Goal: Obtain resource: Obtain resource

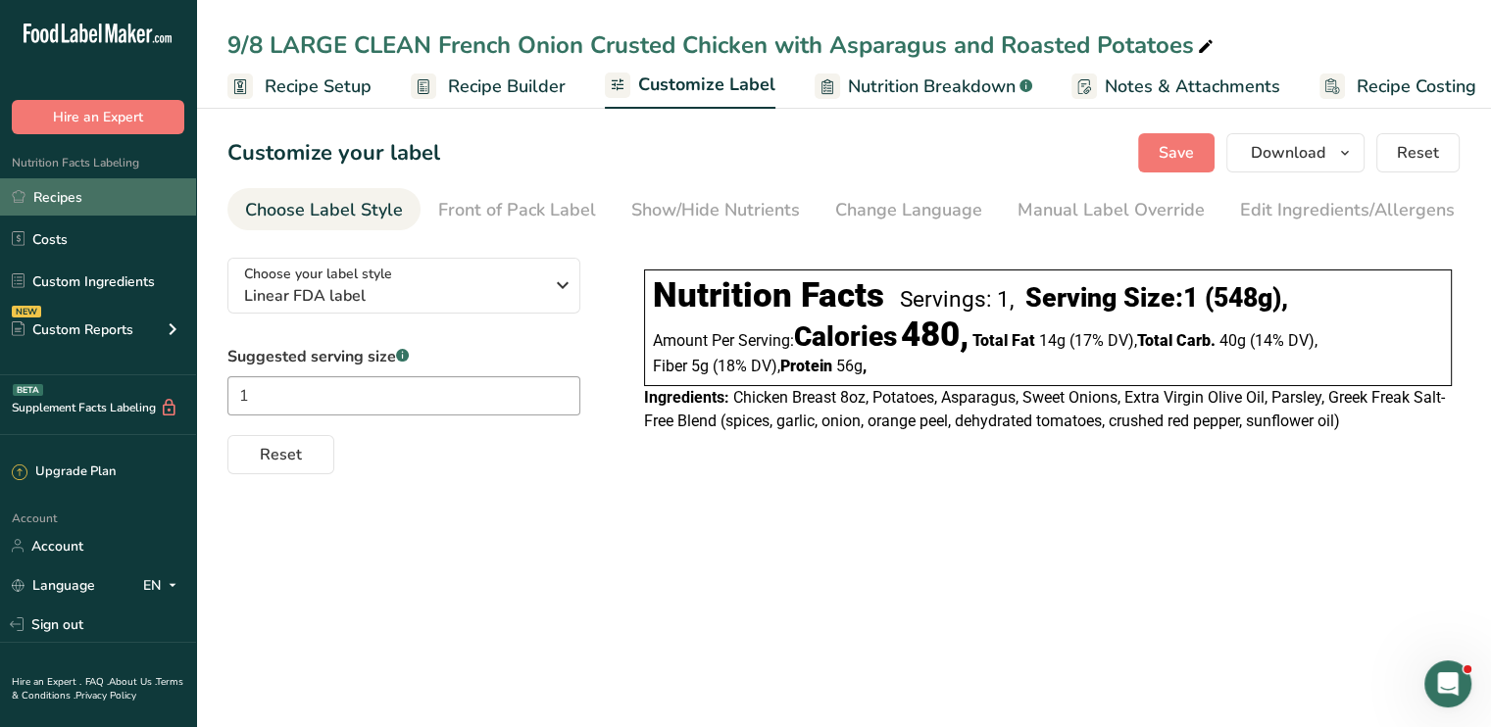
click at [111, 202] on link "Recipes" at bounding box center [98, 196] width 196 height 37
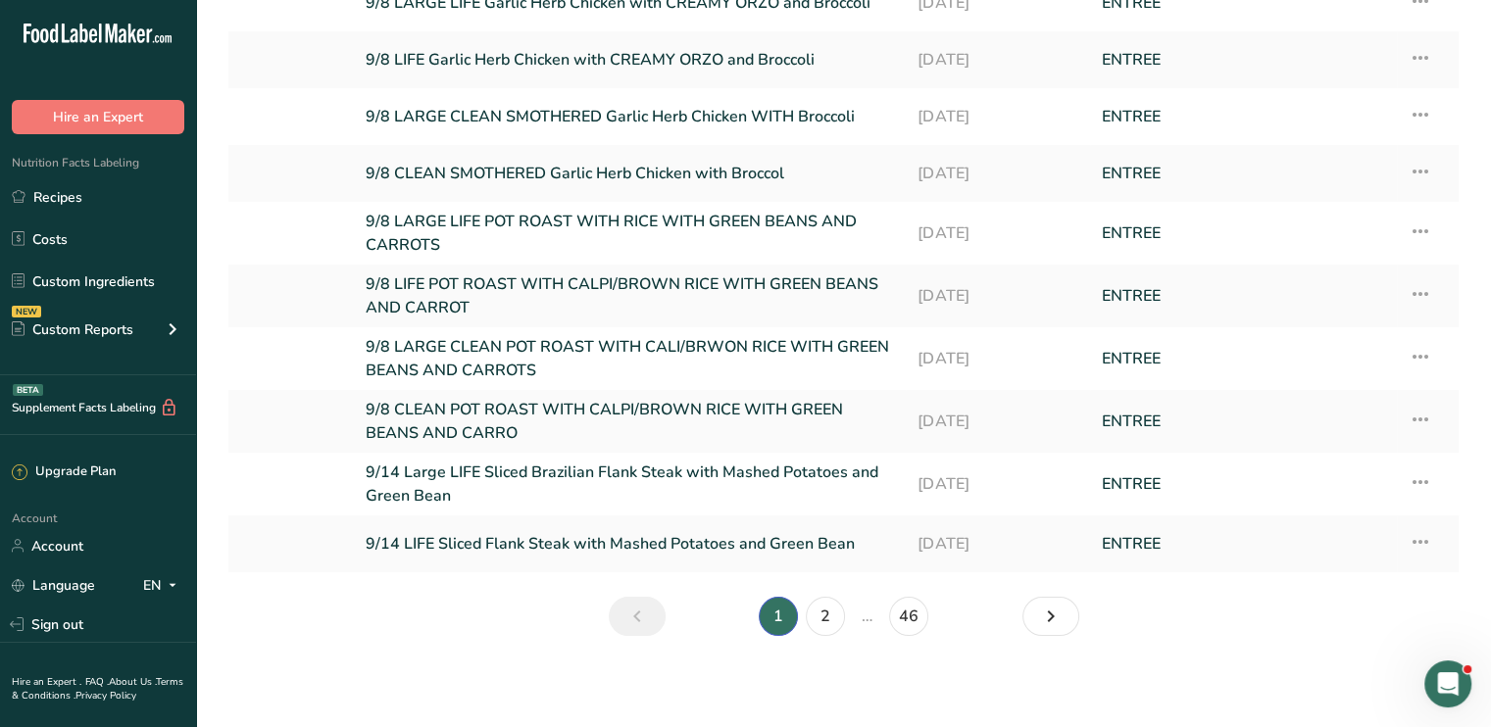
scroll to position [216, 0]
click at [832, 615] on link "2" at bounding box center [825, 614] width 39 height 39
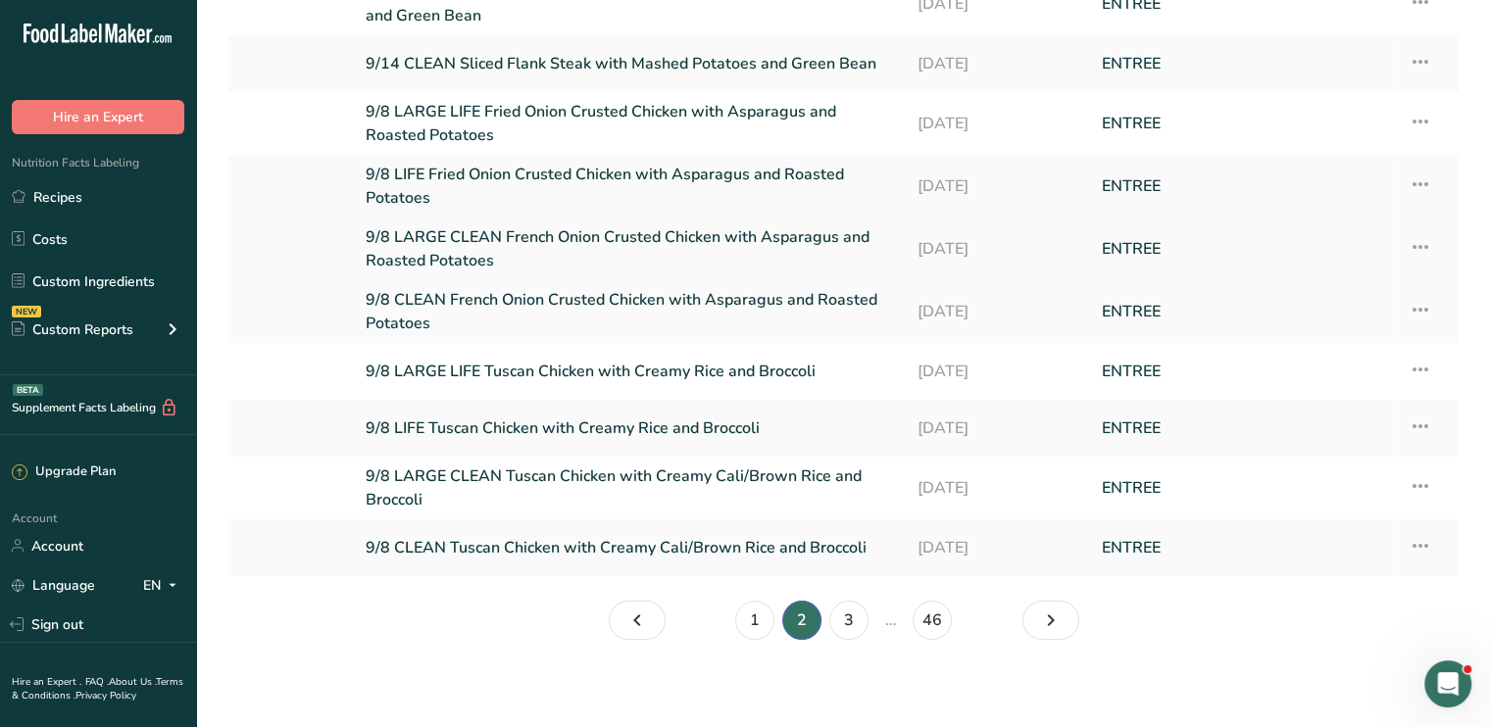
click at [1409, 242] on icon at bounding box center [1421, 246] width 24 height 35
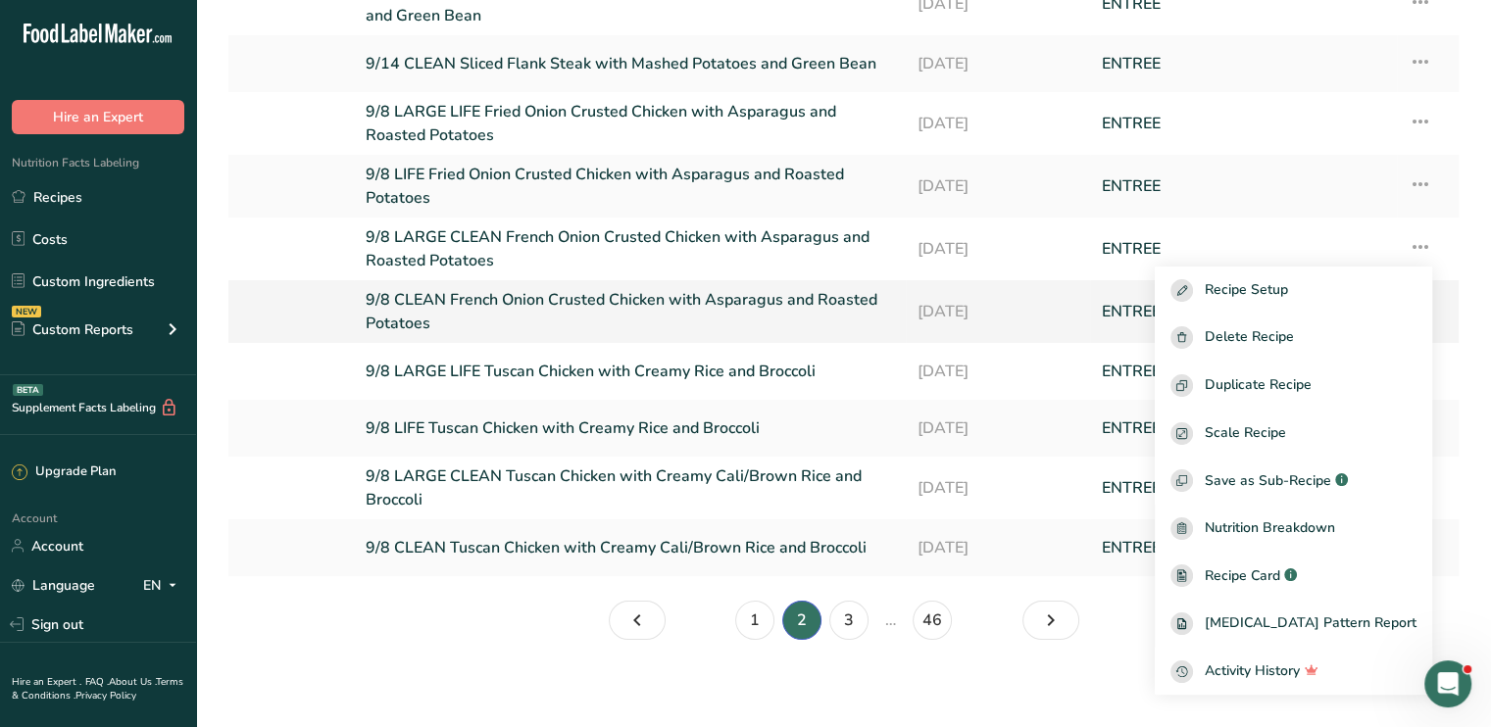
click at [487, 296] on link "9/8 CLEAN French Onion Crusted Chicken with Asparagus and Roasted Potatoes" at bounding box center [630, 311] width 528 height 47
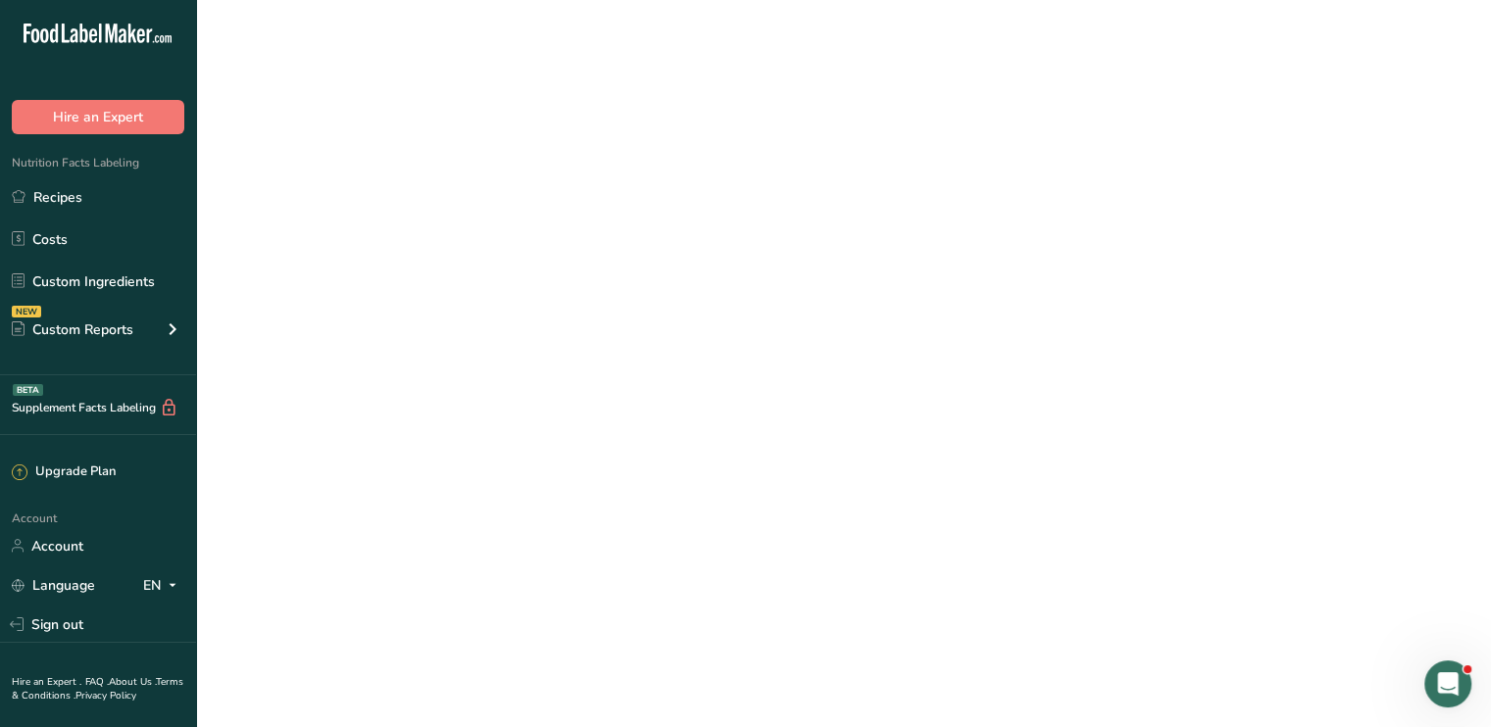
click at [487, 296] on link "9/8 CLEAN French Onion Crusted Chicken with Asparagus and Roasted Potatoes" at bounding box center [630, 311] width 528 height 47
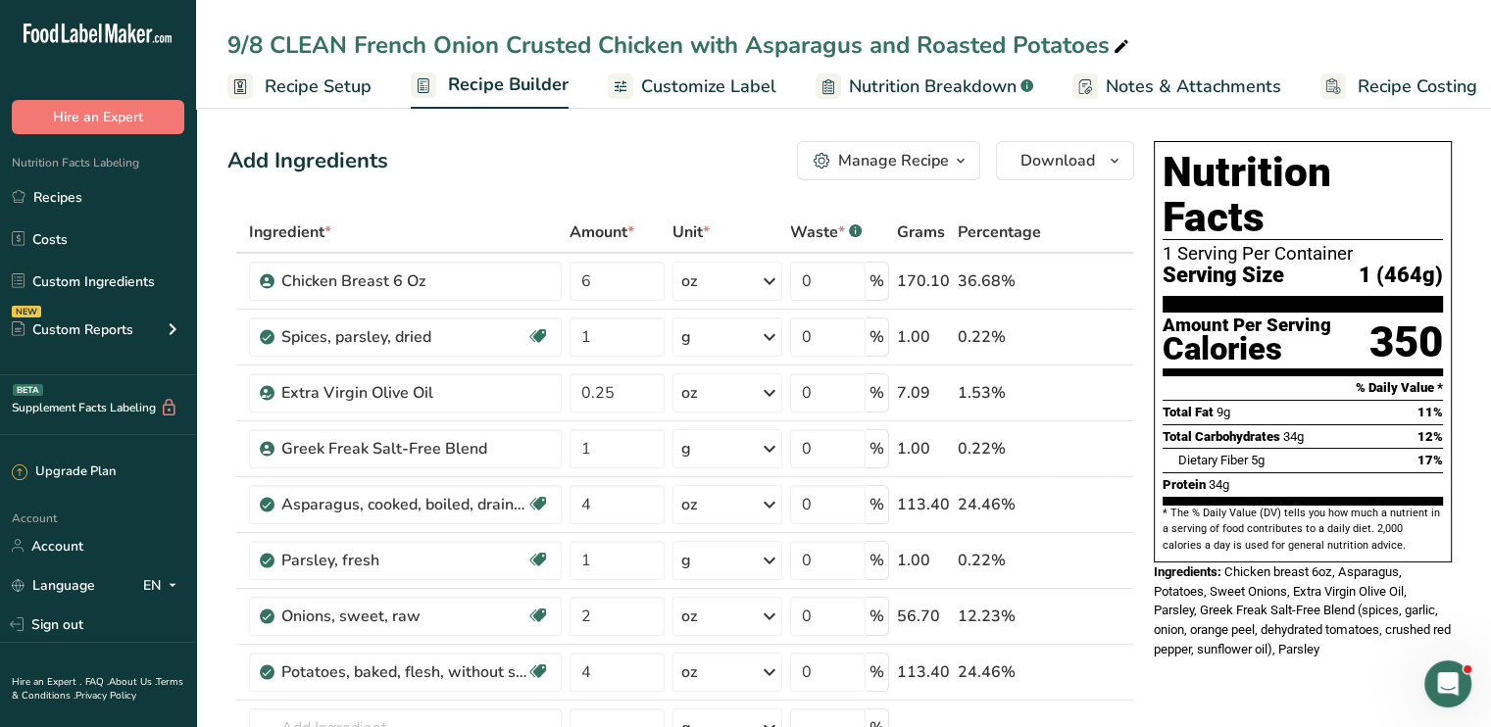
click at [707, 84] on span "Customize Label" at bounding box center [708, 87] width 135 height 26
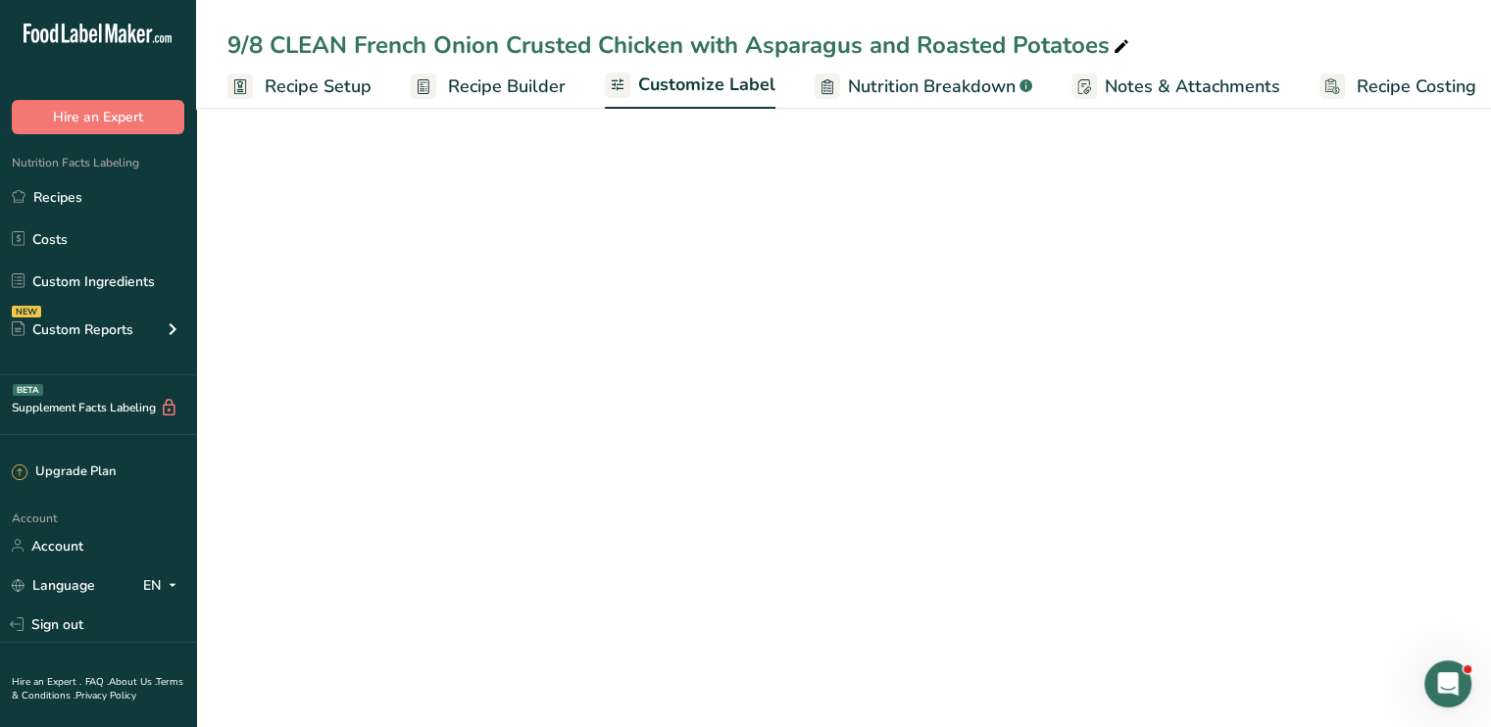
scroll to position [0, 17]
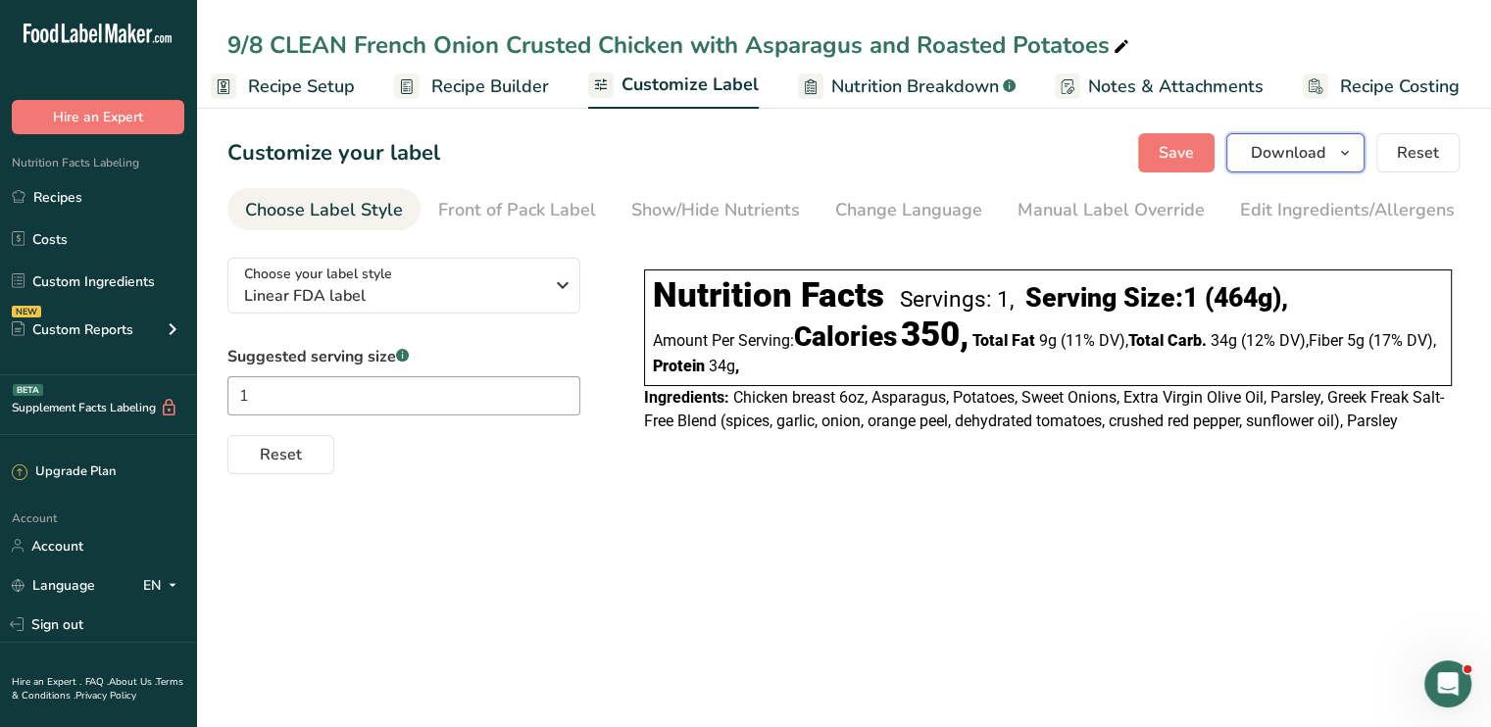
click at [1269, 152] on span "Download" at bounding box center [1288, 153] width 75 height 24
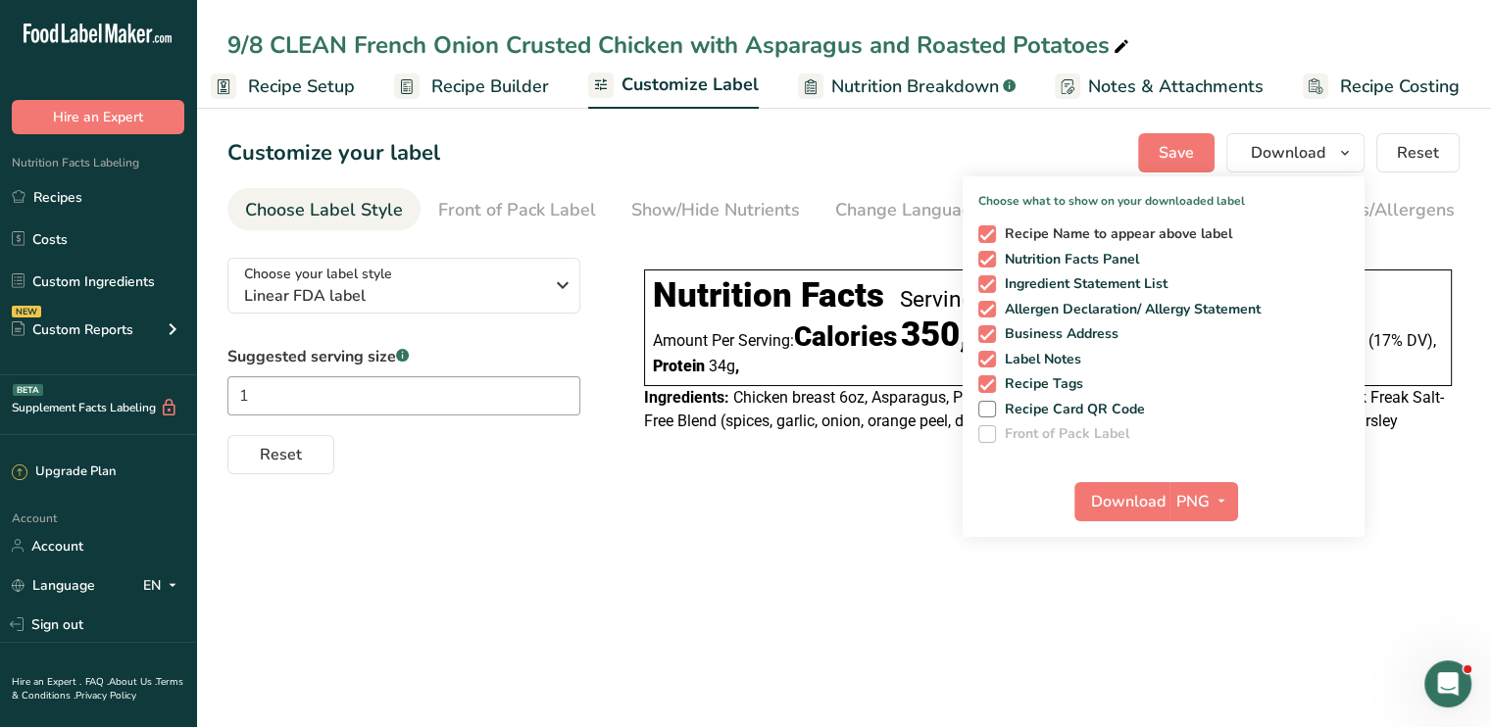
click at [984, 242] on span at bounding box center [987, 235] width 18 height 18
click at [984, 240] on input "Recipe Name to appear above label" at bounding box center [984, 233] width 13 height 13
checkbox input "false"
click at [987, 305] on span at bounding box center [987, 310] width 18 height 18
click at [987, 305] on input "Allergen Declaration/ Allergy Statement" at bounding box center [984, 309] width 13 height 13
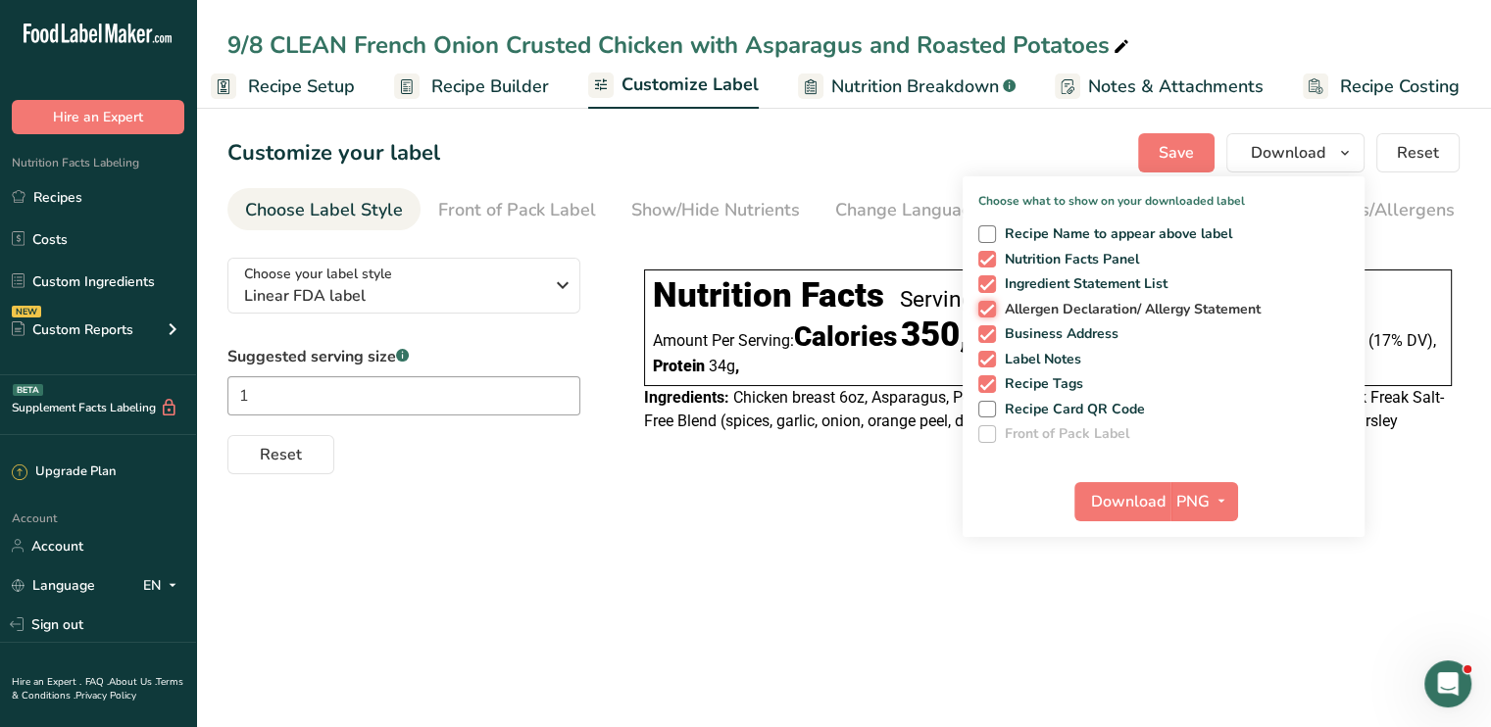
checkbox input "false"
click at [988, 335] on span at bounding box center [987, 335] width 18 height 18
click at [988, 335] on input "Business Address" at bounding box center [984, 333] width 13 height 13
checkbox input "false"
click at [988, 353] on span at bounding box center [987, 360] width 18 height 18
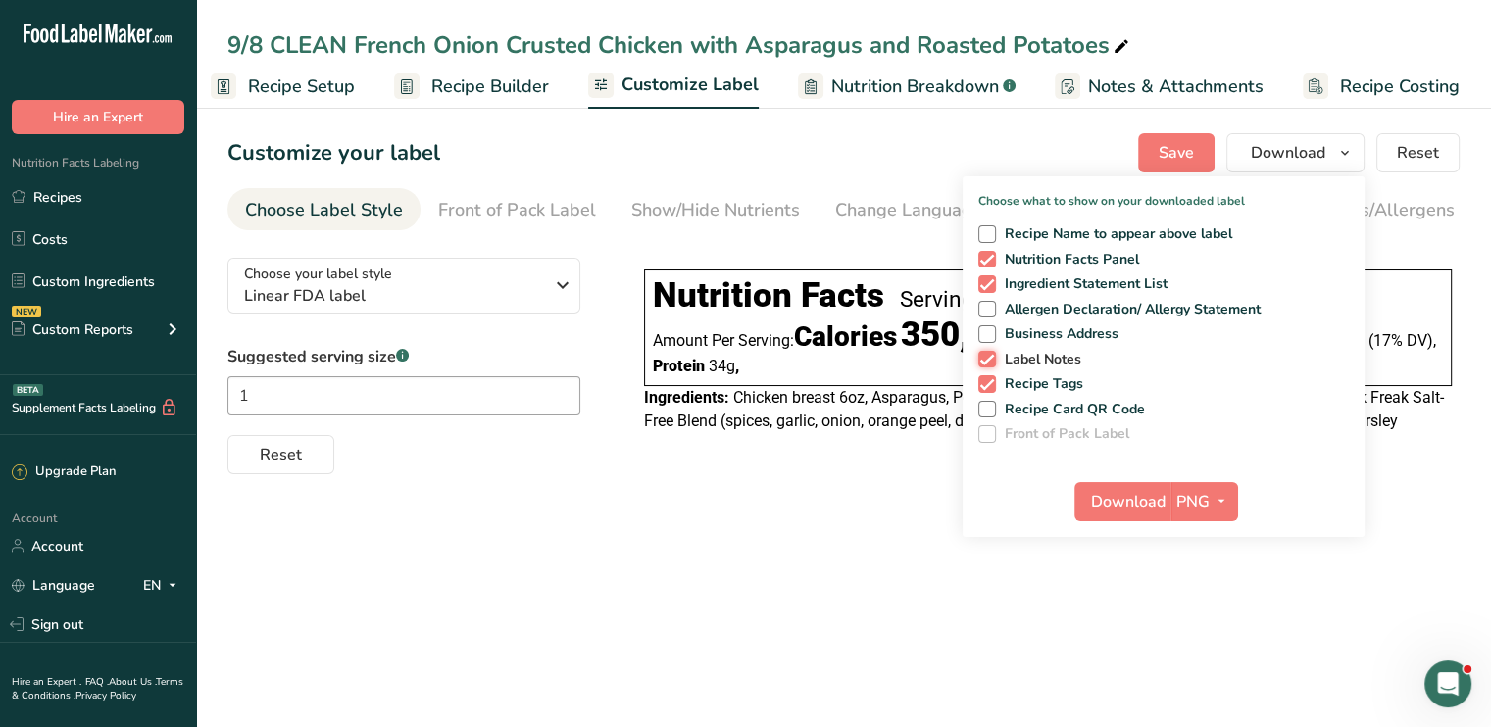
click at [988, 353] on input "Label Notes" at bounding box center [984, 359] width 13 height 13
checkbox input "false"
click at [989, 372] on div "Recipe Name to appear above label Nutrition Facts Panel Ingredient Statement Li…" at bounding box center [1164, 331] width 402 height 226
click at [980, 383] on span at bounding box center [987, 385] width 18 height 18
click at [980, 383] on input "Recipe Tags" at bounding box center [984, 383] width 13 height 13
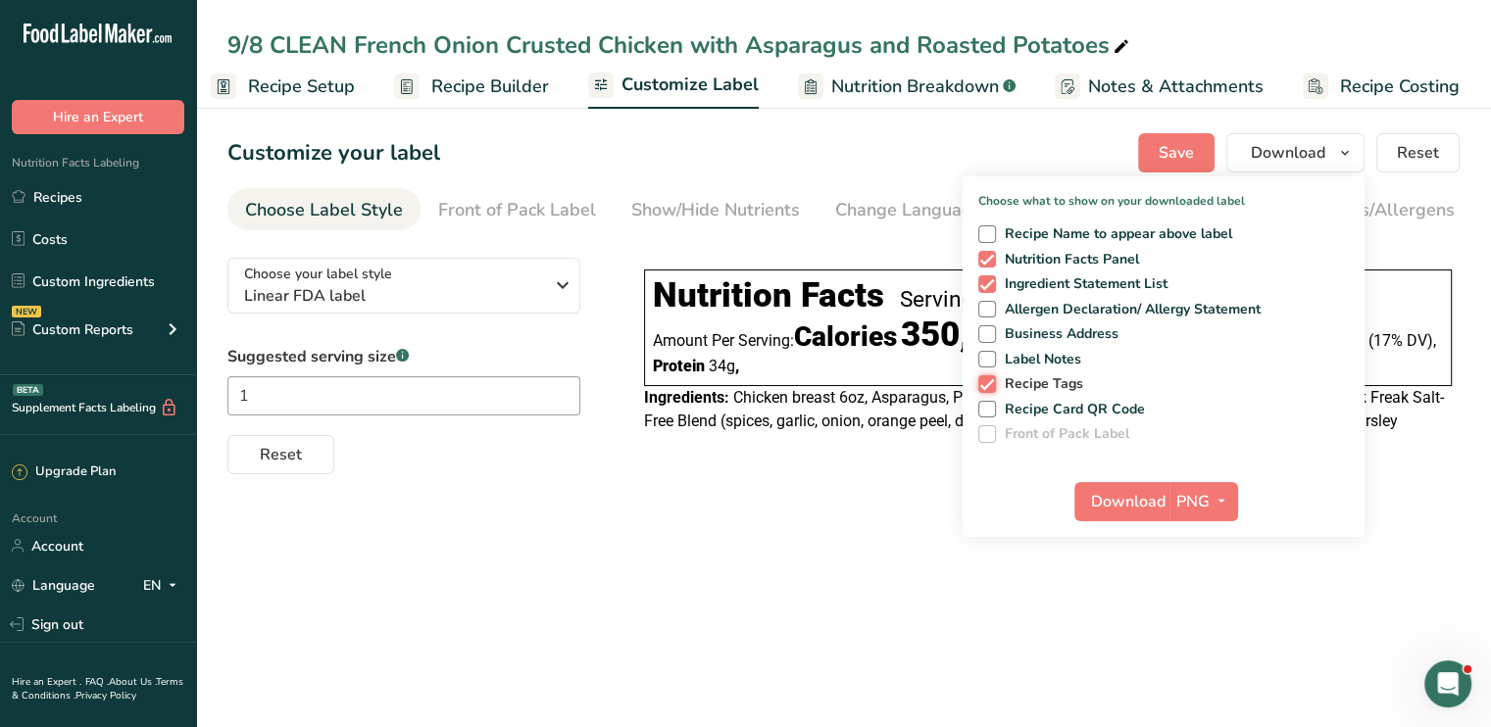
checkbox input "false"
click at [1151, 497] on span "Download" at bounding box center [1128, 502] width 75 height 24
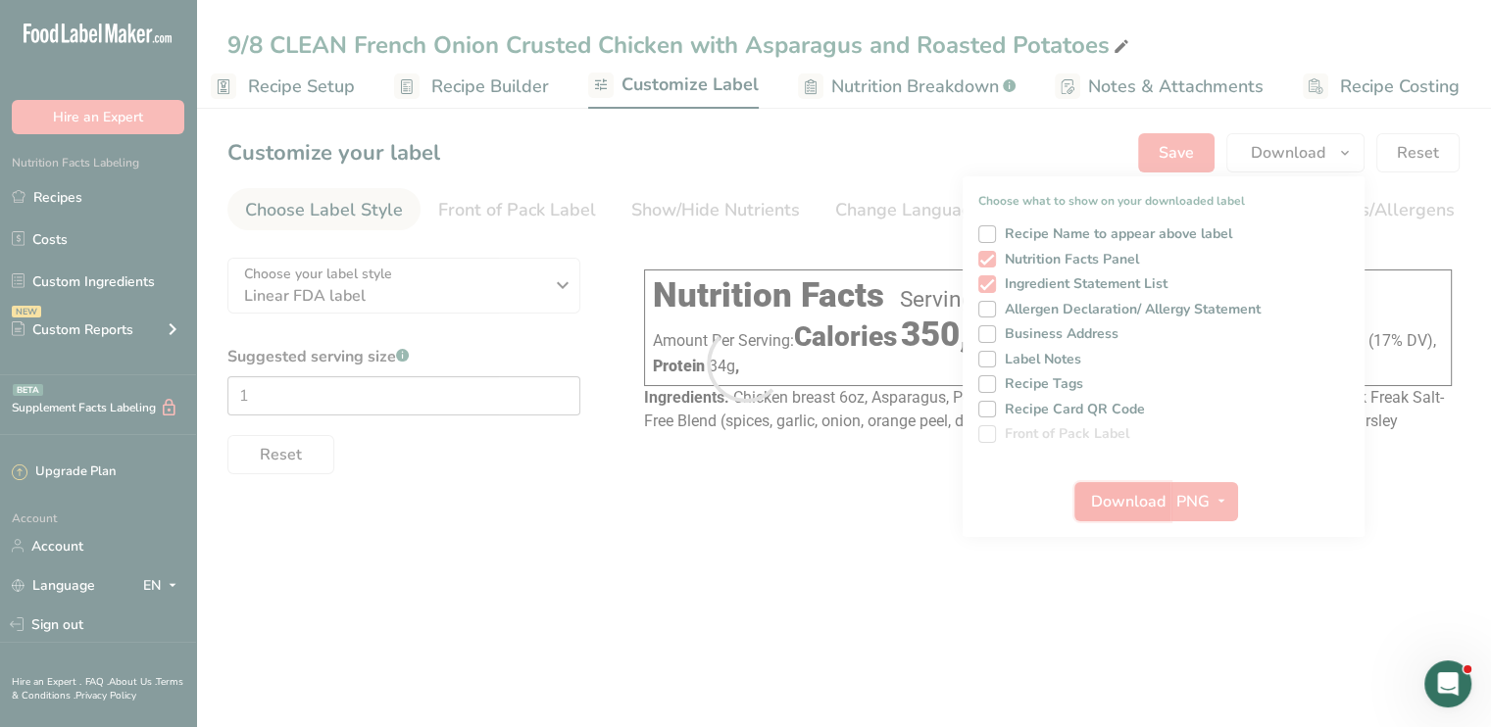
scroll to position [0, 0]
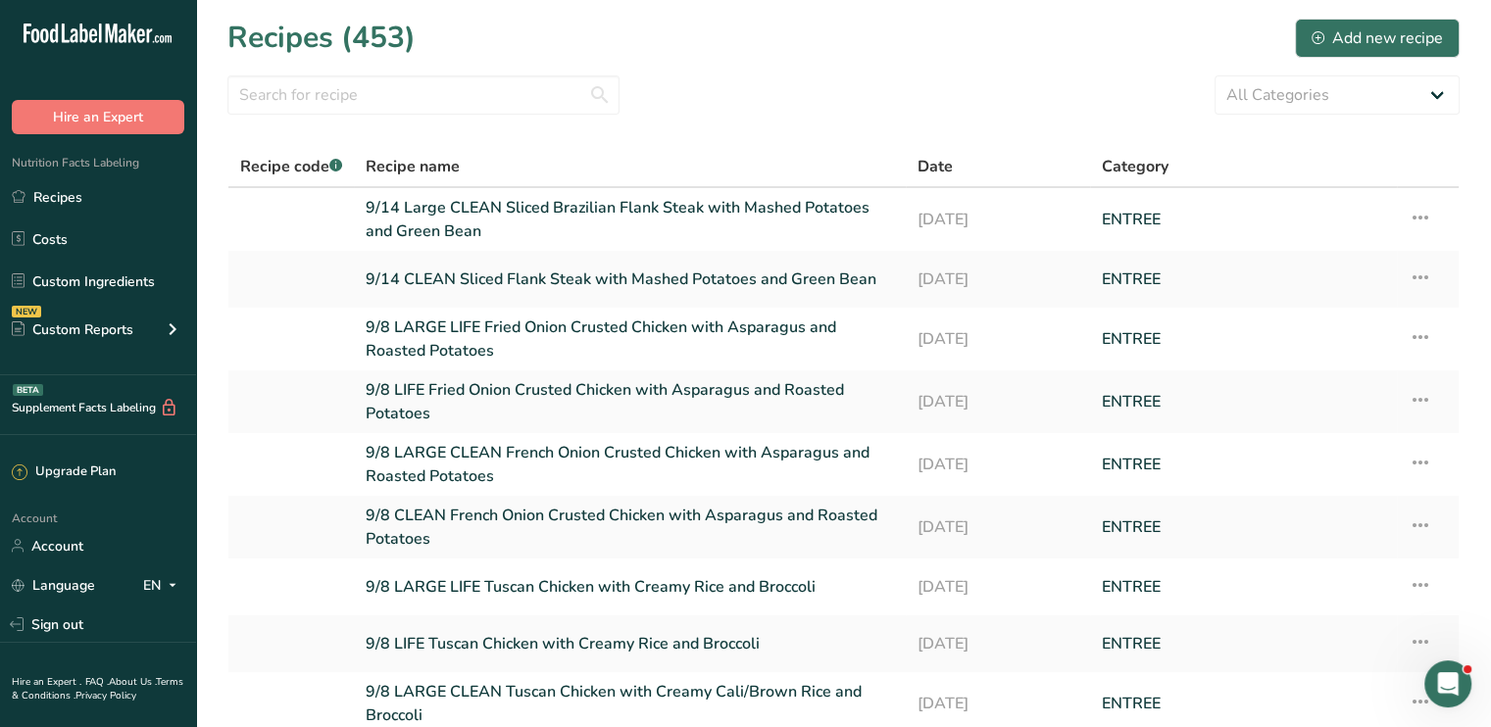
scroll to position [221, 0]
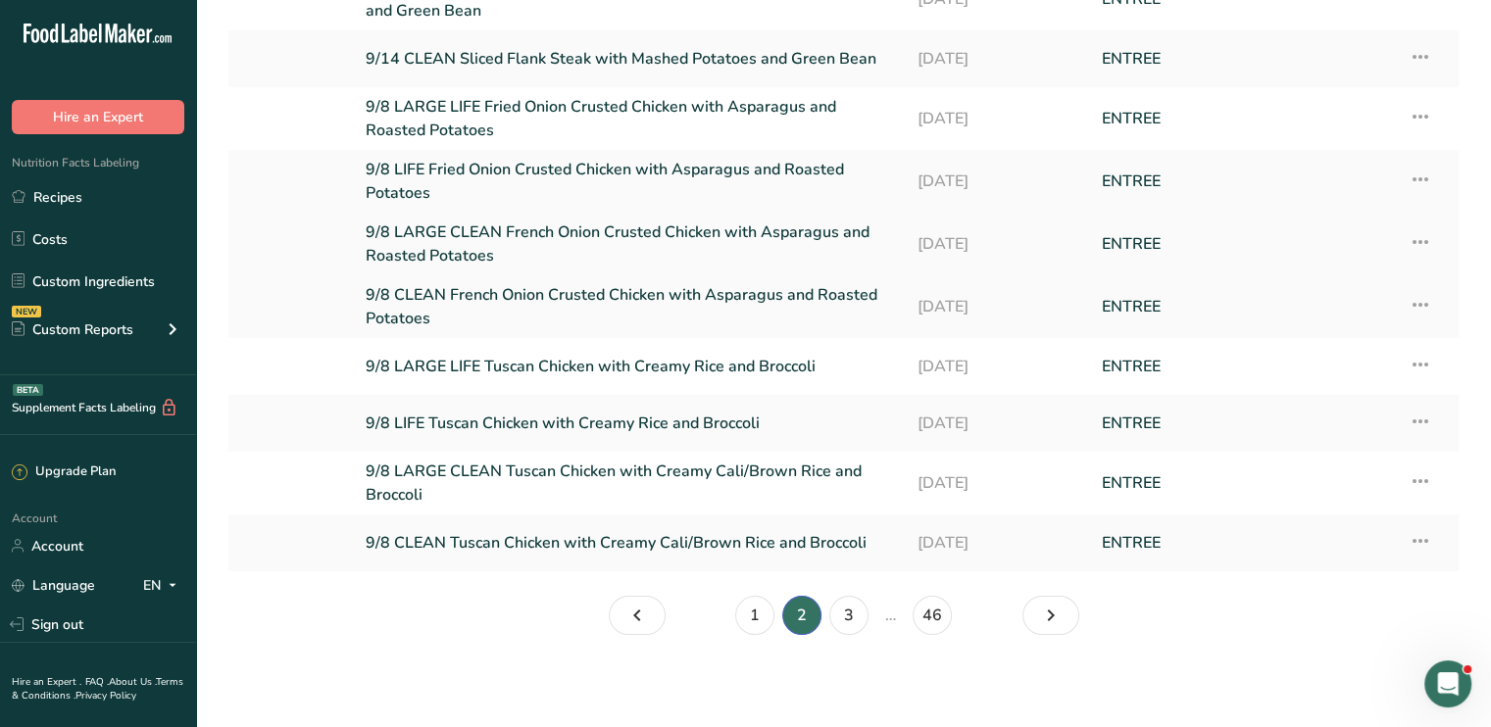
click at [652, 236] on link "9/8 LARGE CLEAN French Onion Crusted Chicken with Asparagus and Roasted Potatoes" at bounding box center [630, 244] width 528 height 47
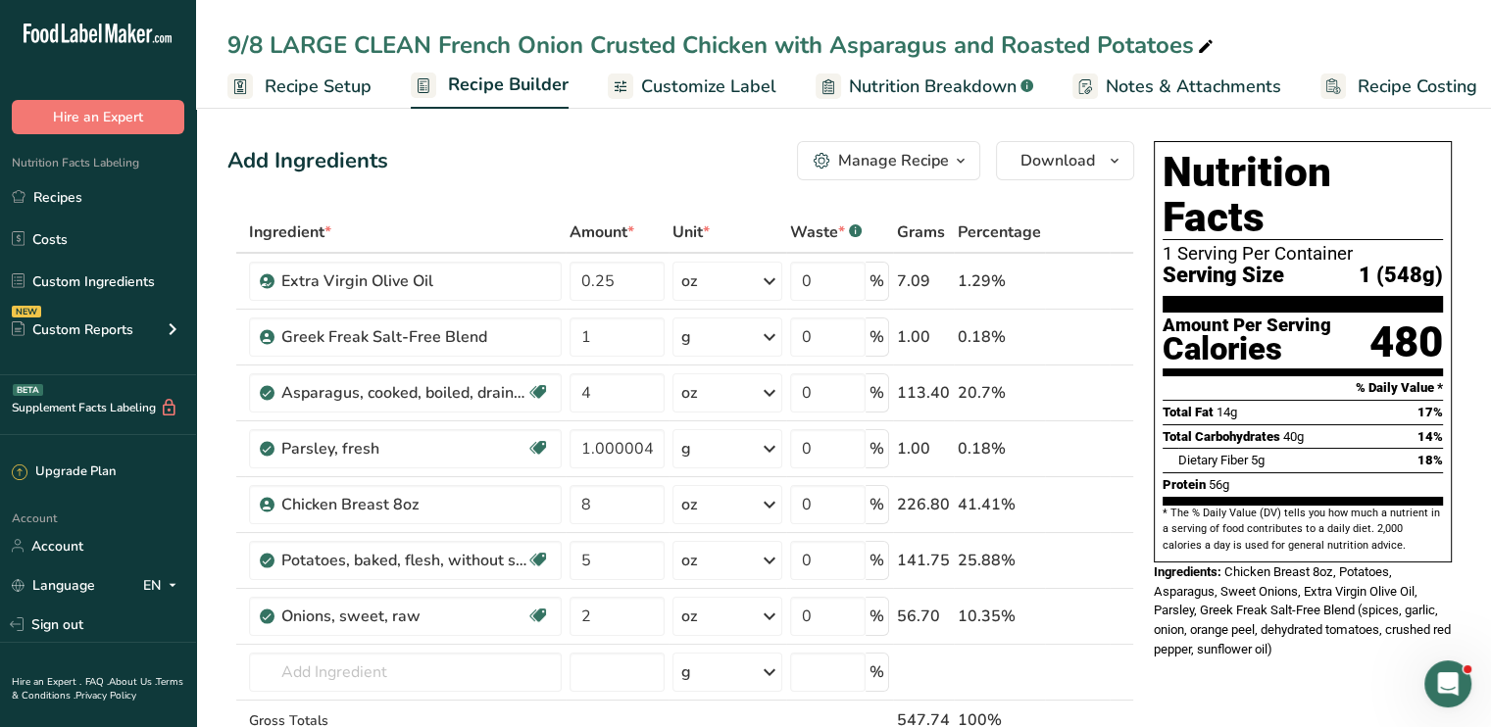
click at [723, 83] on span "Customize Label" at bounding box center [708, 87] width 135 height 26
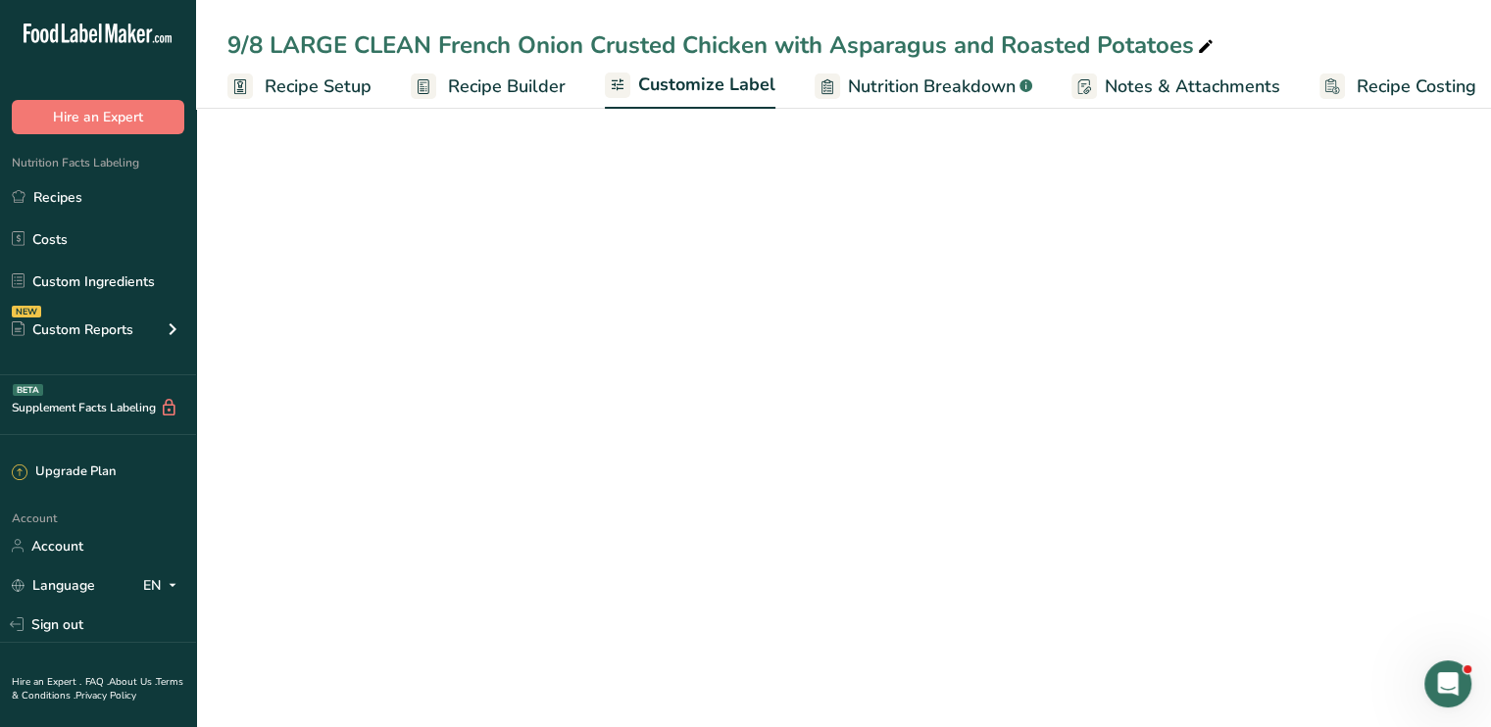
scroll to position [0, 17]
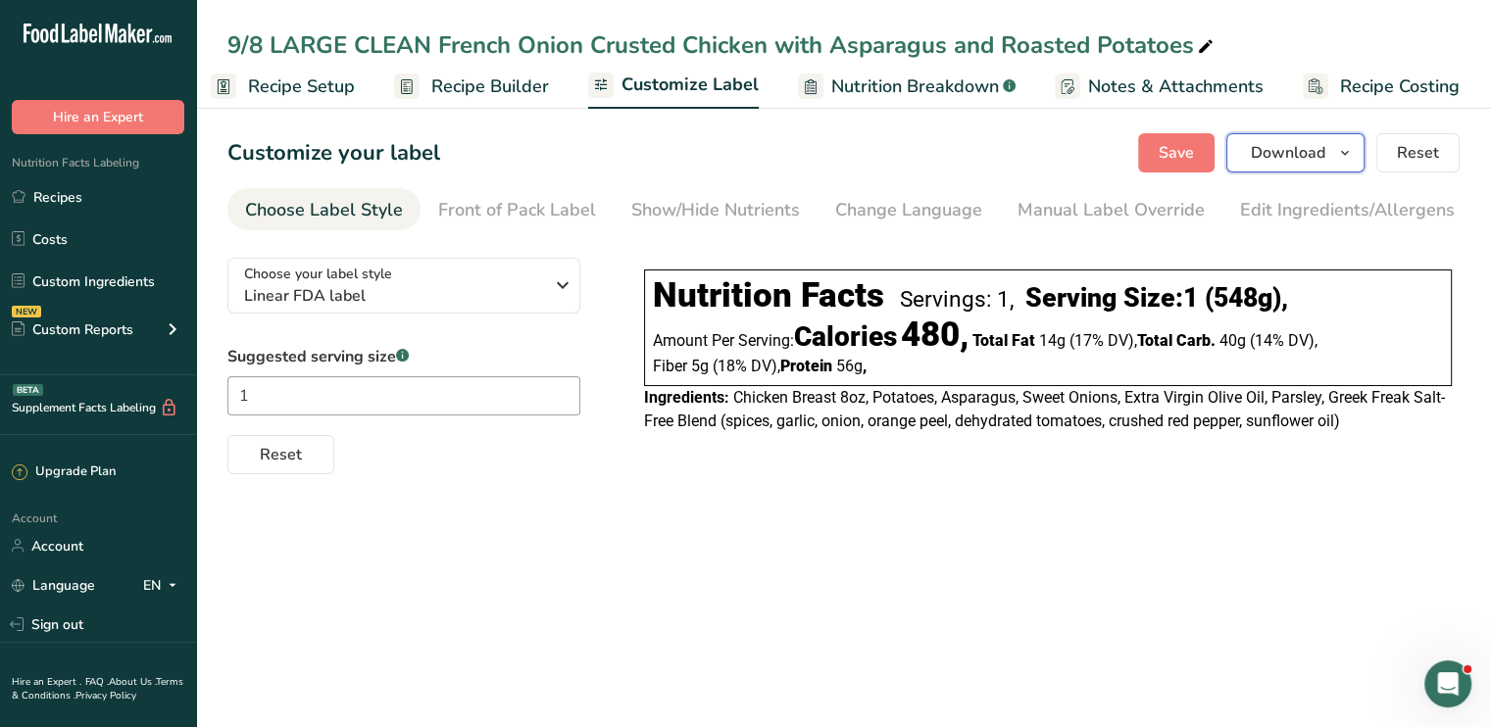
click at [1285, 156] on span "Download" at bounding box center [1288, 153] width 75 height 24
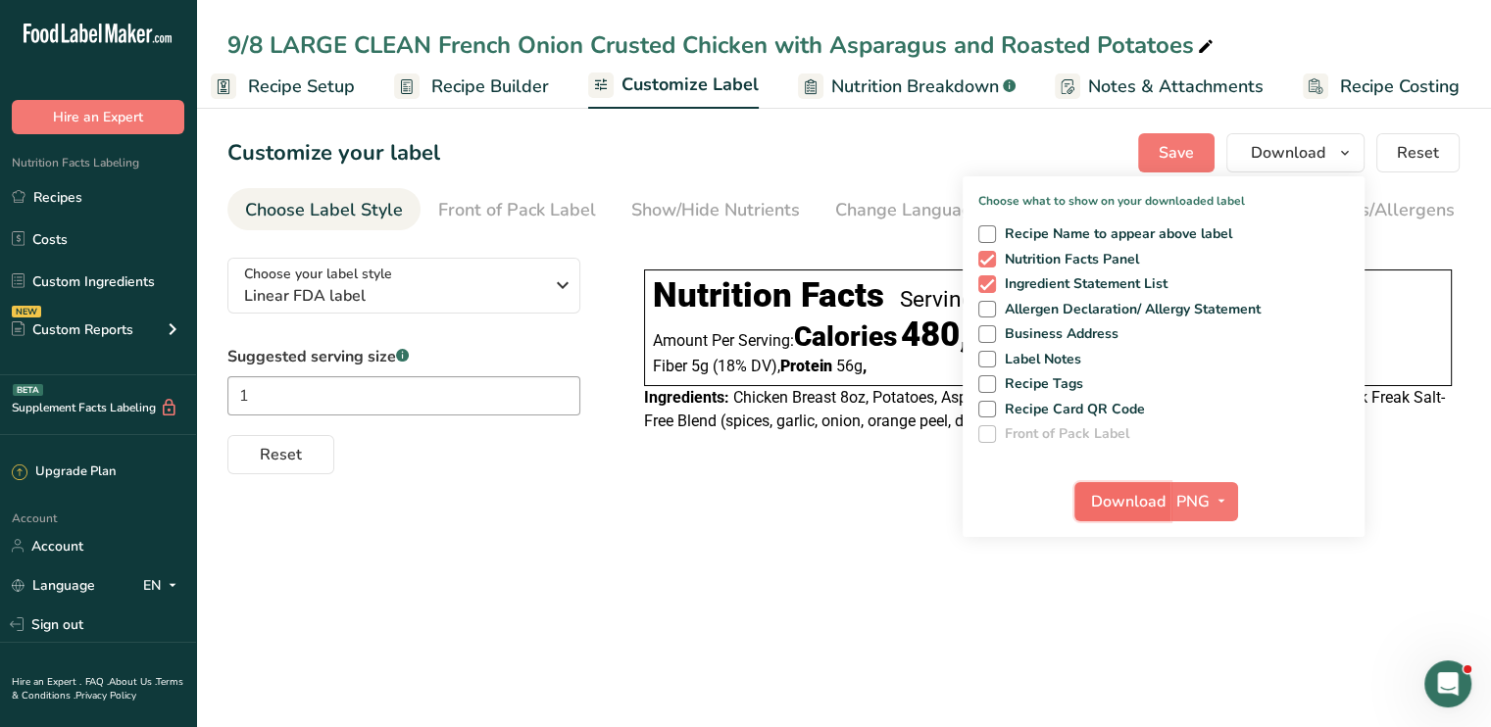
click at [1125, 514] on button "Download" at bounding box center [1123, 501] width 96 height 39
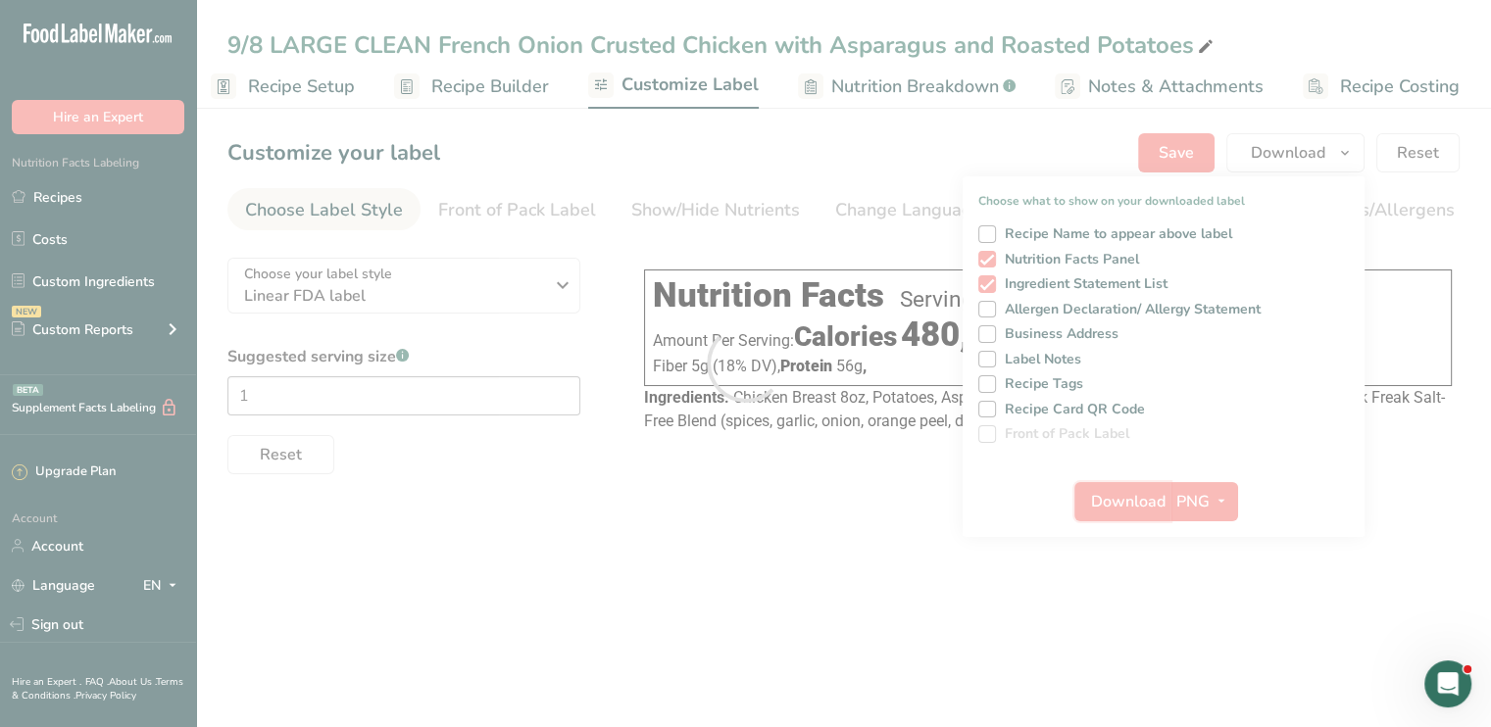
scroll to position [0, 0]
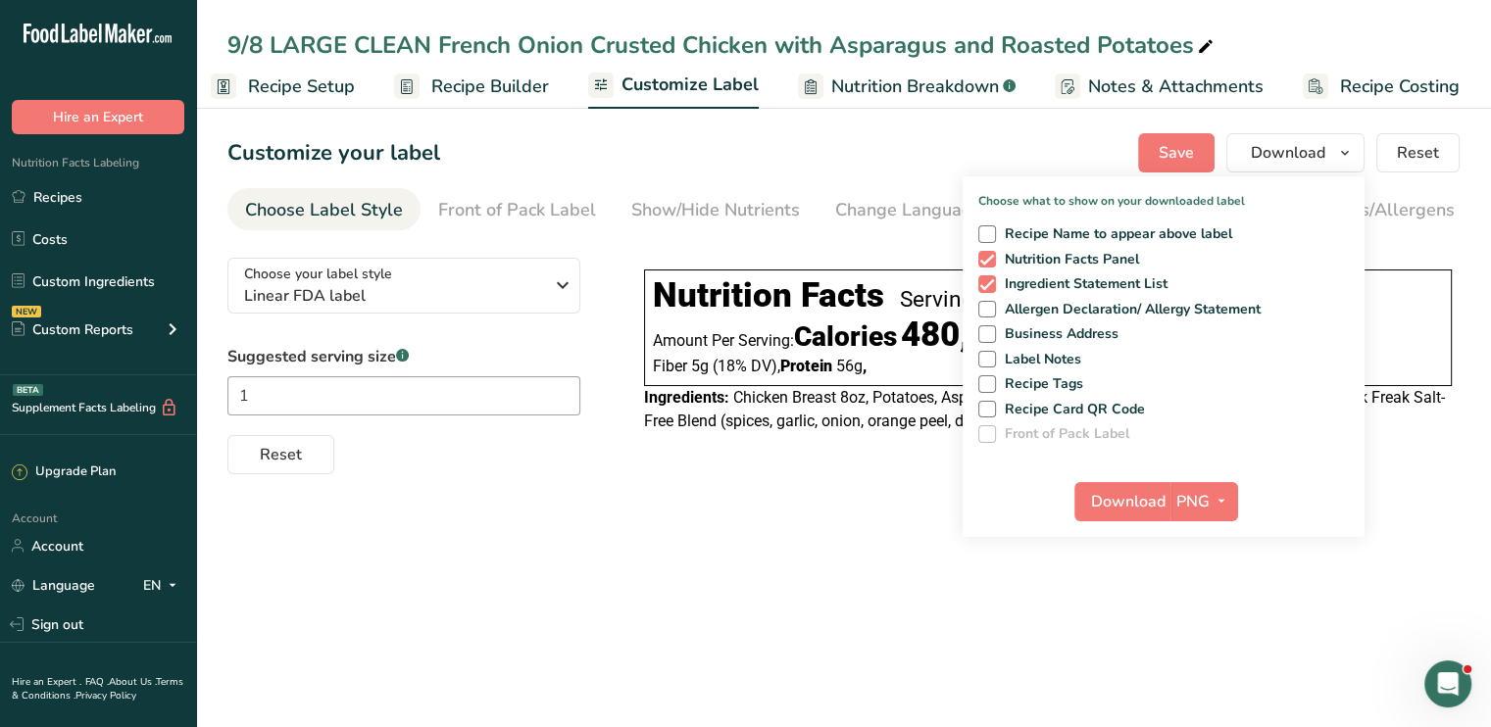
click at [825, 546] on main "9/8 LARGE CLEAN French Onion Crusted Chicken with Asparagus and Roasted Potatoe…" at bounding box center [745, 363] width 1491 height 727
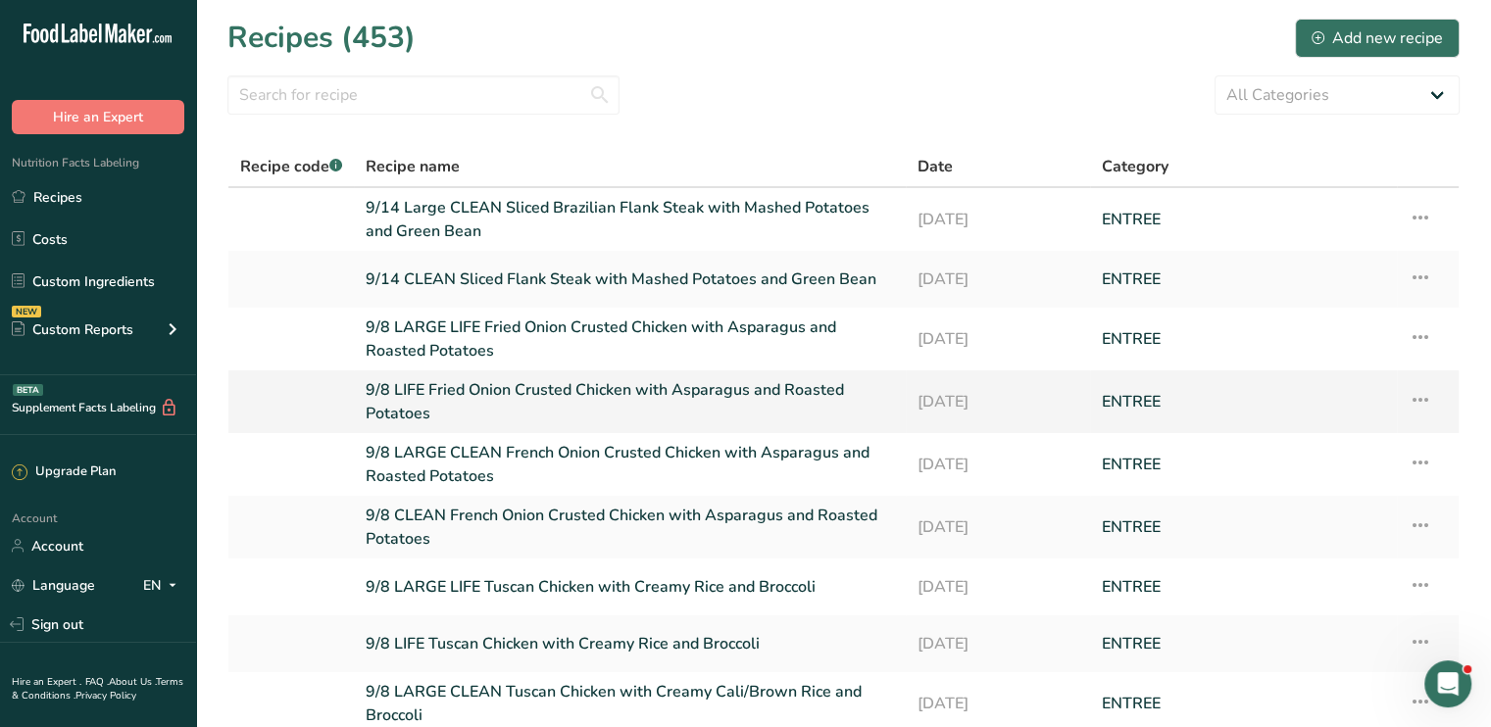
click at [693, 382] on link "9/8 LIFE Fried Onion Crusted Chicken with Asparagus and Roasted Potatoes" at bounding box center [630, 401] width 528 height 47
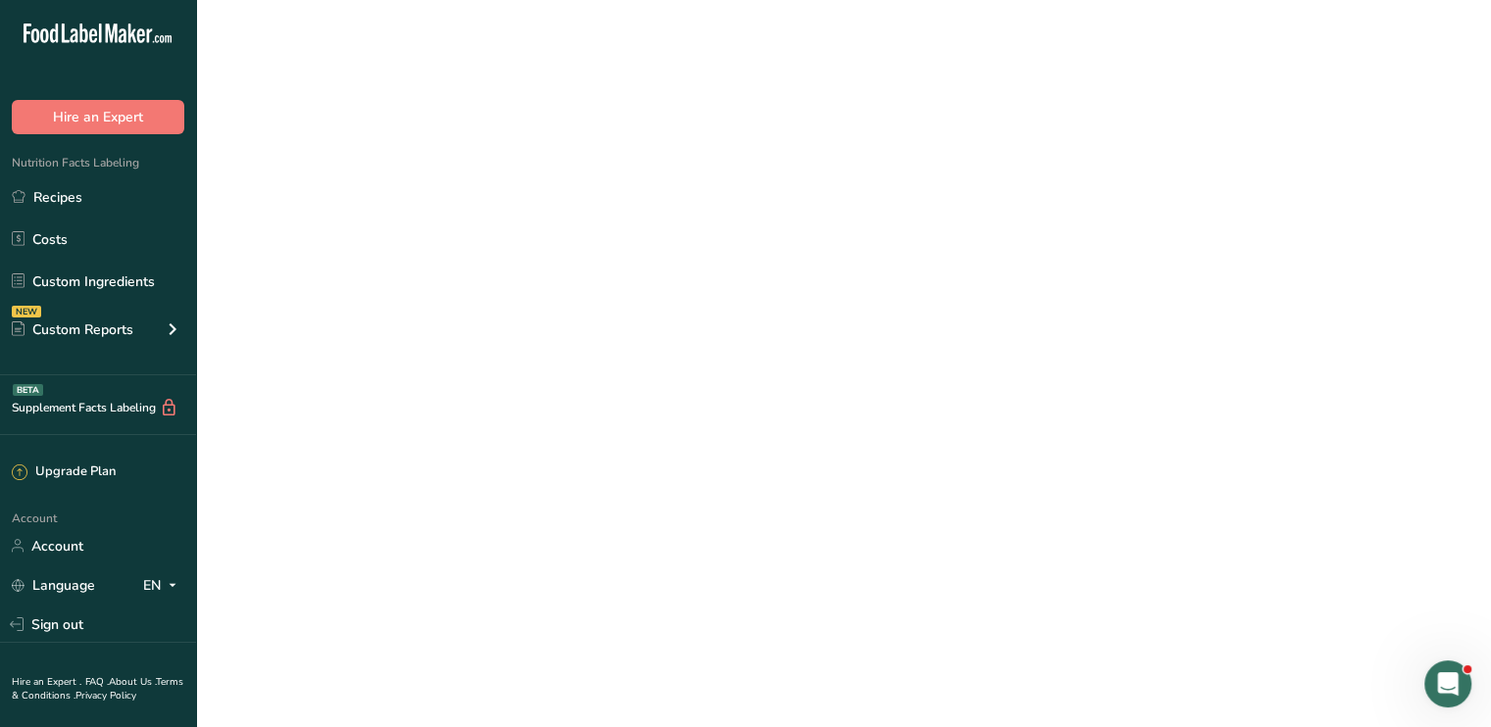
click at [693, 382] on link "9/8 LIFE Fried Onion Crusted Chicken with Asparagus and Roasted Potatoes" at bounding box center [630, 401] width 528 height 47
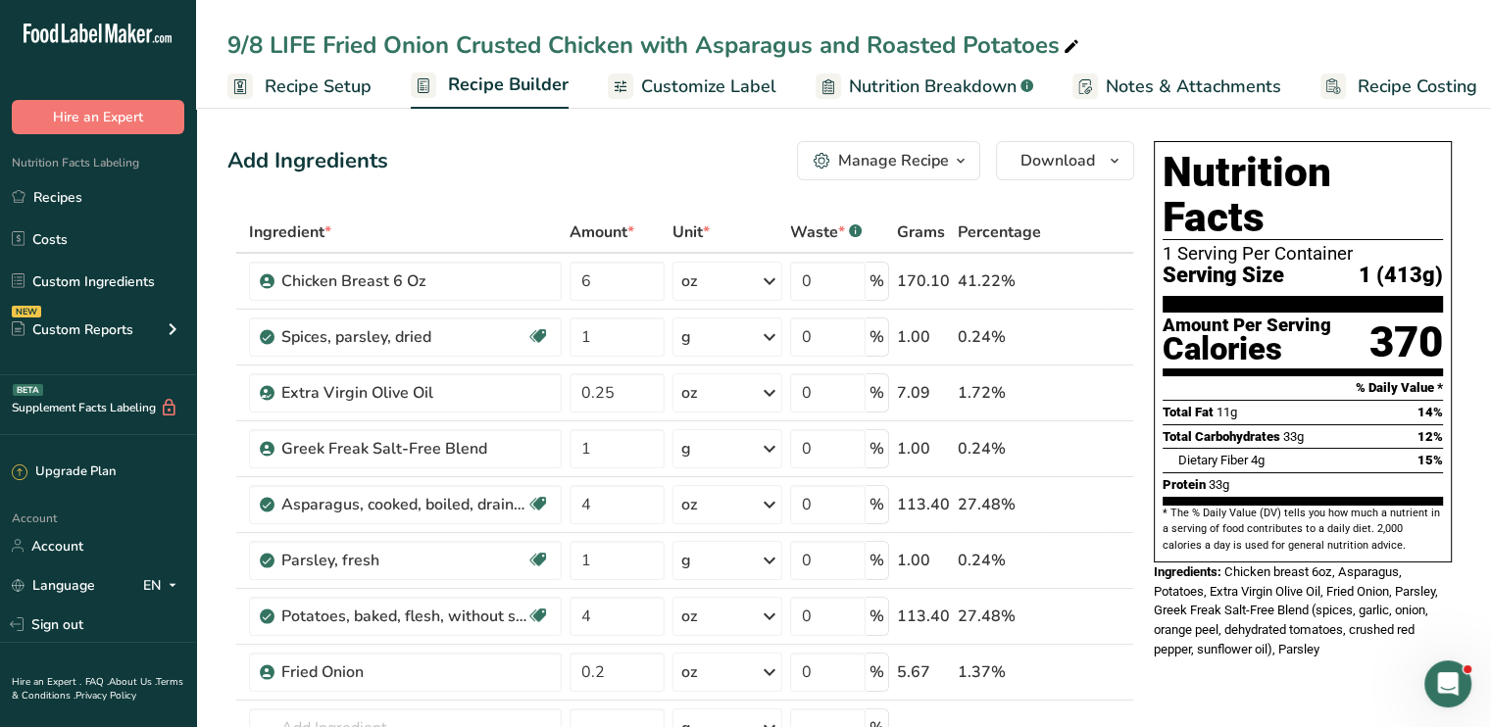
click at [698, 85] on span "Customize Label" at bounding box center [708, 87] width 135 height 26
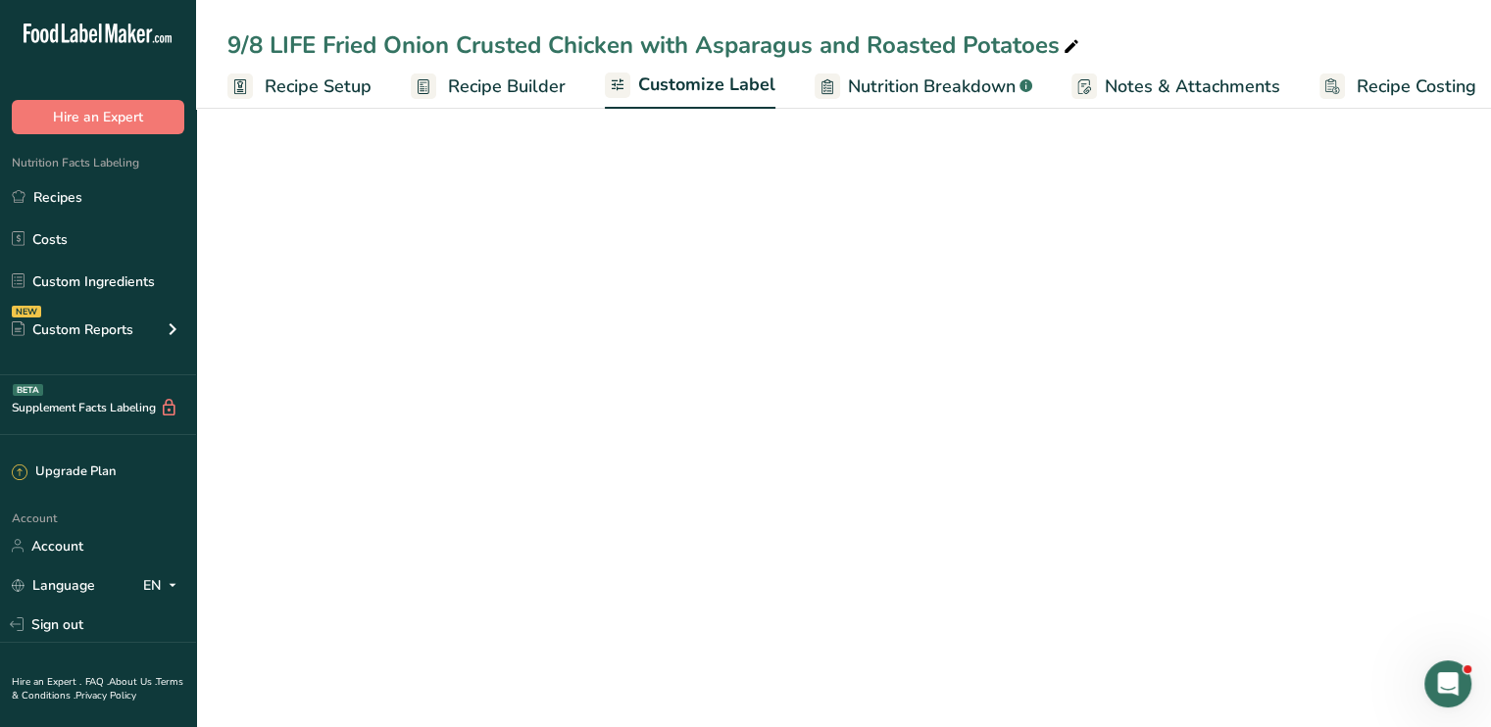
scroll to position [0, 17]
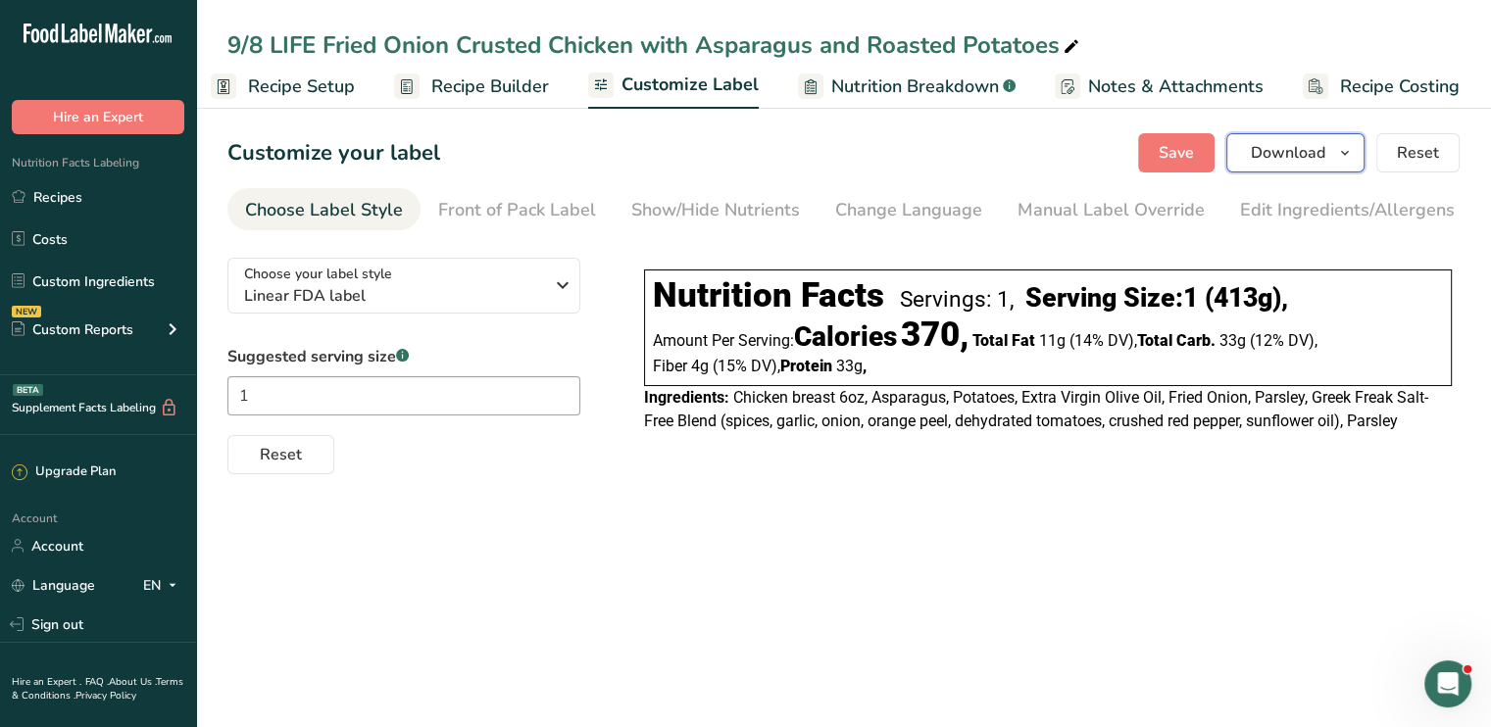
click at [1314, 146] on span "Download" at bounding box center [1288, 153] width 75 height 24
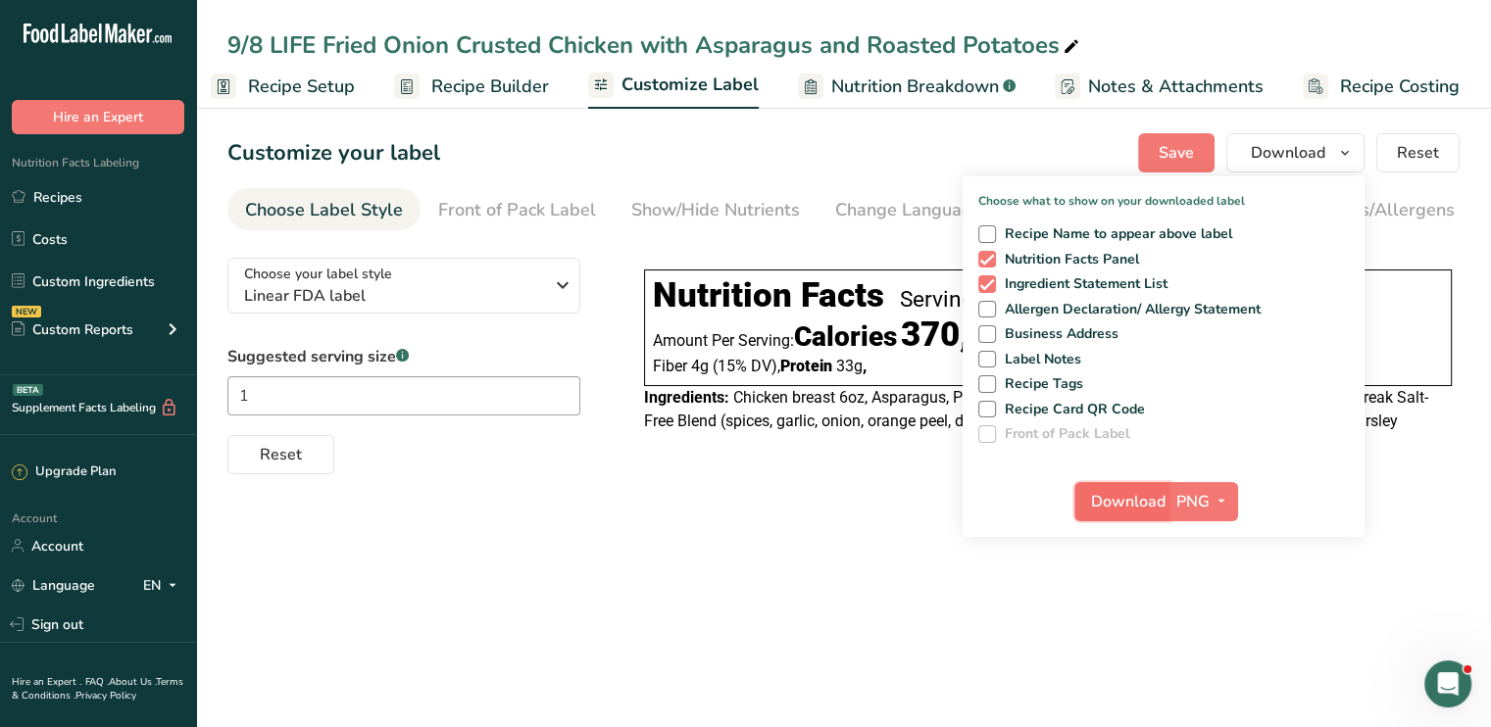
click at [1116, 492] on span "Download" at bounding box center [1128, 502] width 75 height 24
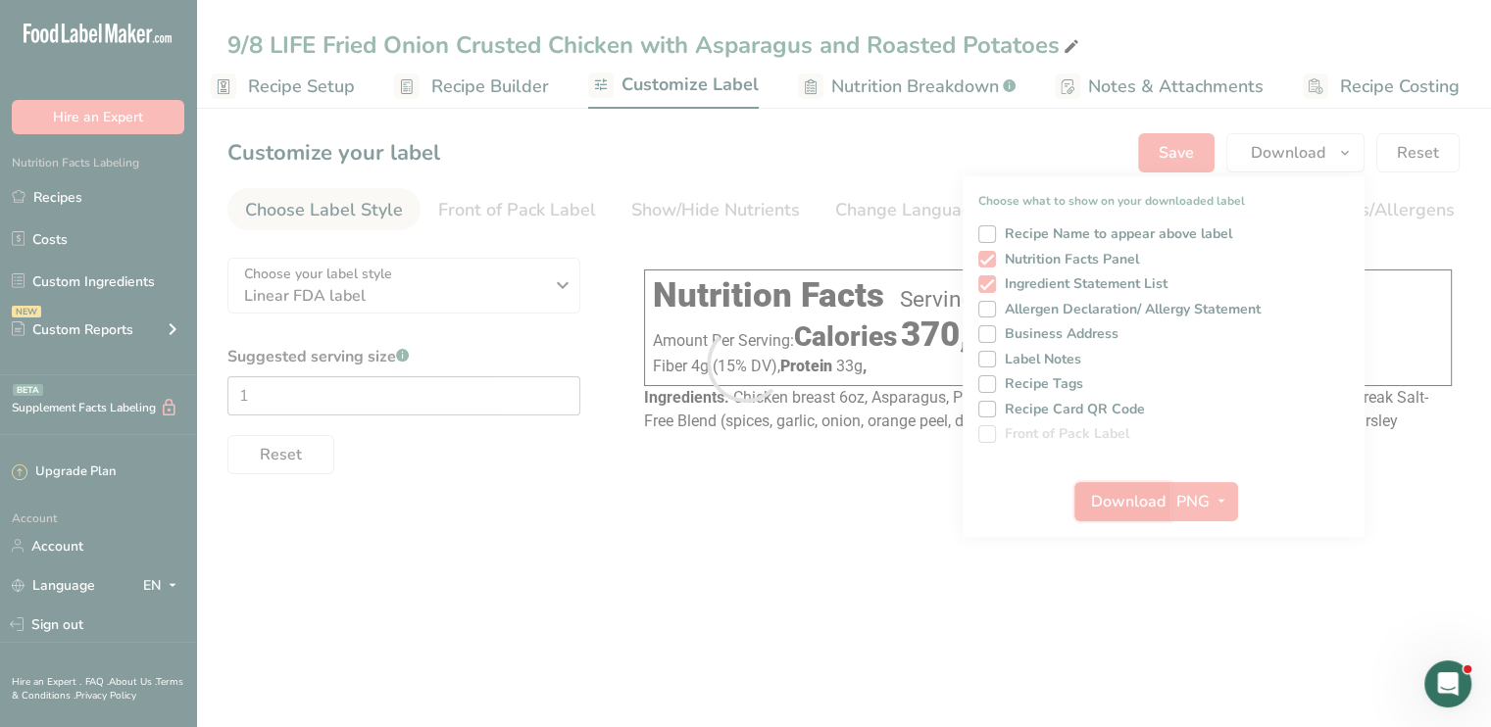
scroll to position [0, 0]
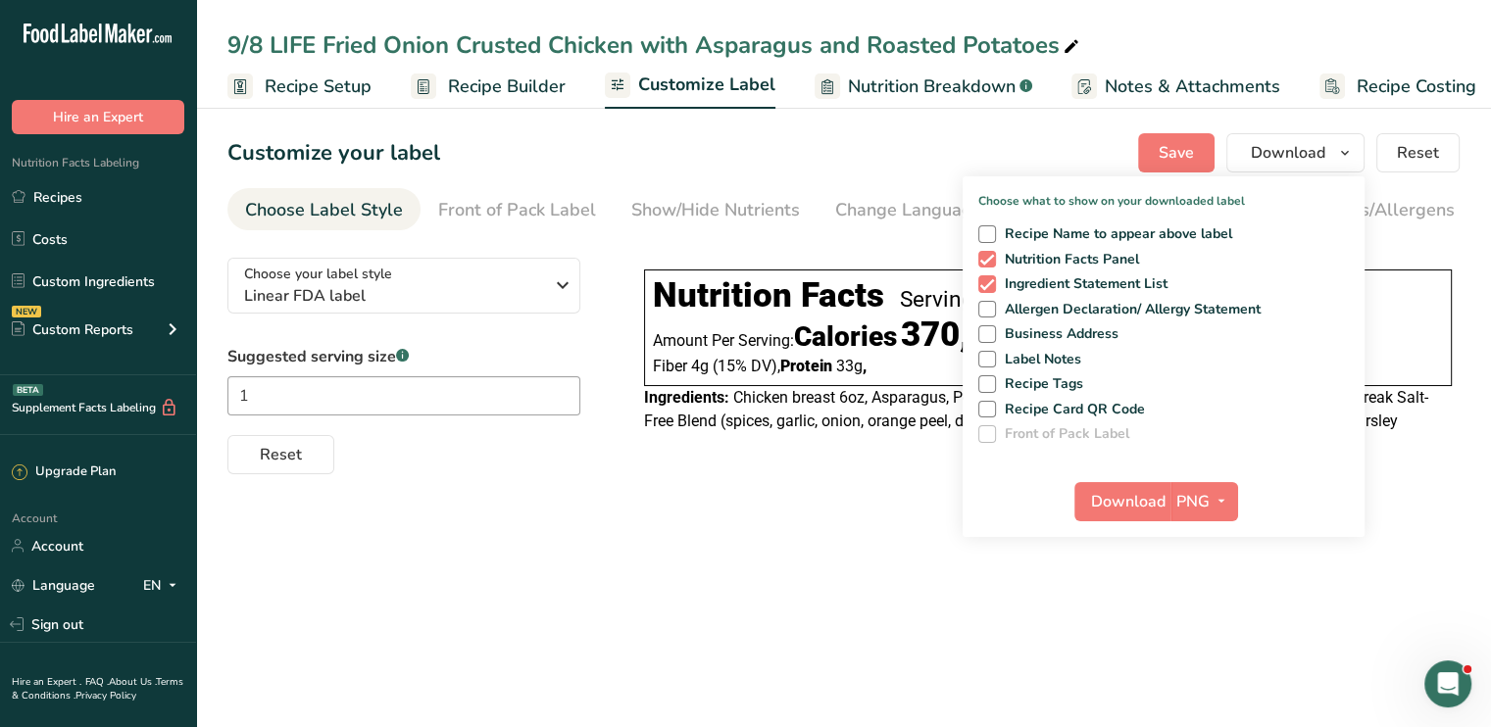
scroll to position [0, 17]
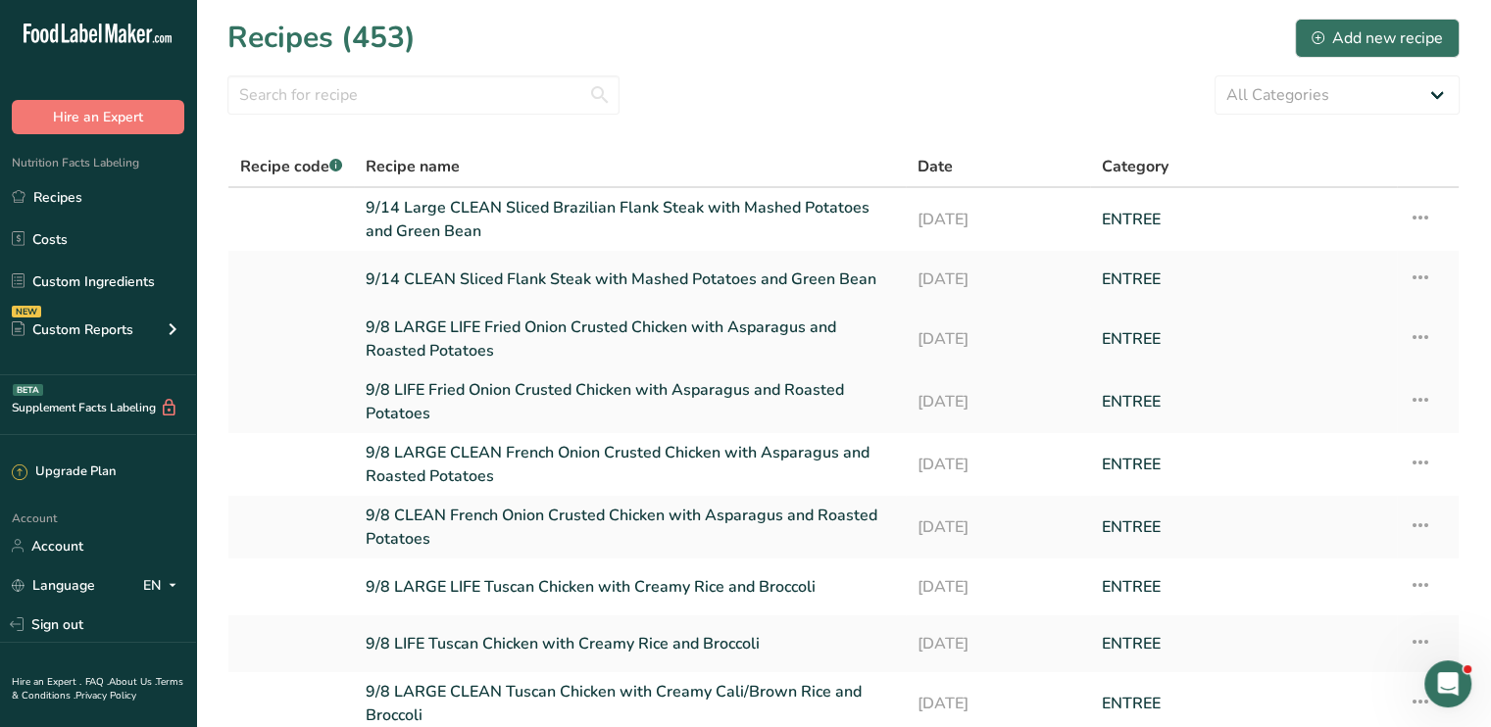
click at [552, 319] on link "9/8 LARGE LIFE Fried Onion Crusted Chicken with Asparagus and Roasted Potatoes" at bounding box center [630, 339] width 528 height 47
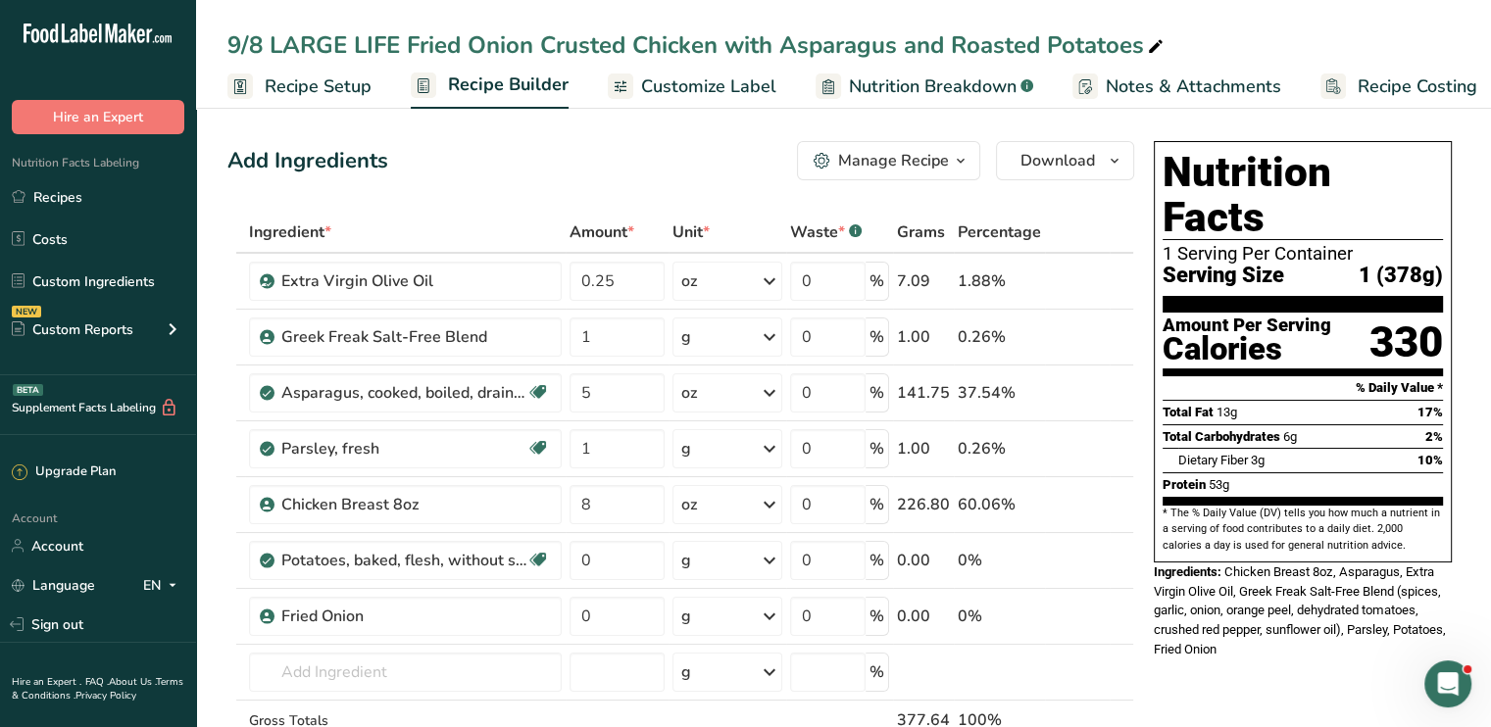
click at [699, 84] on span "Customize Label" at bounding box center [708, 87] width 135 height 26
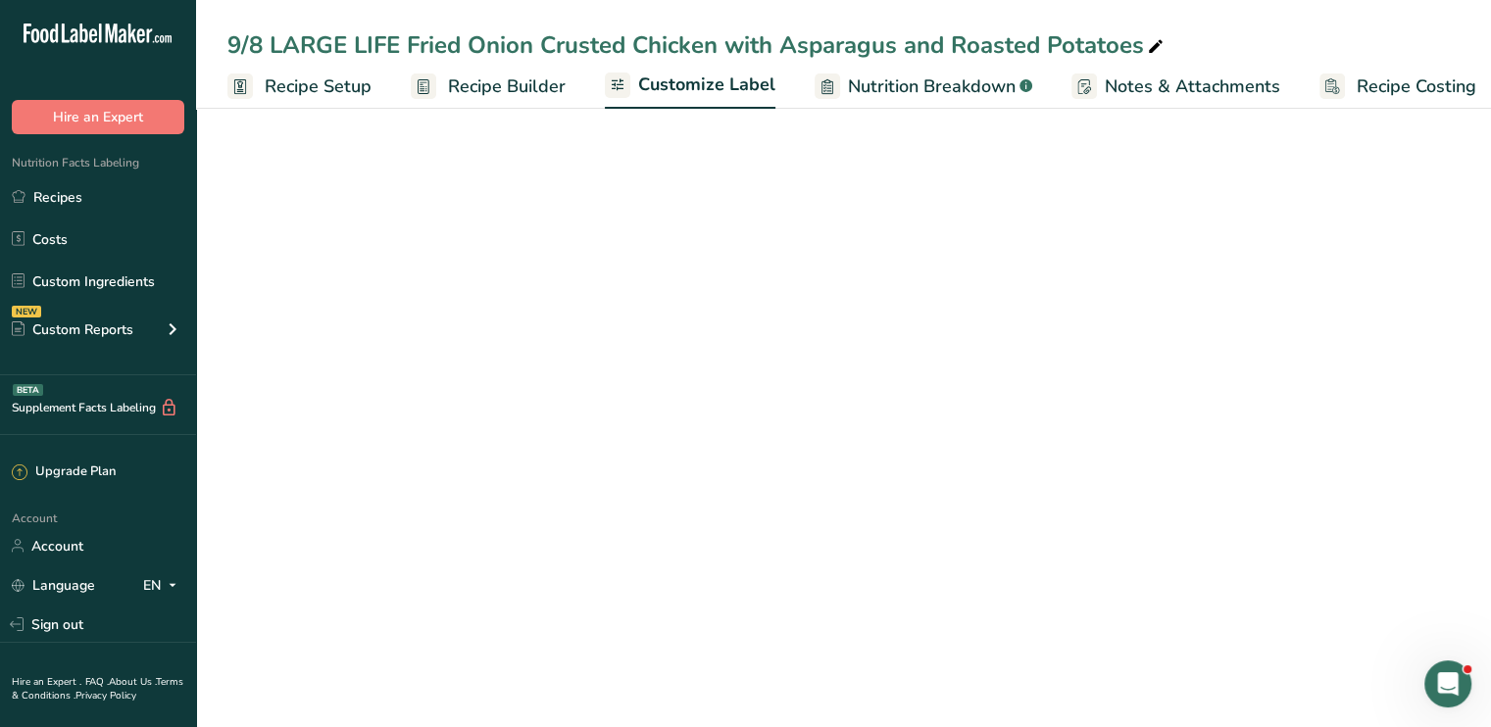
scroll to position [0, 17]
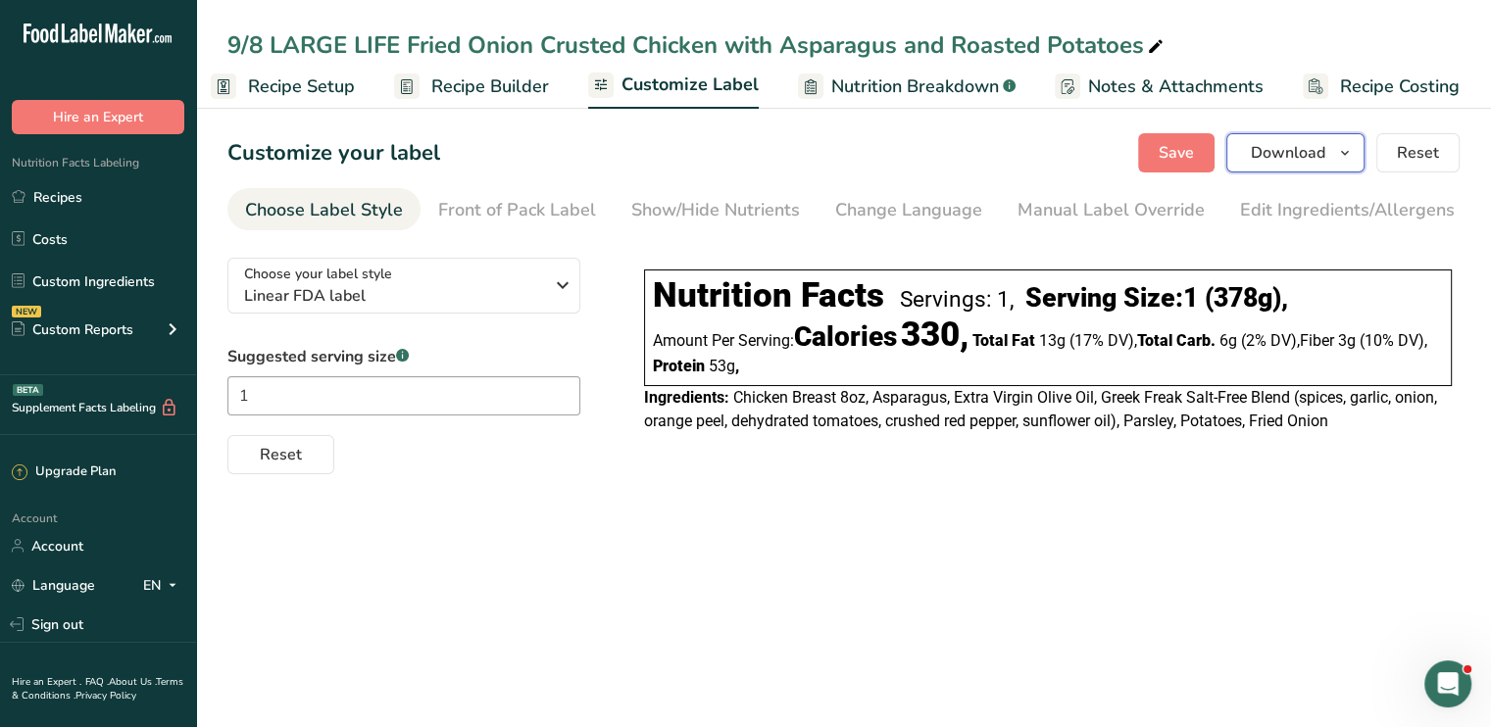
click at [1282, 141] on span "Download" at bounding box center [1288, 153] width 75 height 24
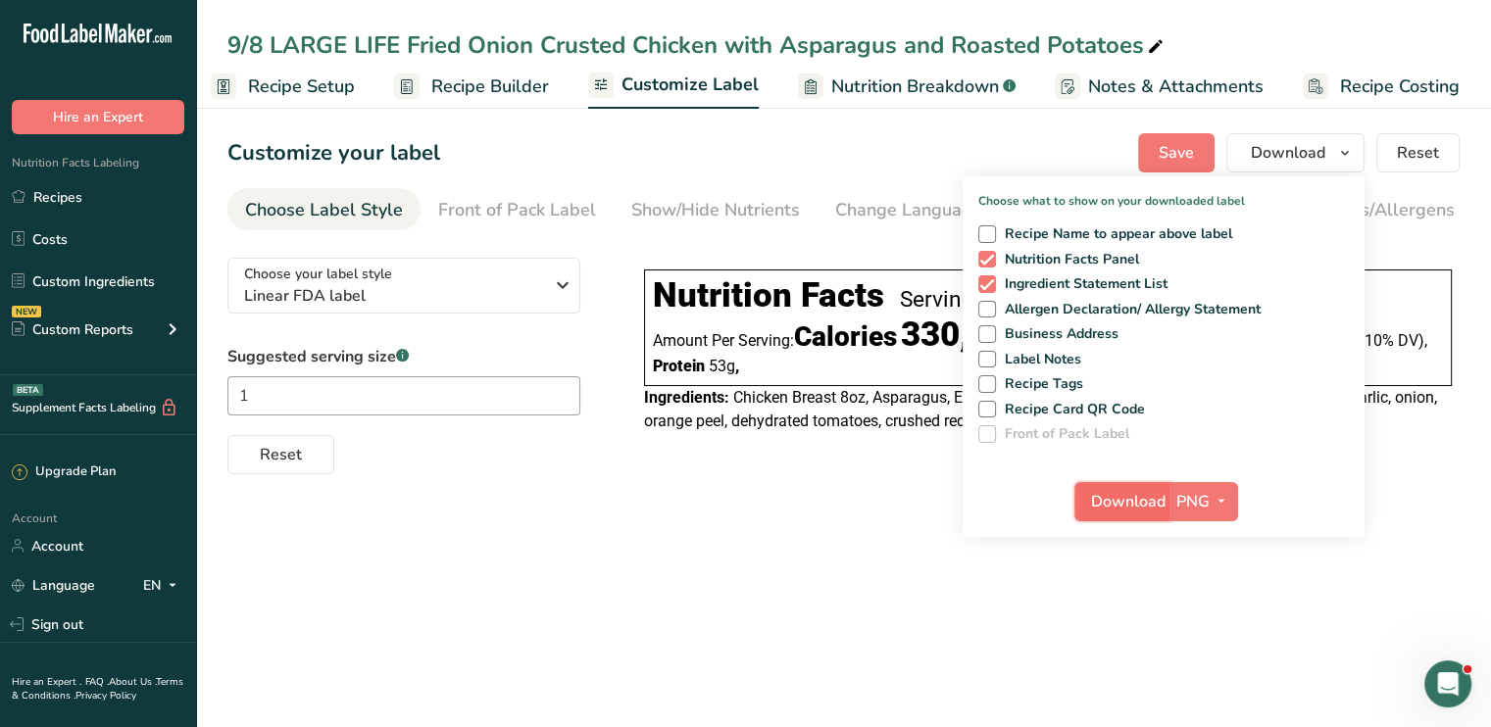
click at [1126, 482] on button "Download" at bounding box center [1123, 501] width 96 height 39
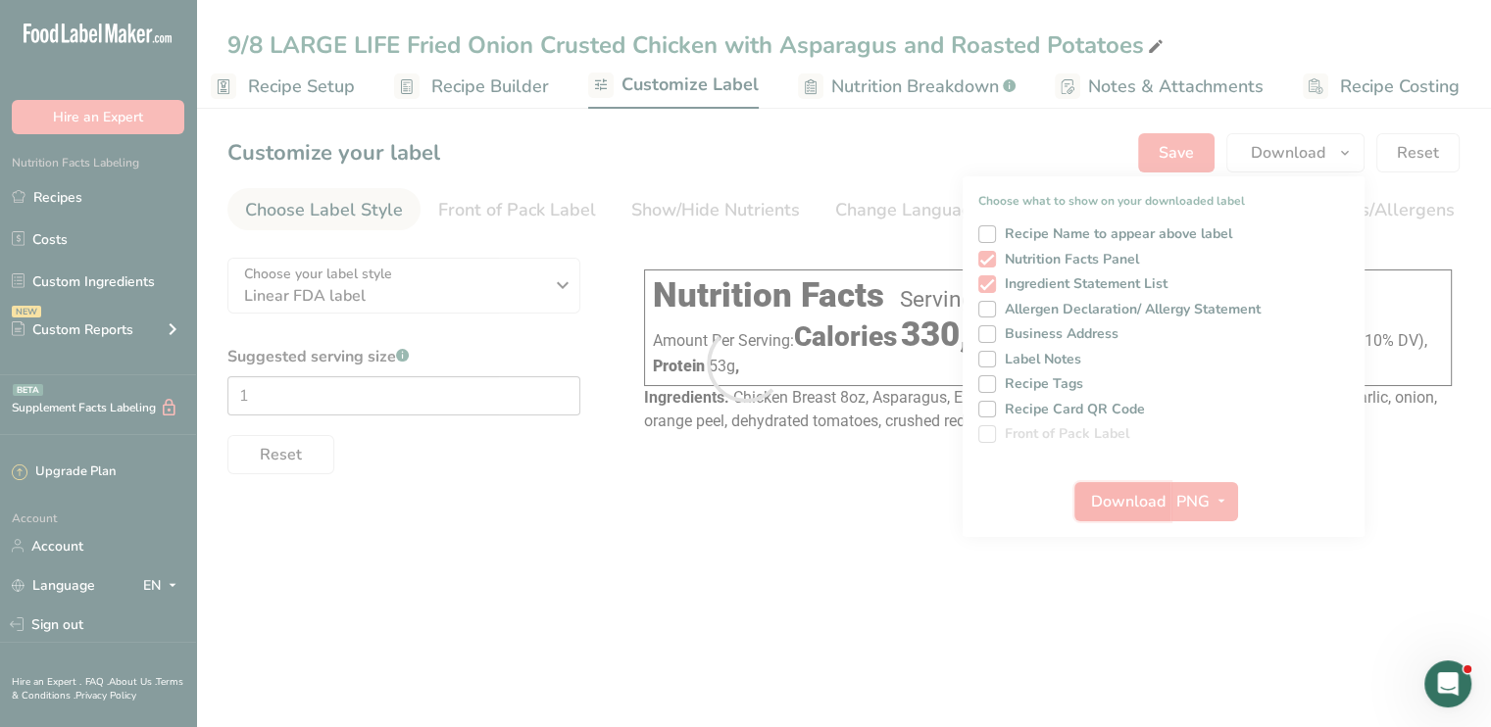
scroll to position [0, 0]
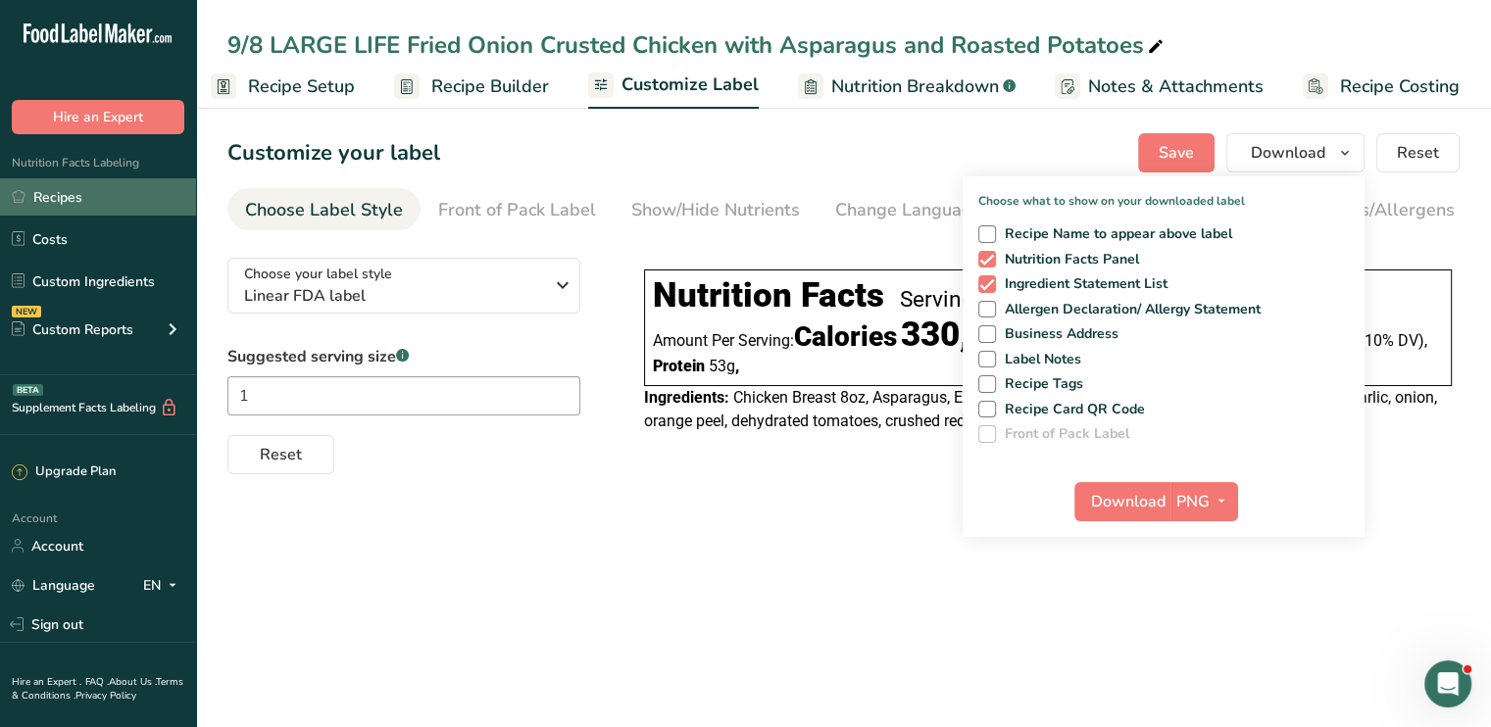
click at [98, 200] on link "Recipes" at bounding box center [98, 196] width 196 height 37
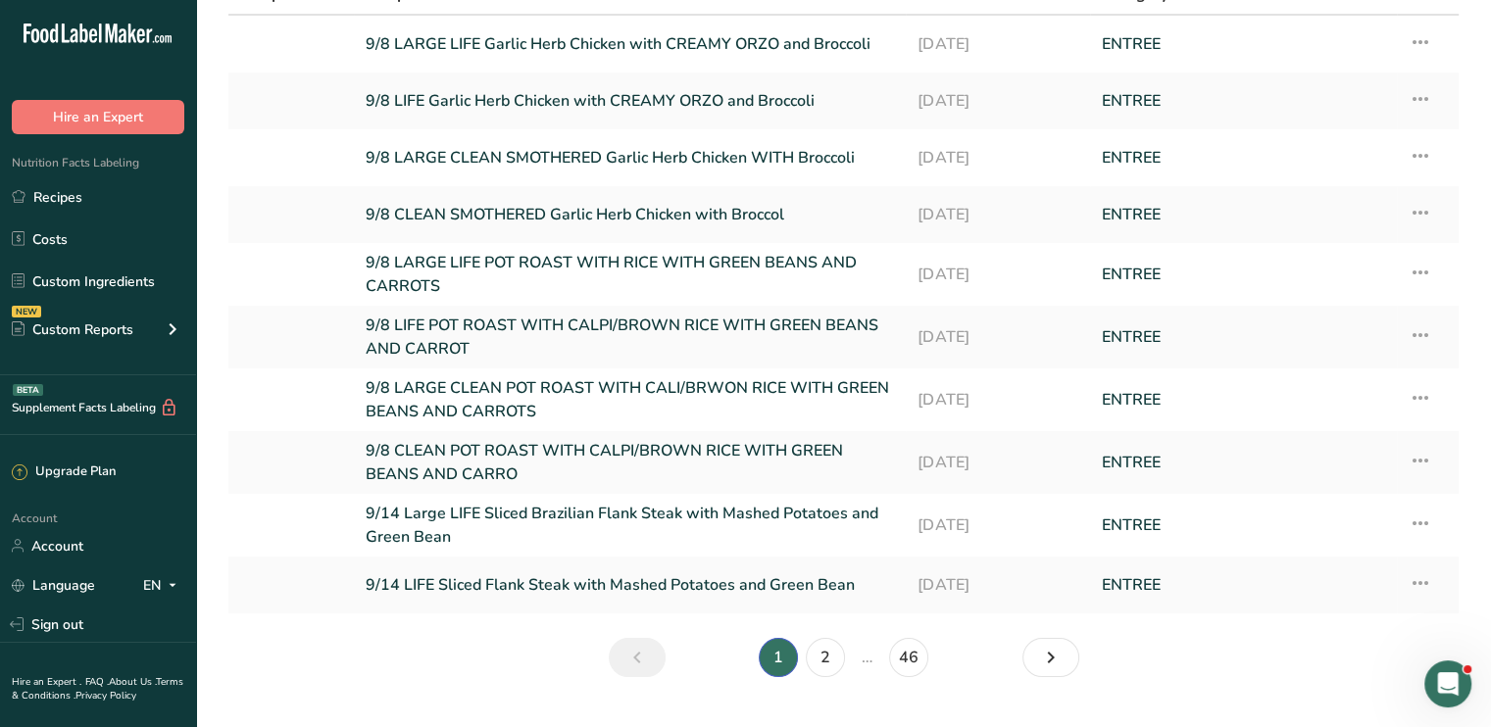
scroll to position [178, 0]
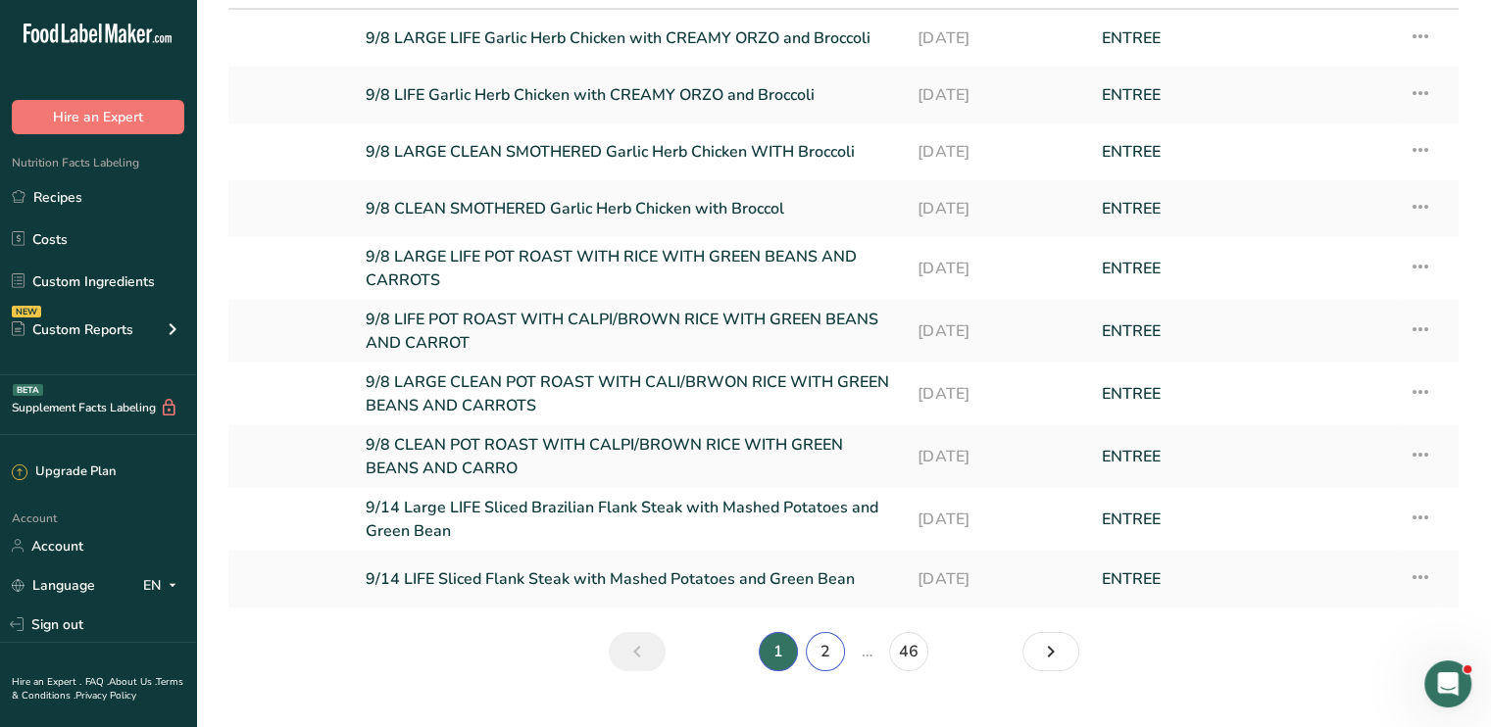
click at [825, 635] on link "2" at bounding box center [825, 651] width 39 height 39
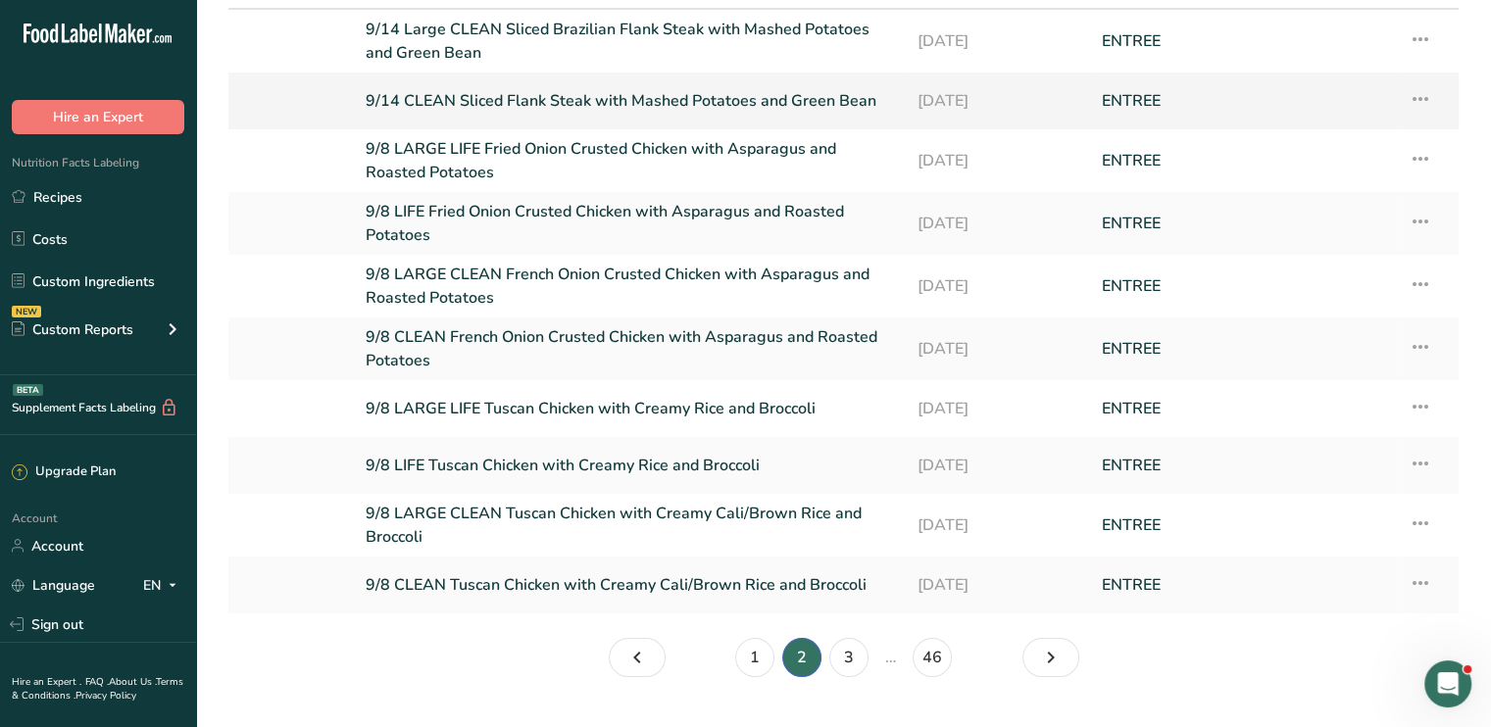
click at [557, 95] on link "9/14 CLEAN Sliced Flank Steak with Mashed Potatoes and Green Bean" at bounding box center [630, 100] width 528 height 41
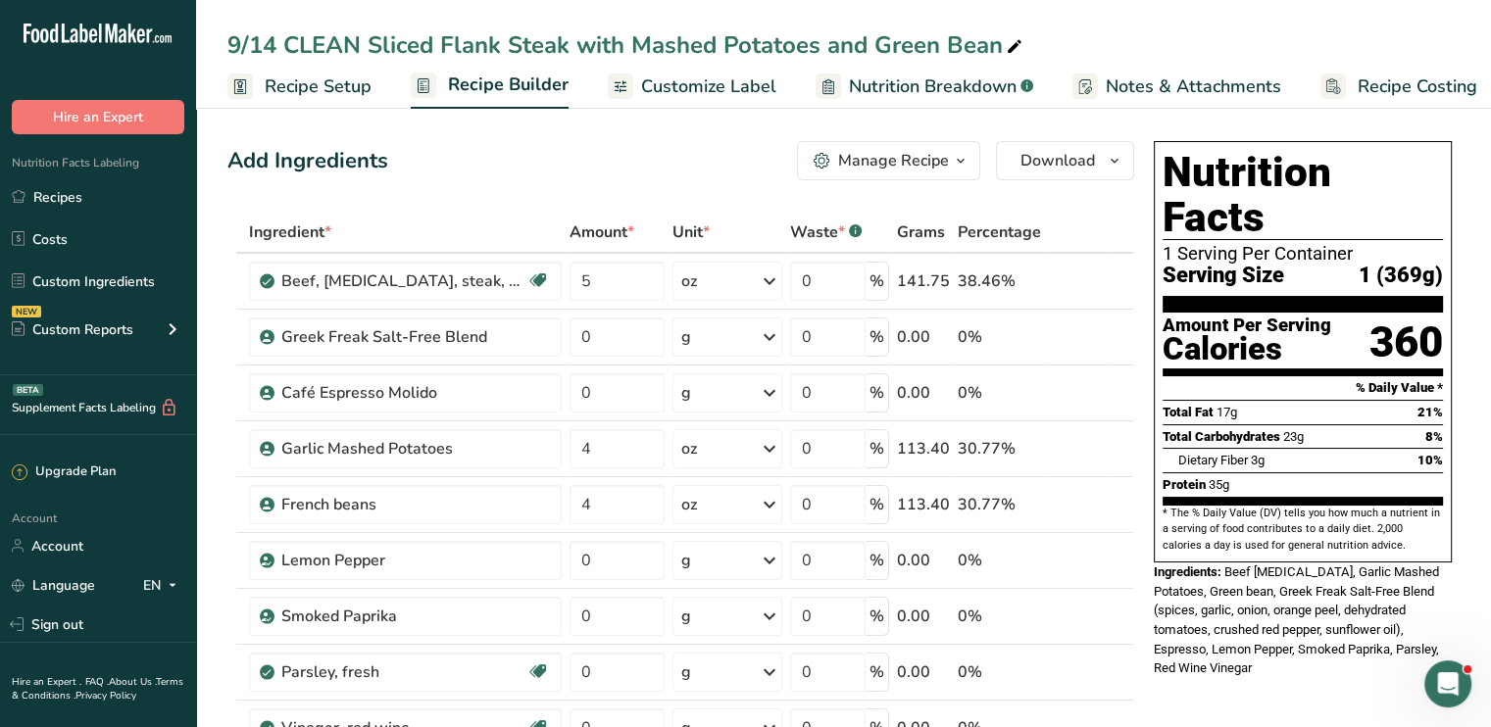
click at [696, 75] on span "Customize Label" at bounding box center [708, 87] width 135 height 26
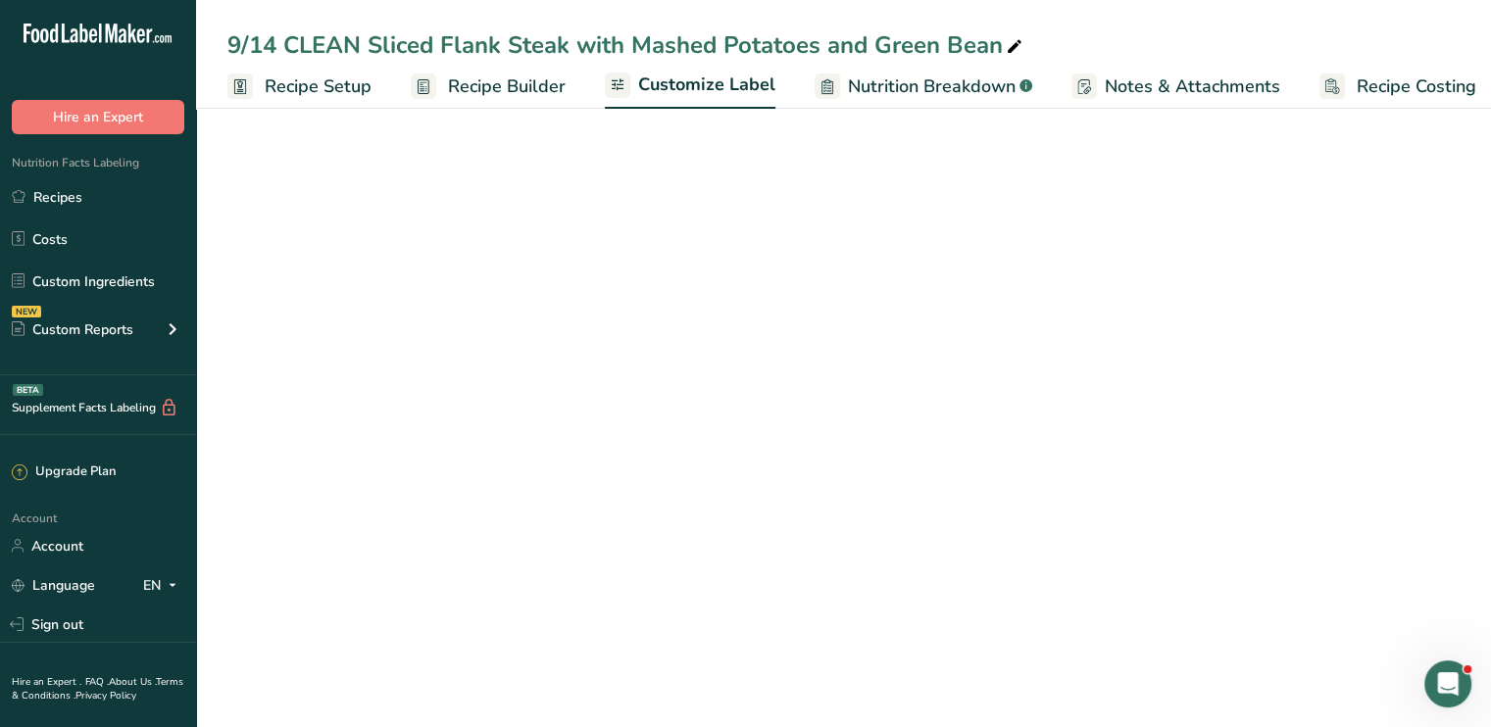
scroll to position [0, 17]
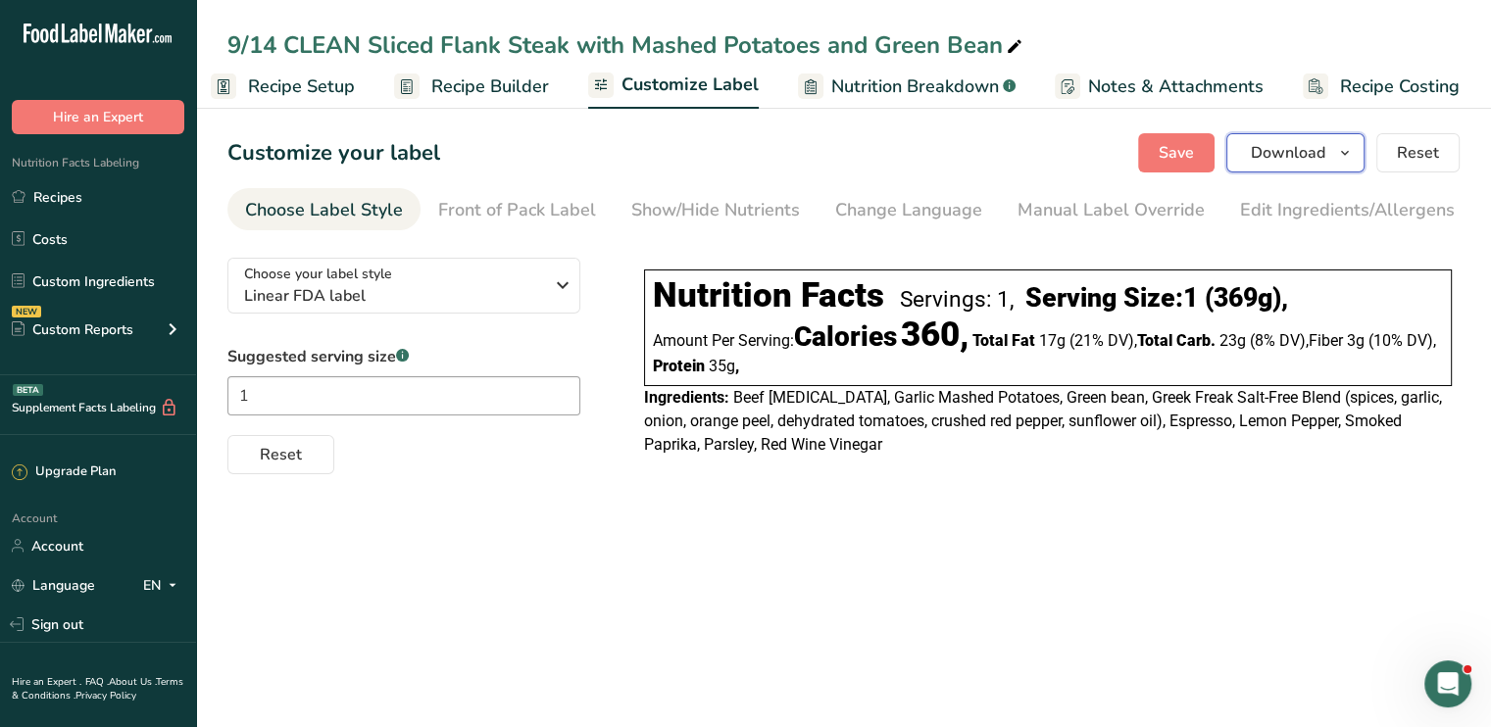
click at [1259, 152] on span "Download" at bounding box center [1288, 153] width 75 height 24
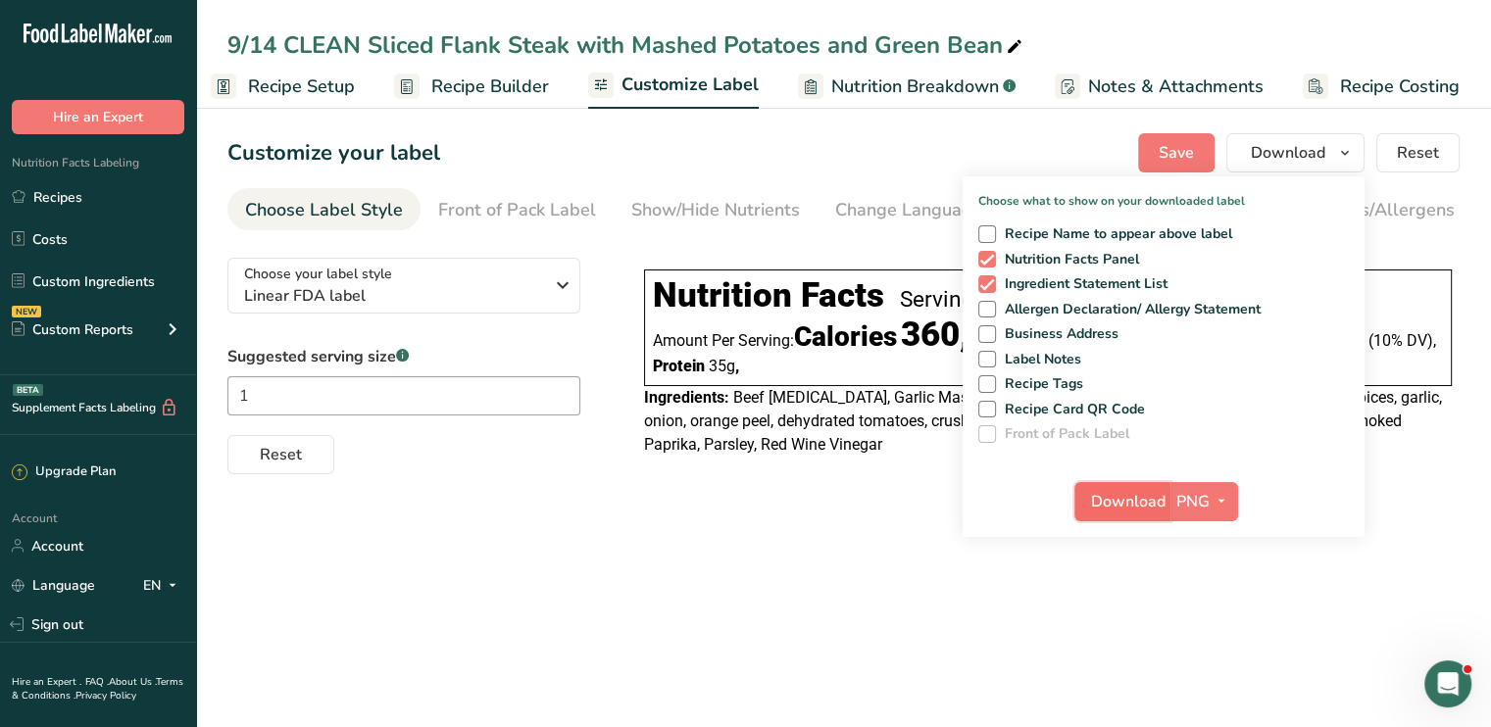
click at [1147, 496] on span "Download" at bounding box center [1128, 502] width 75 height 24
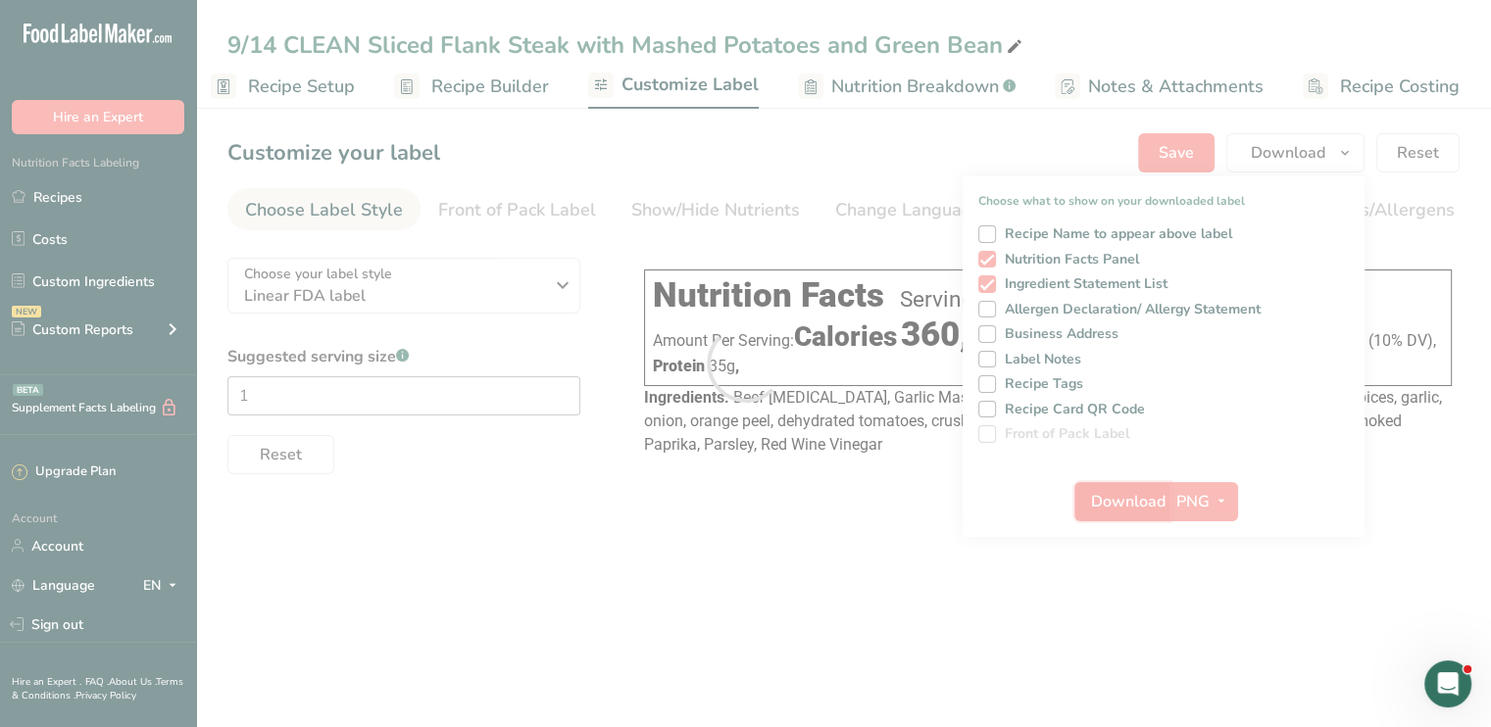
scroll to position [0, 0]
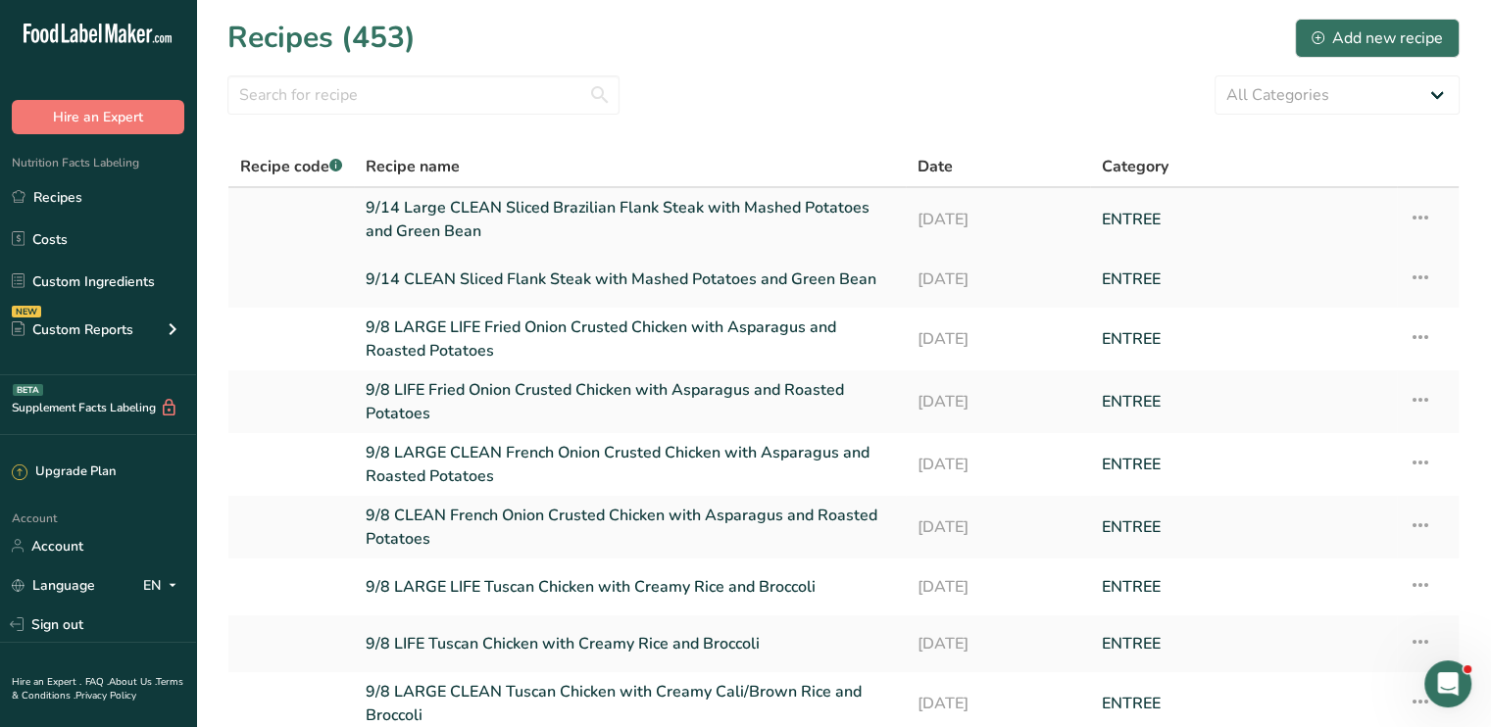
click at [600, 200] on link "9/14 Large CLEAN Sliced Brazilian Flank Steak with Mashed Potatoes and Green Be…" at bounding box center [630, 219] width 528 height 47
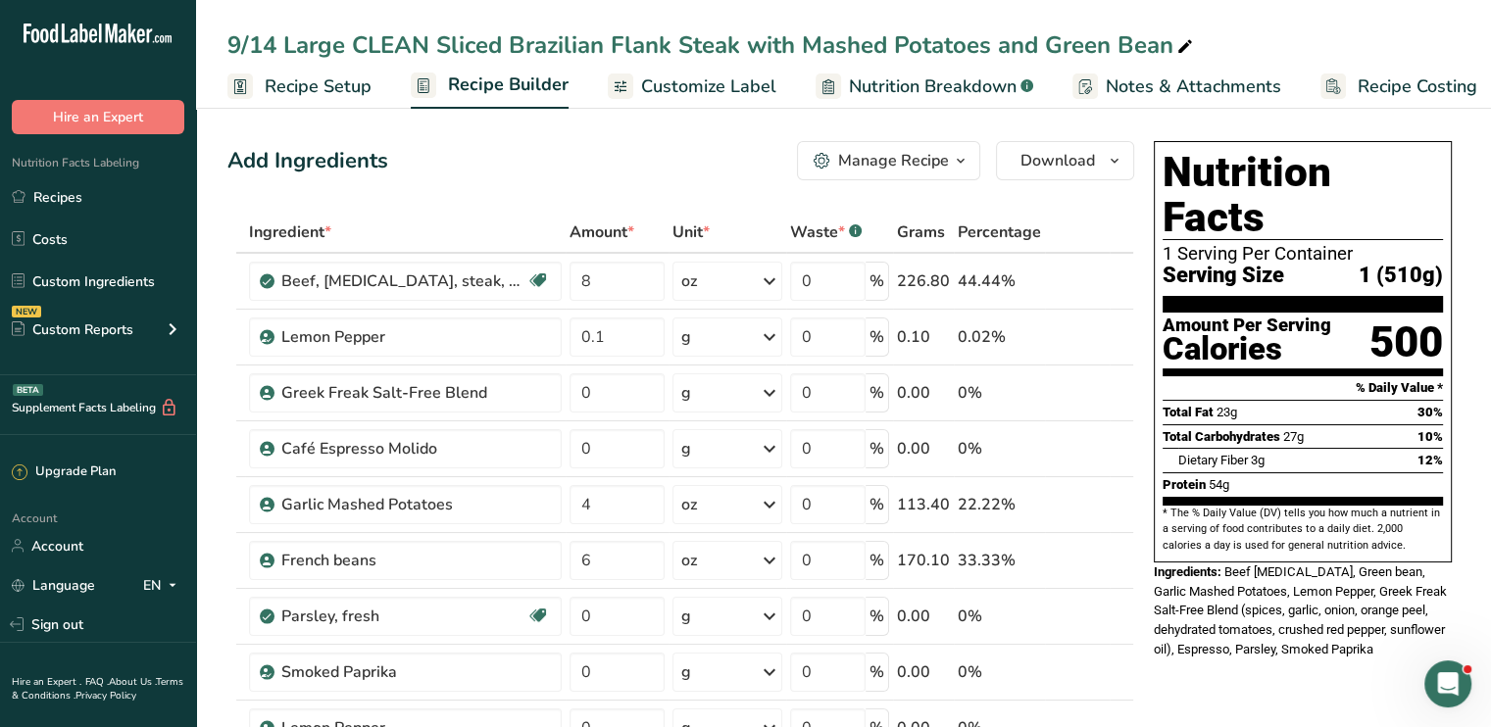
click at [731, 82] on span "Customize Label" at bounding box center [708, 87] width 135 height 26
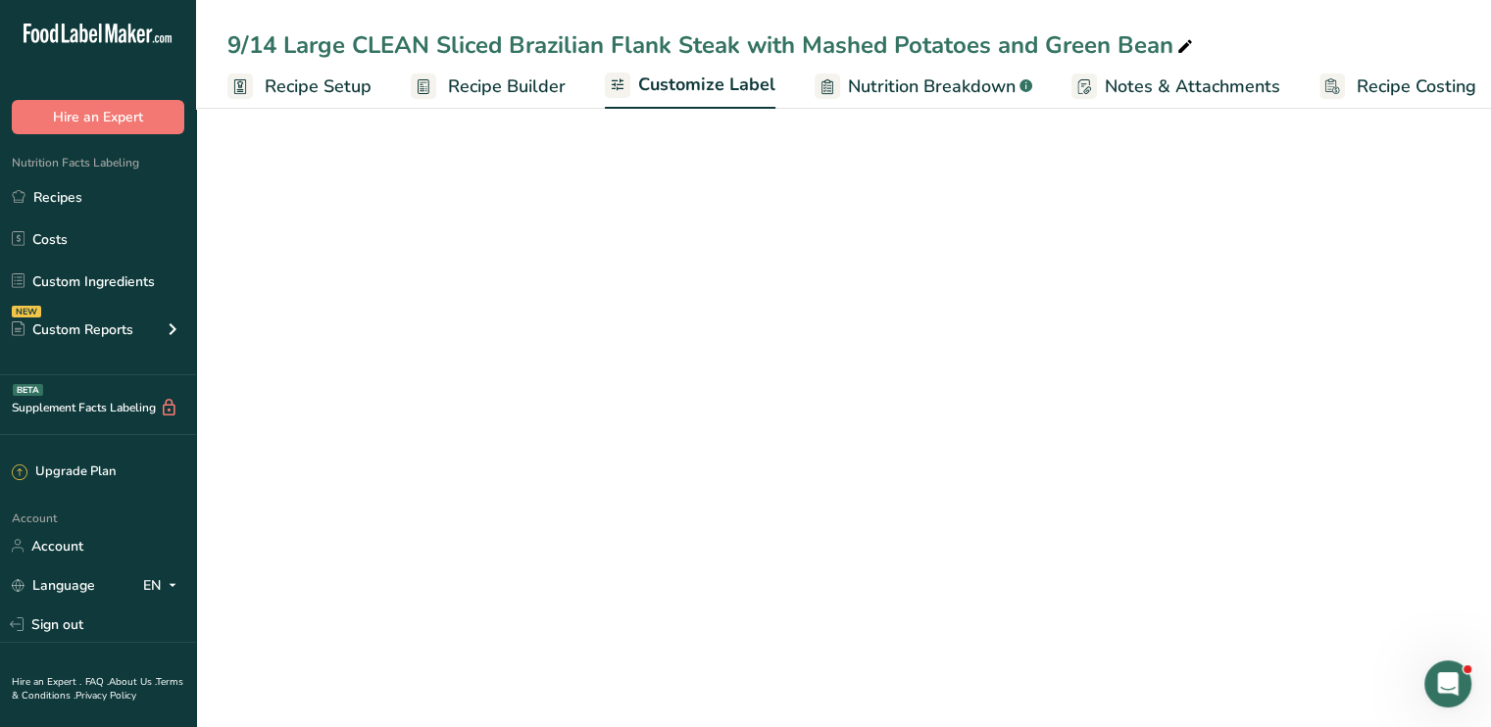
scroll to position [0, 17]
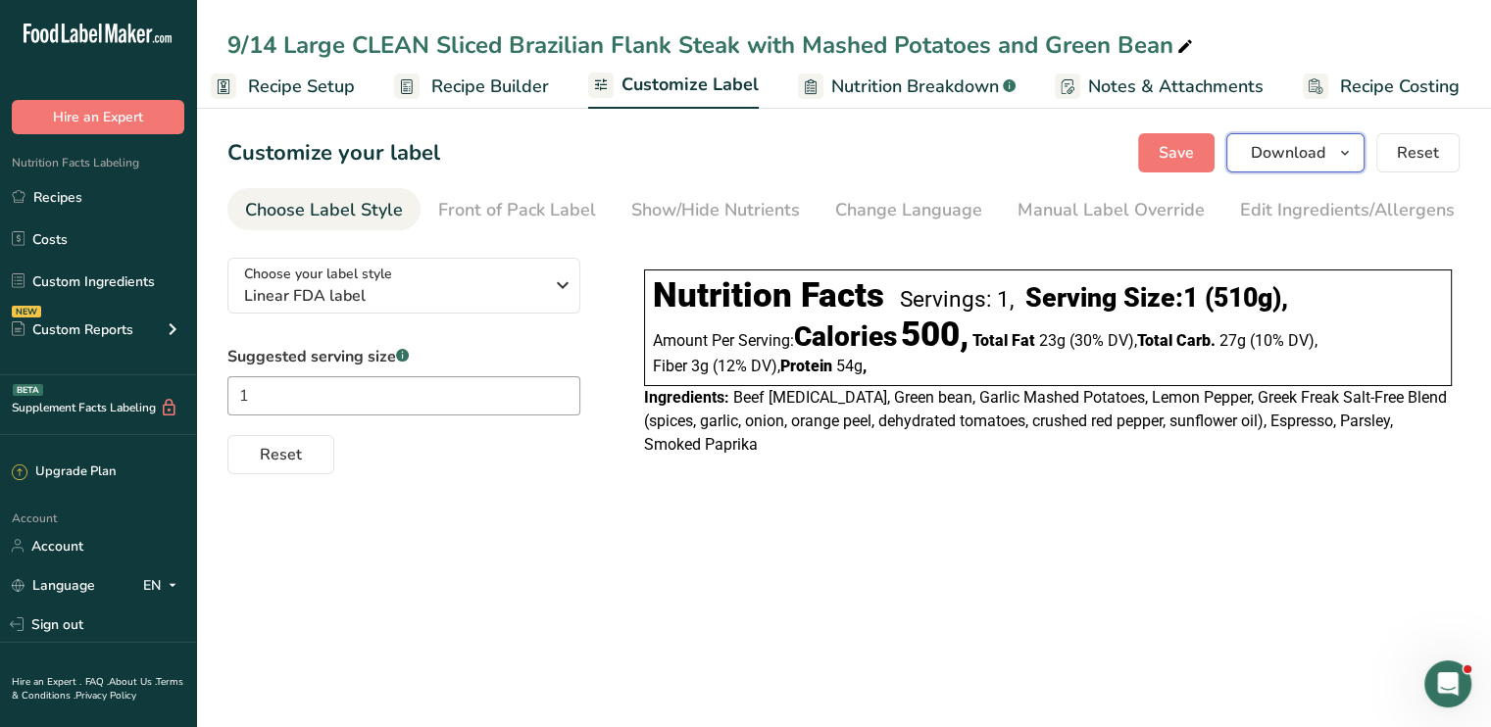
click at [1275, 147] on span "Download" at bounding box center [1288, 153] width 75 height 24
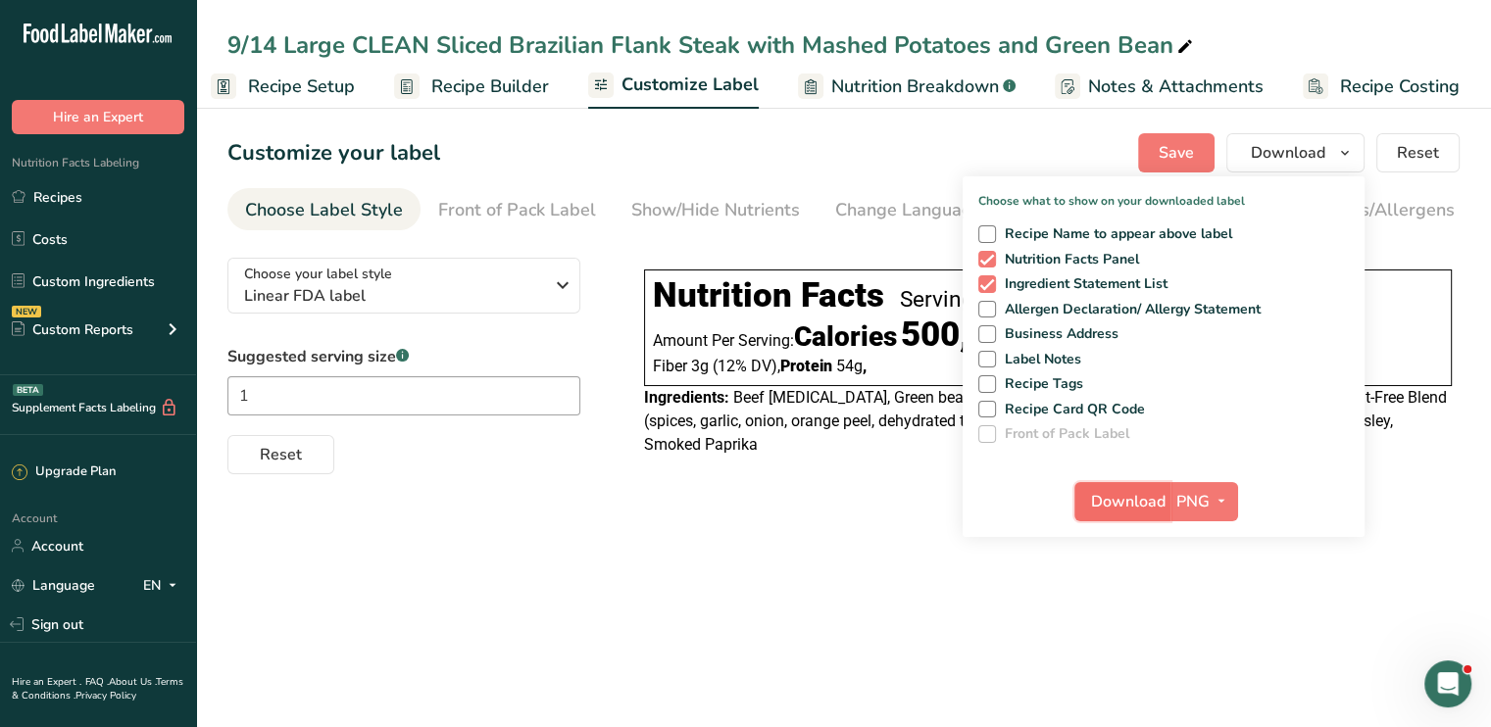
click at [1142, 508] on span "Download" at bounding box center [1128, 502] width 75 height 24
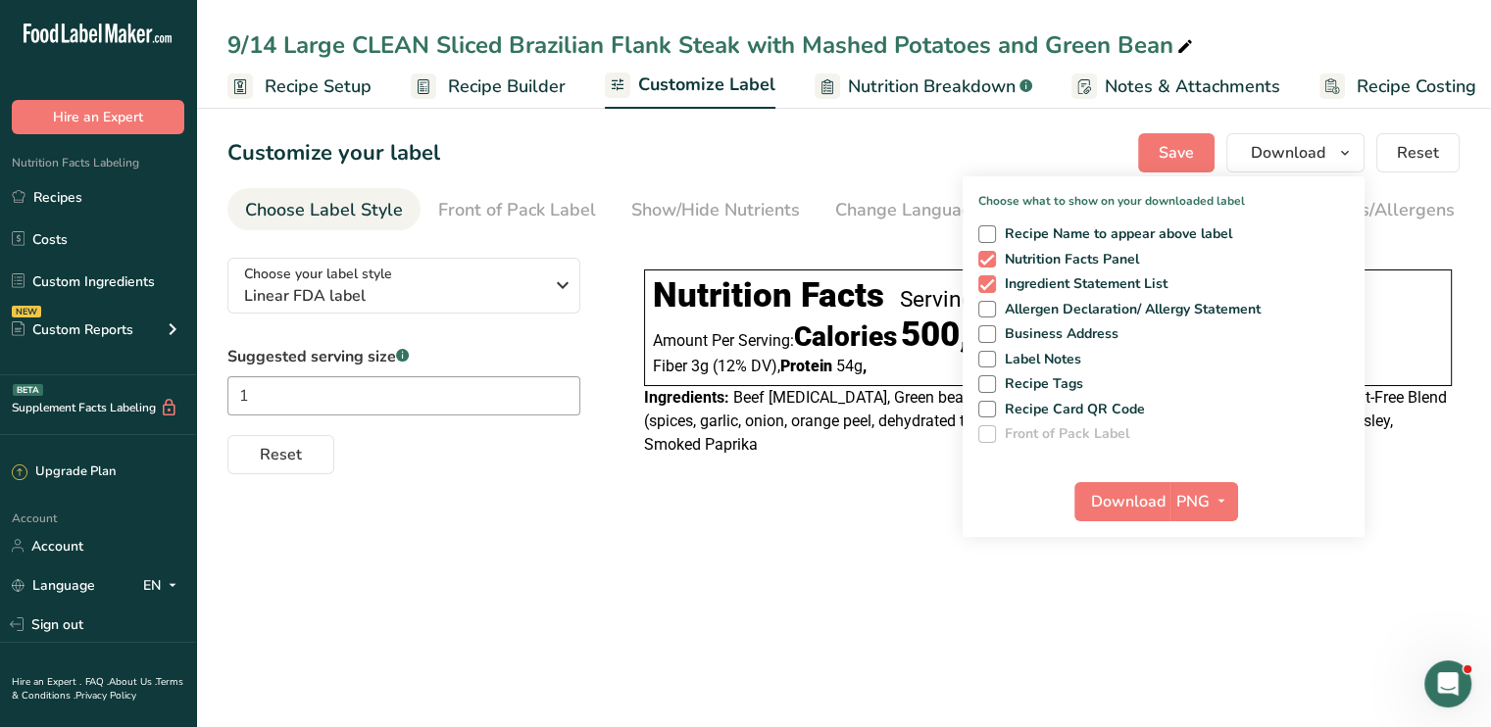
scroll to position [0, 17]
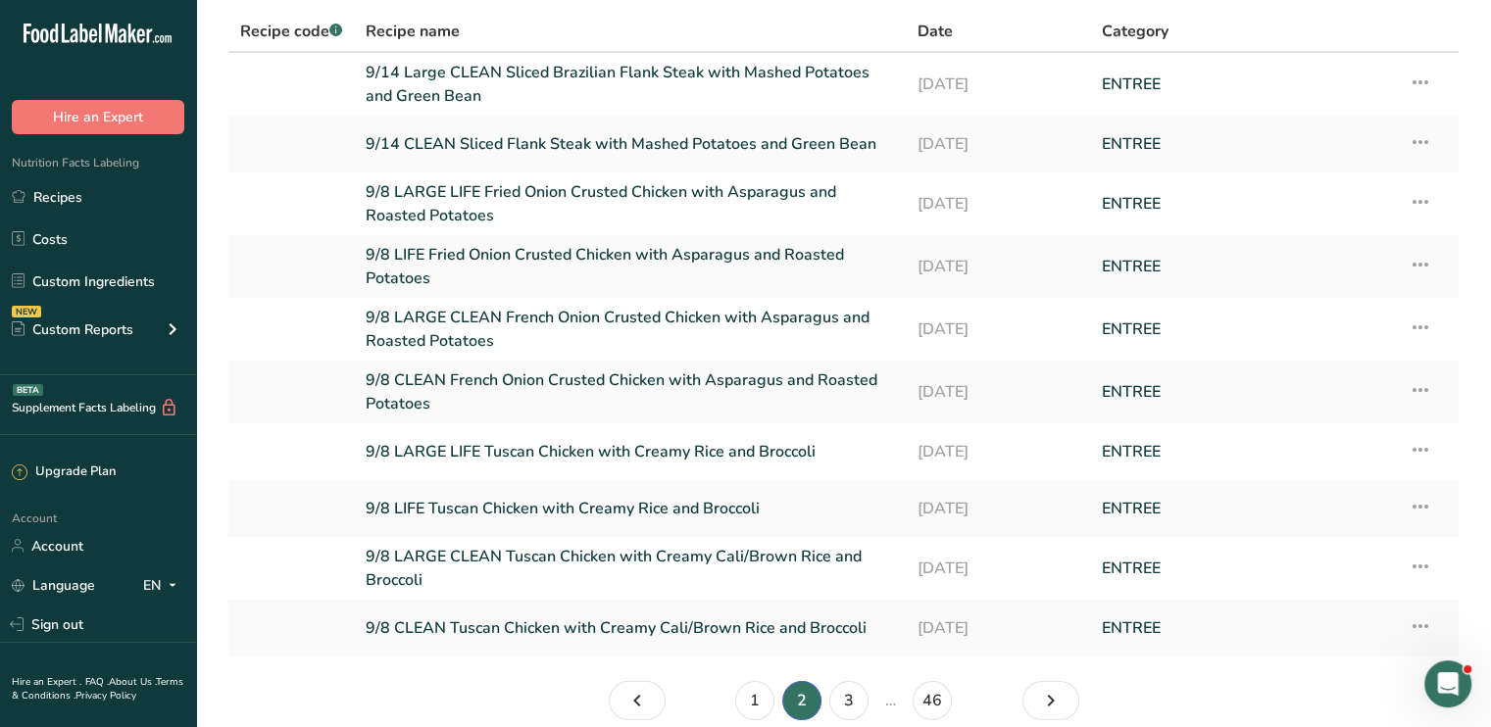
scroll to position [221, 0]
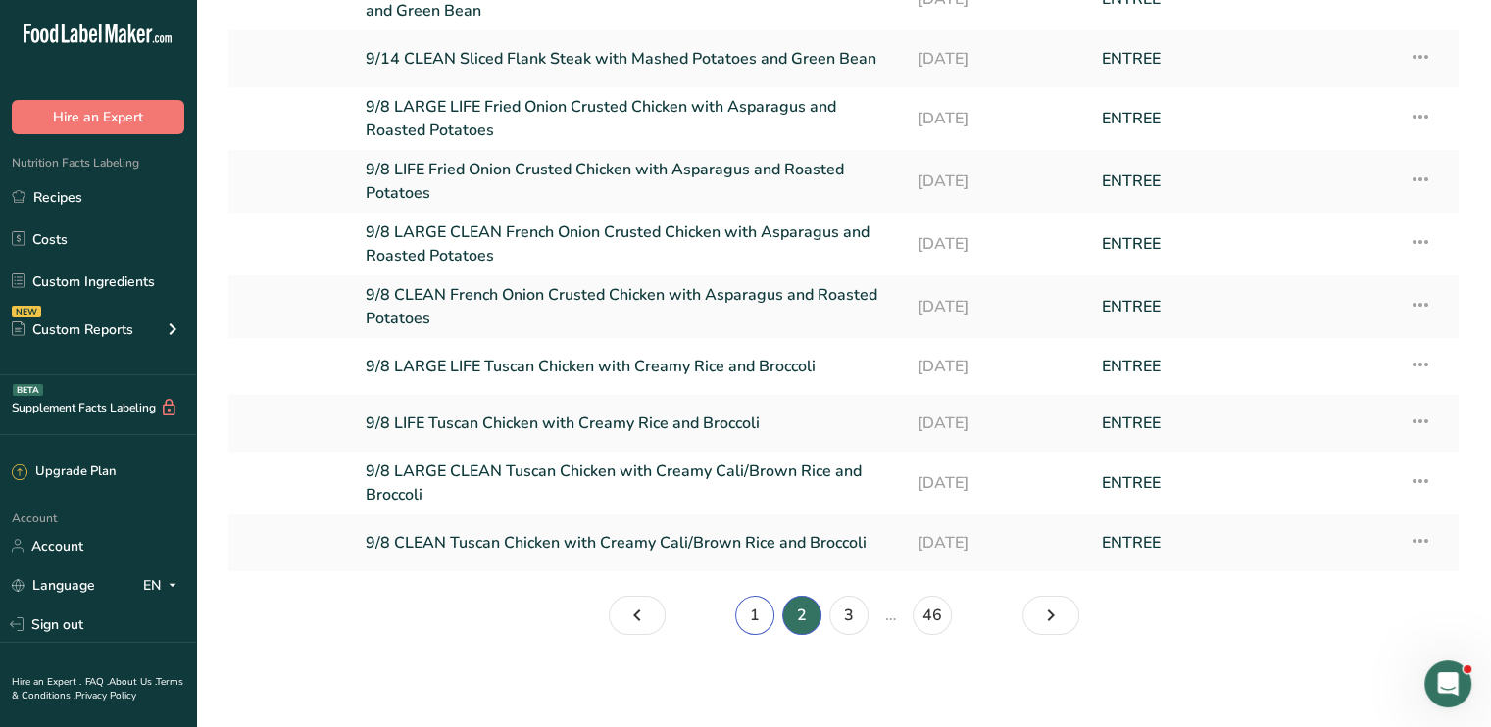
click at [759, 627] on link "1" at bounding box center [754, 615] width 39 height 39
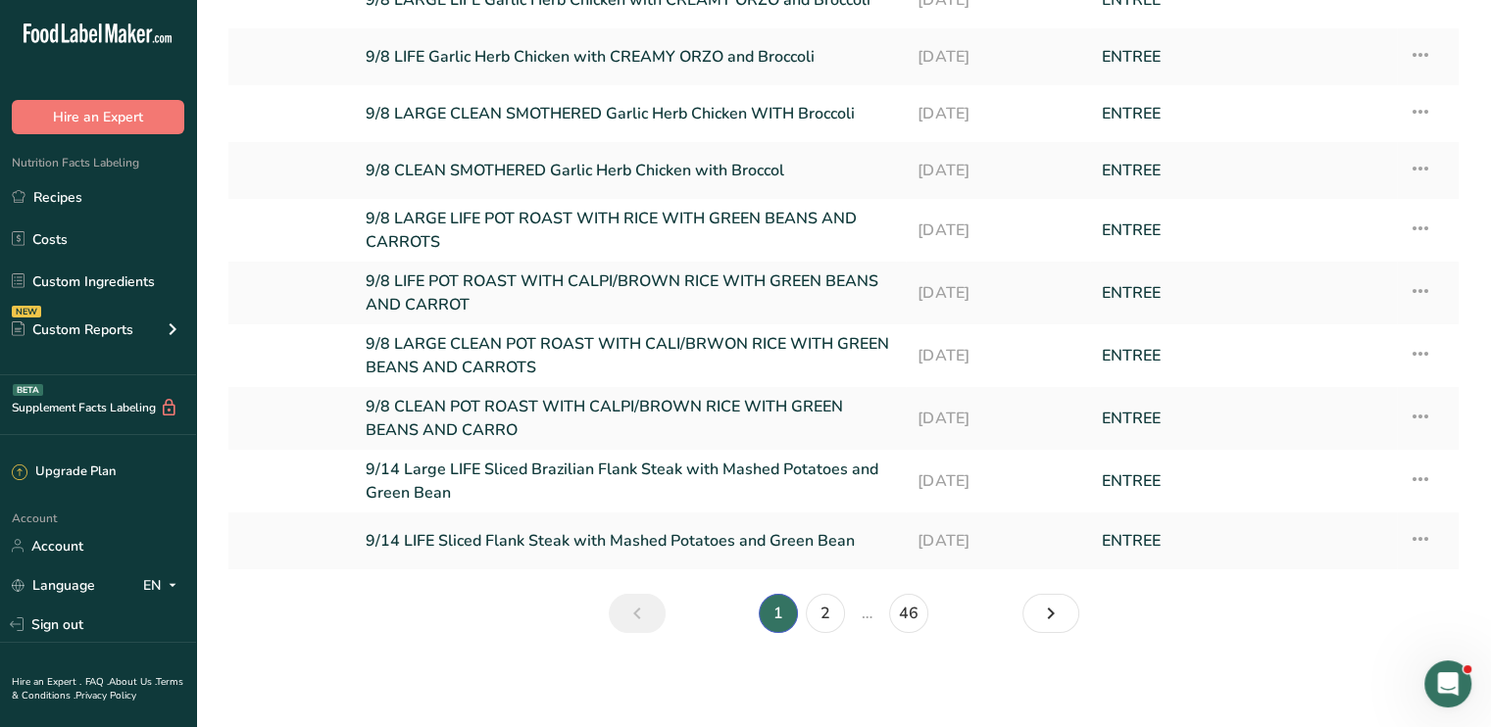
scroll to position [216, 0]
click at [595, 544] on link "9/14 LIFE Sliced Flank Steak with Mashed Potatoes and Green Bean" at bounding box center [630, 542] width 528 height 41
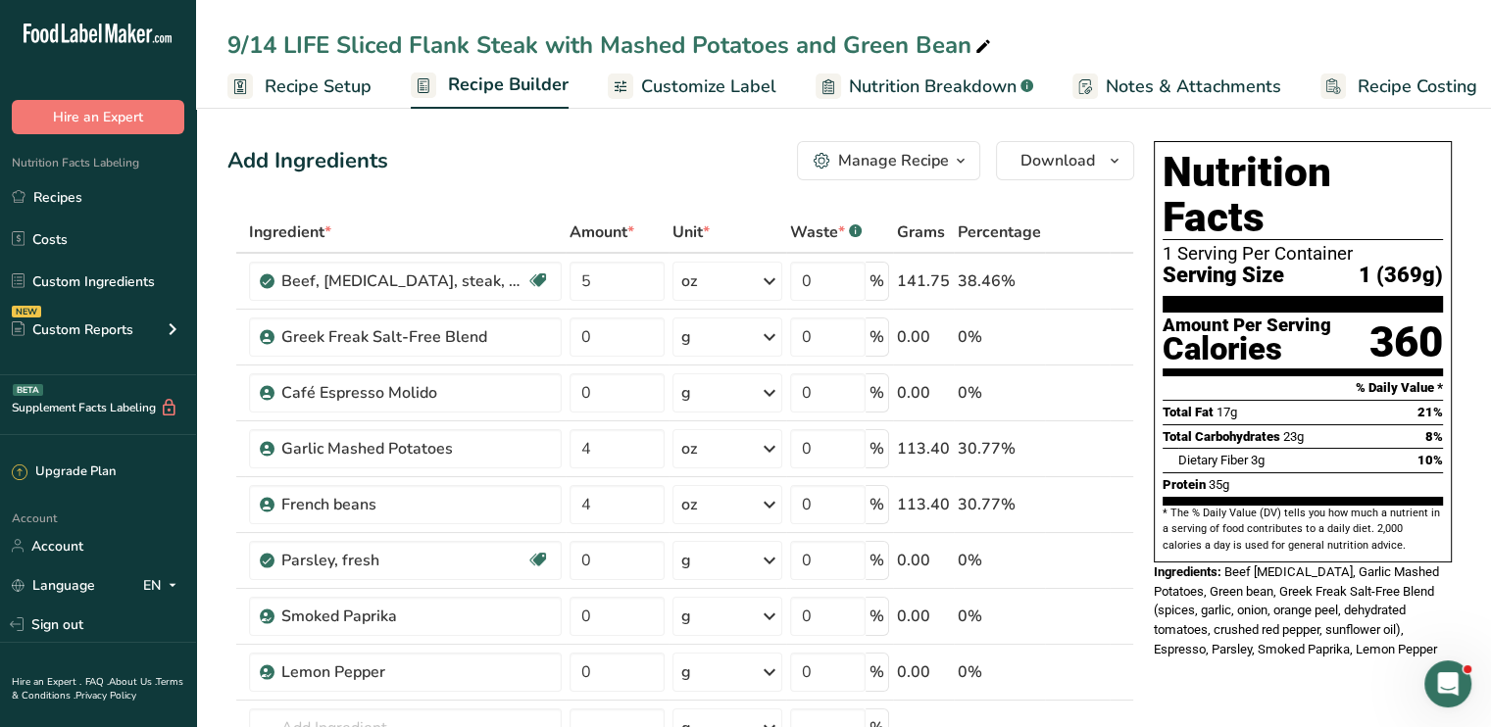
click at [711, 95] on span "Customize Label" at bounding box center [708, 87] width 135 height 26
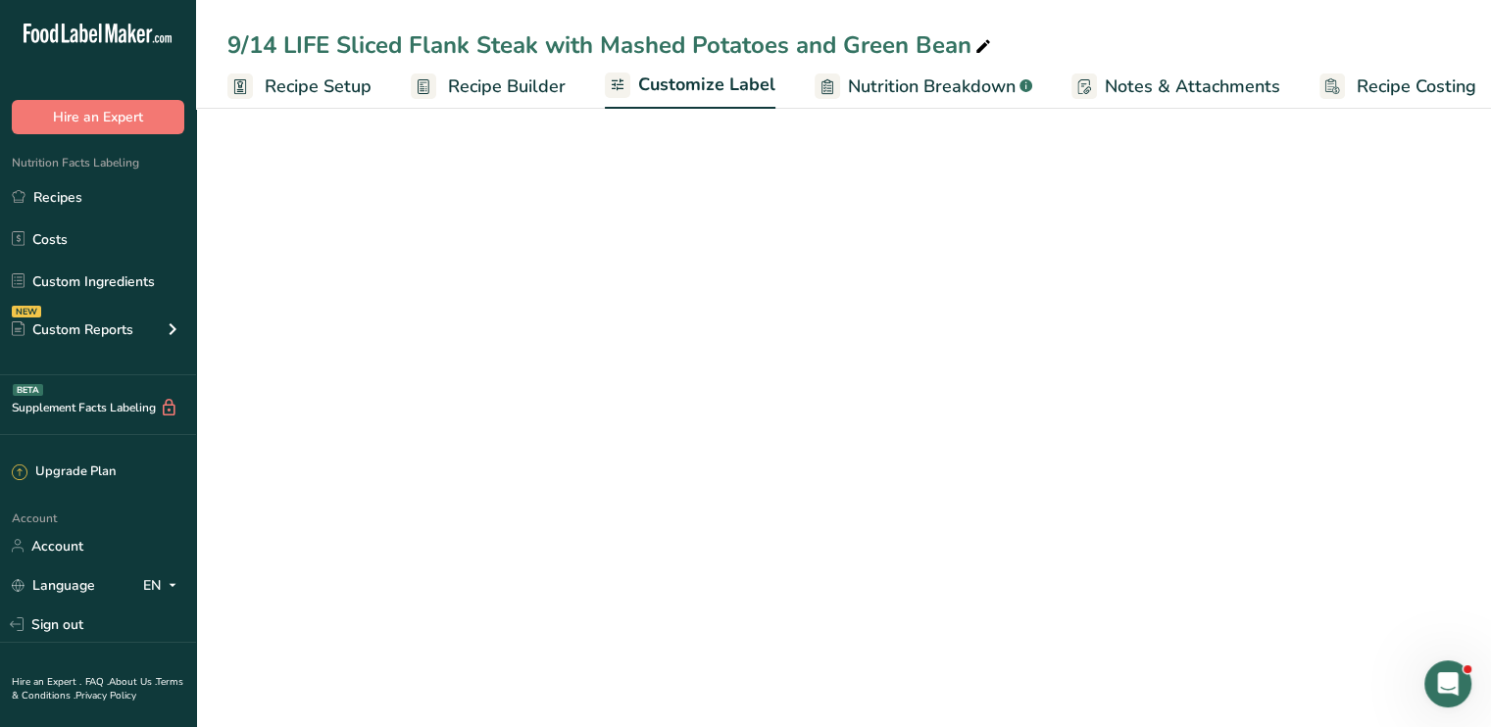
scroll to position [0, 17]
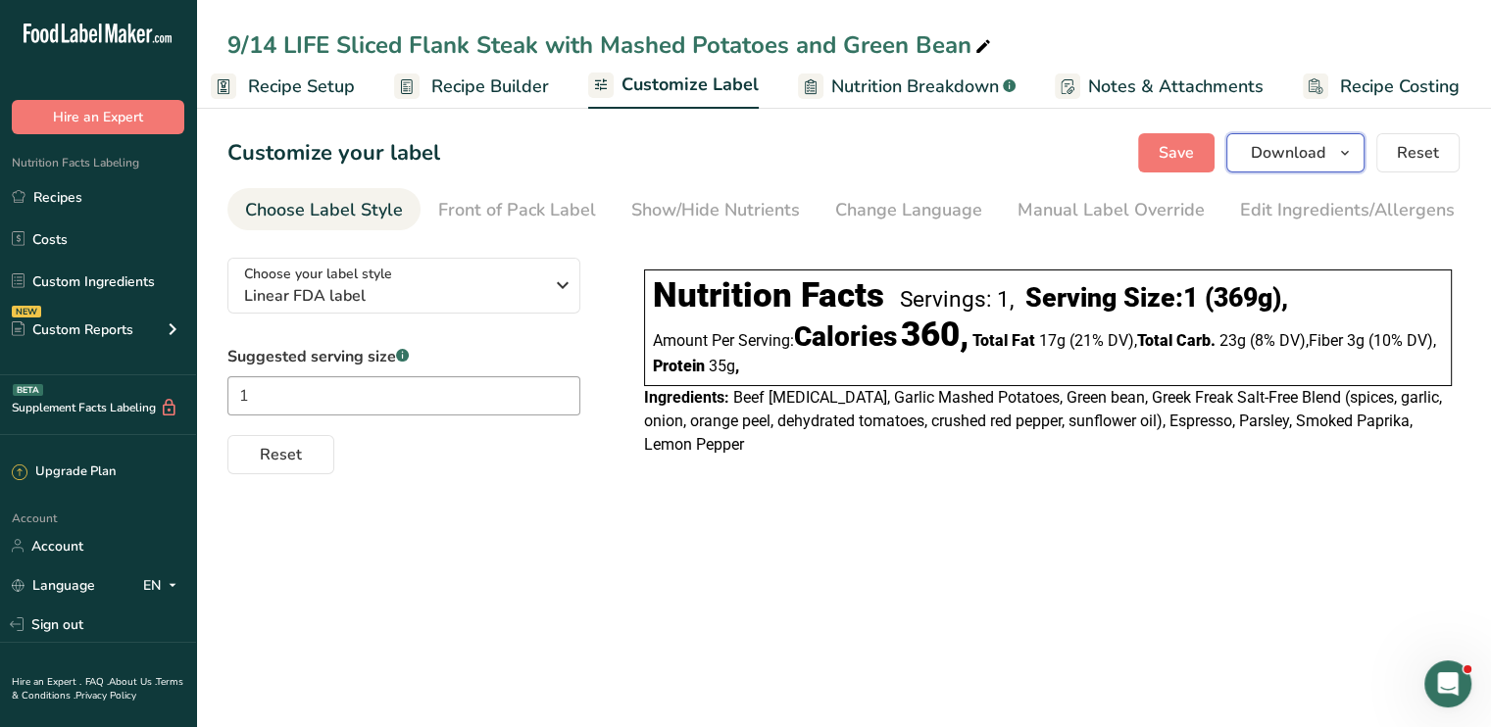
click at [1298, 144] on span "Download" at bounding box center [1288, 153] width 75 height 24
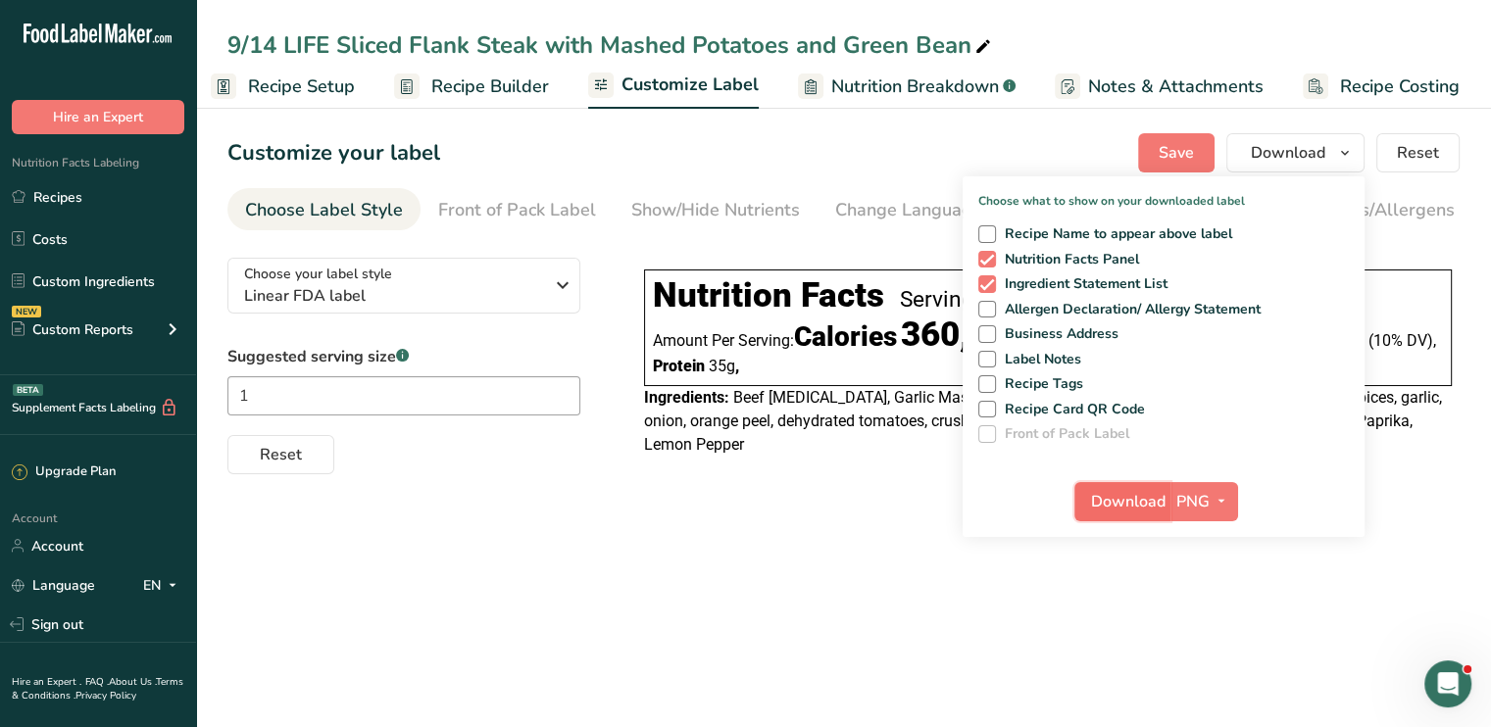
click at [1141, 499] on span "Download" at bounding box center [1128, 502] width 75 height 24
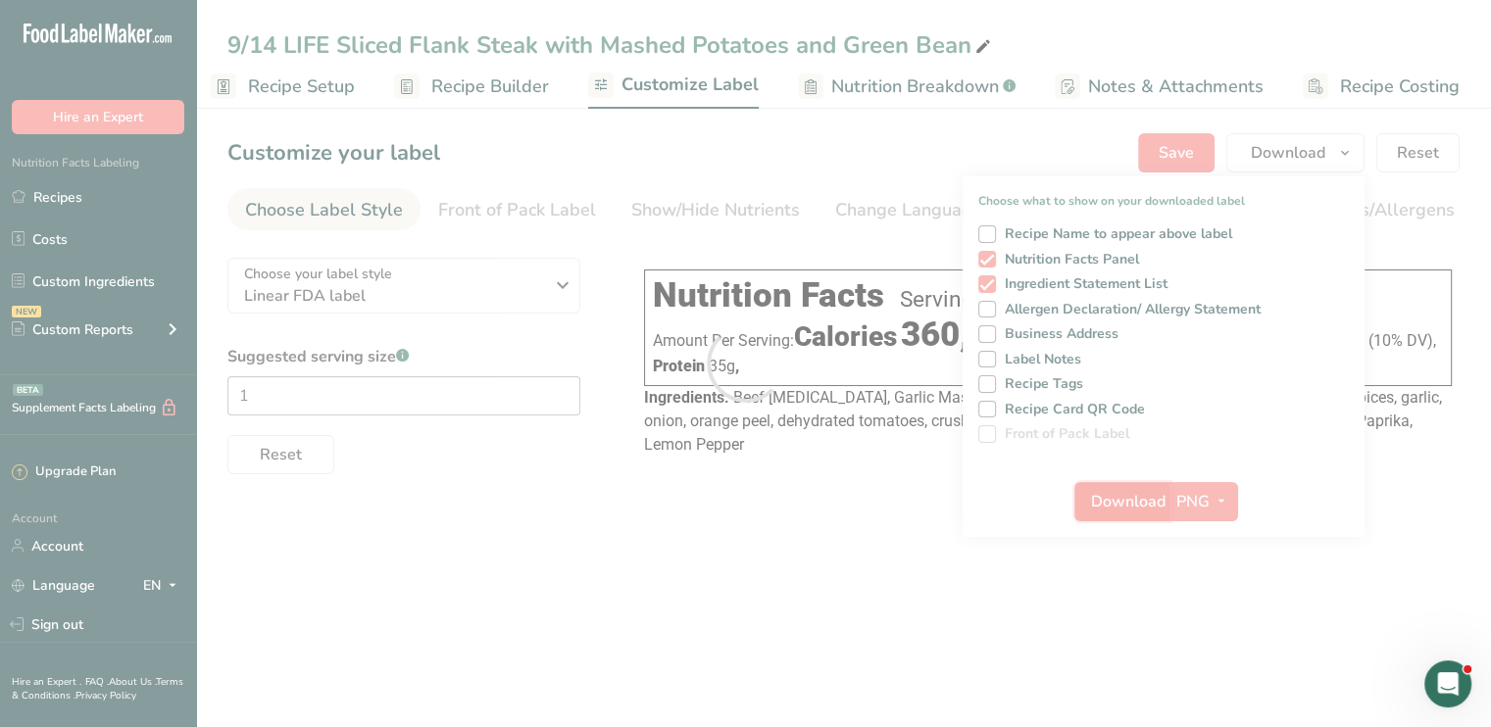
scroll to position [0, 0]
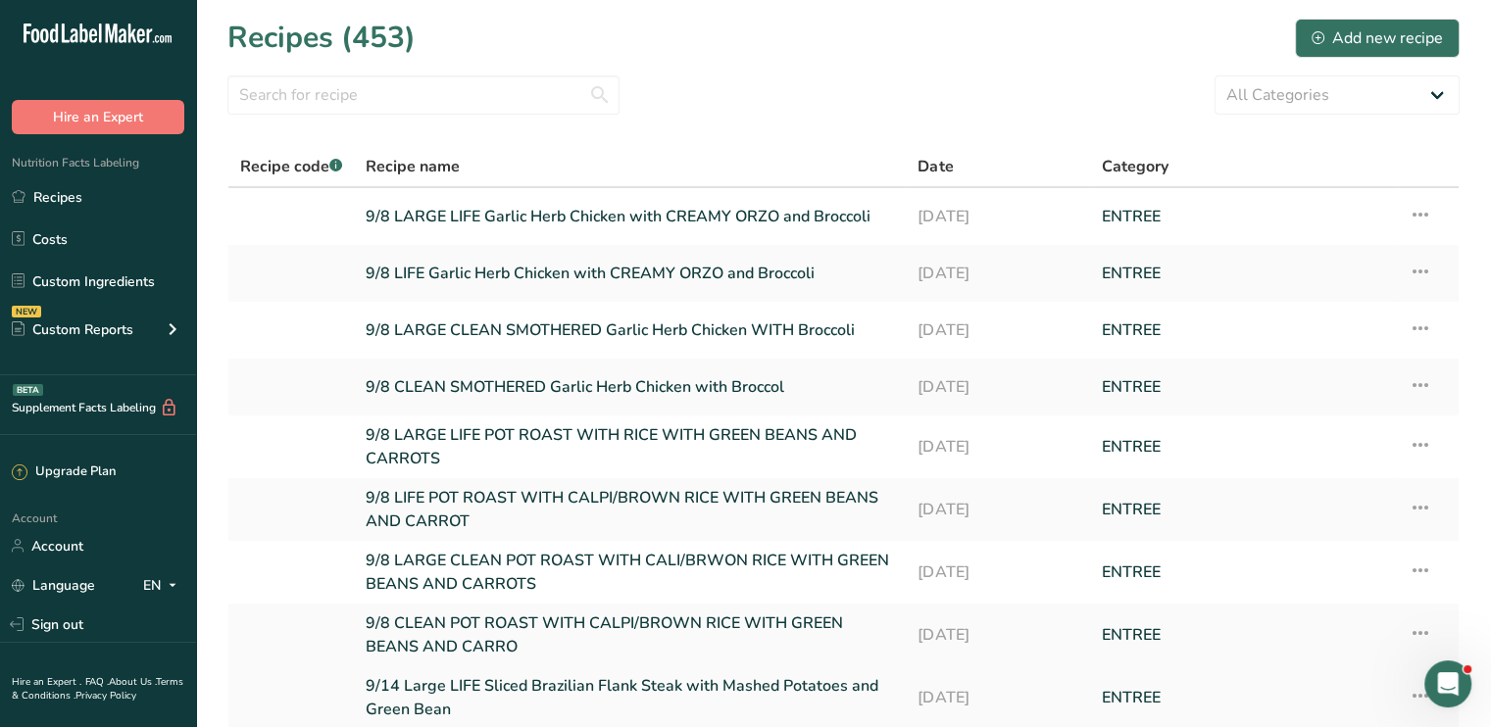
click at [511, 678] on link "9/14 Large LIFE Sliced Brazilian Flank Steak with Mashed Potatoes and Green Bean" at bounding box center [630, 698] width 528 height 47
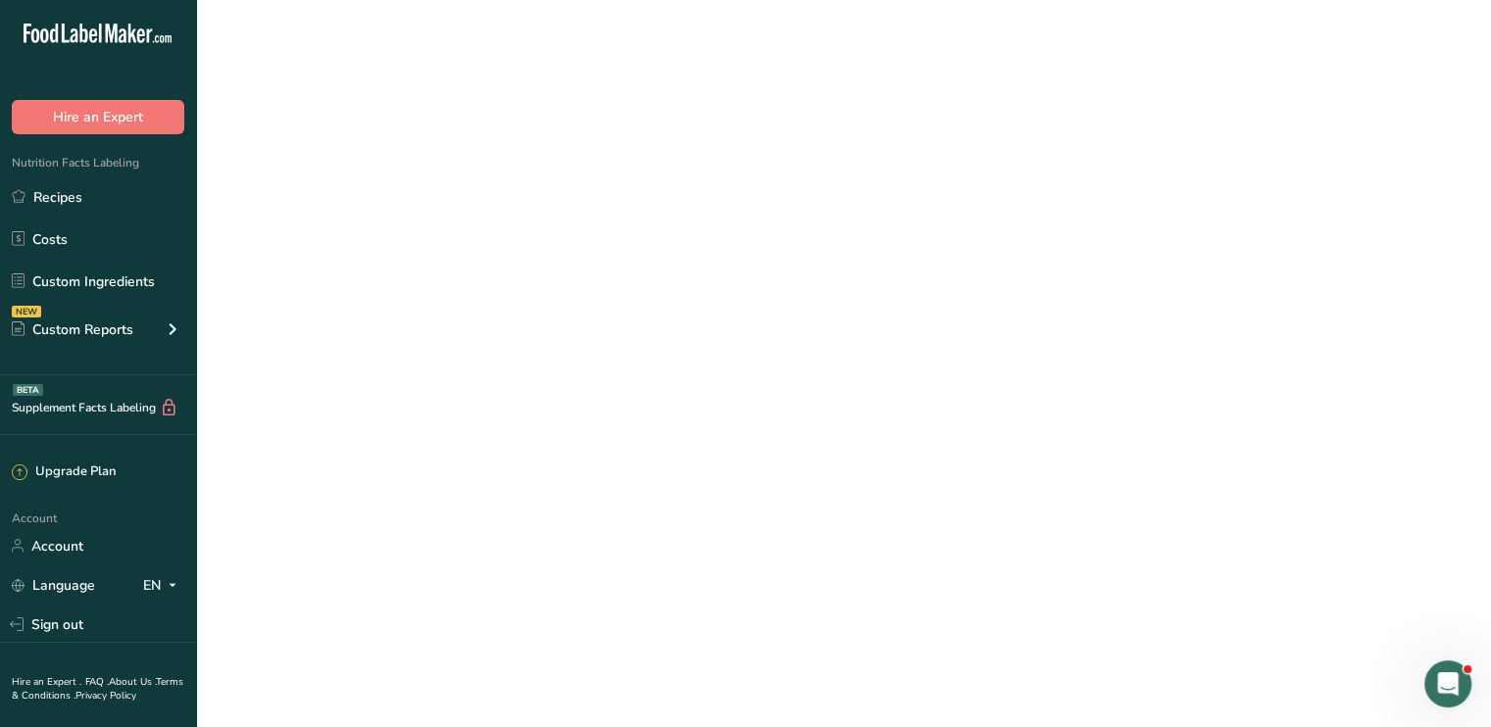
click at [511, 678] on link "9/14 Large LIFE Sliced Brazilian Flank Steak with Mashed Potatoes and Green Bean" at bounding box center [630, 698] width 528 height 47
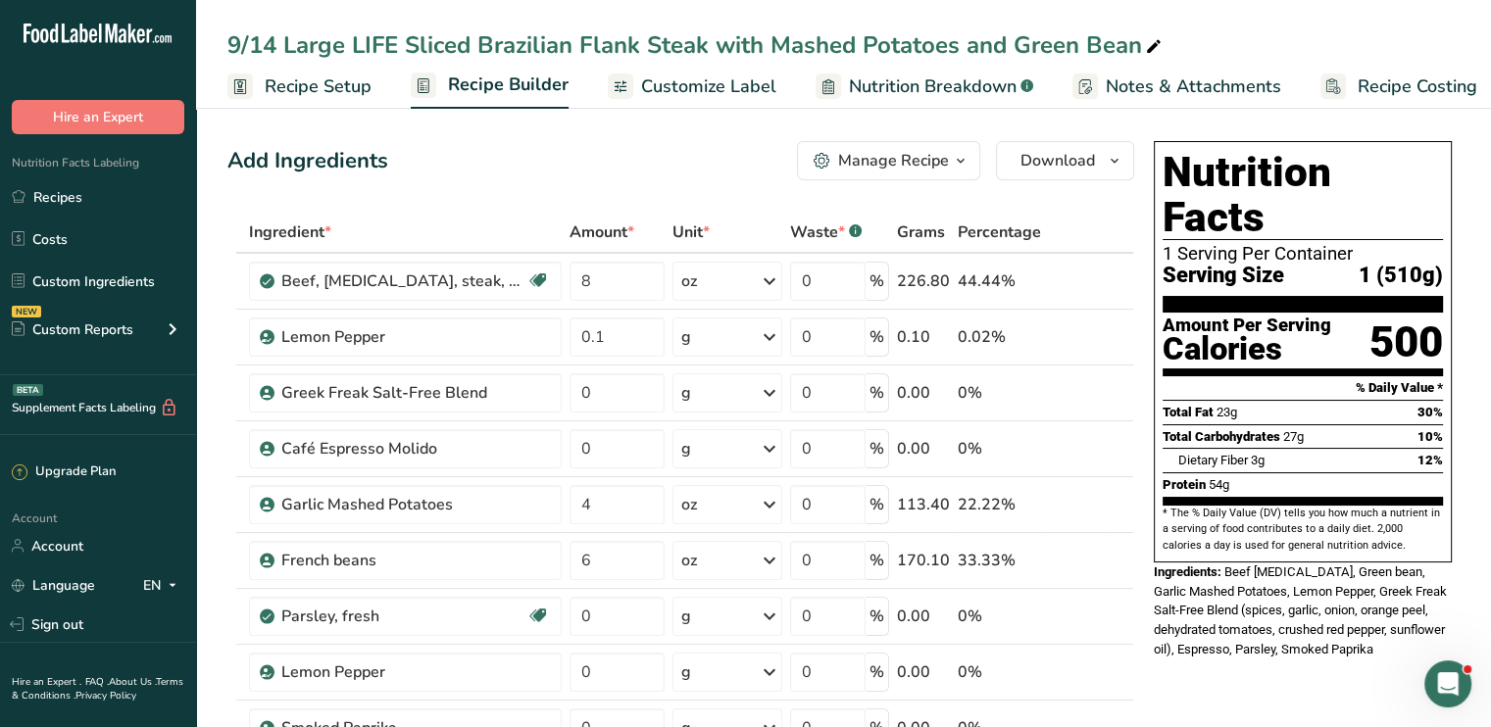
click at [683, 81] on span "Customize Label" at bounding box center [708, 87] width 135 height 26
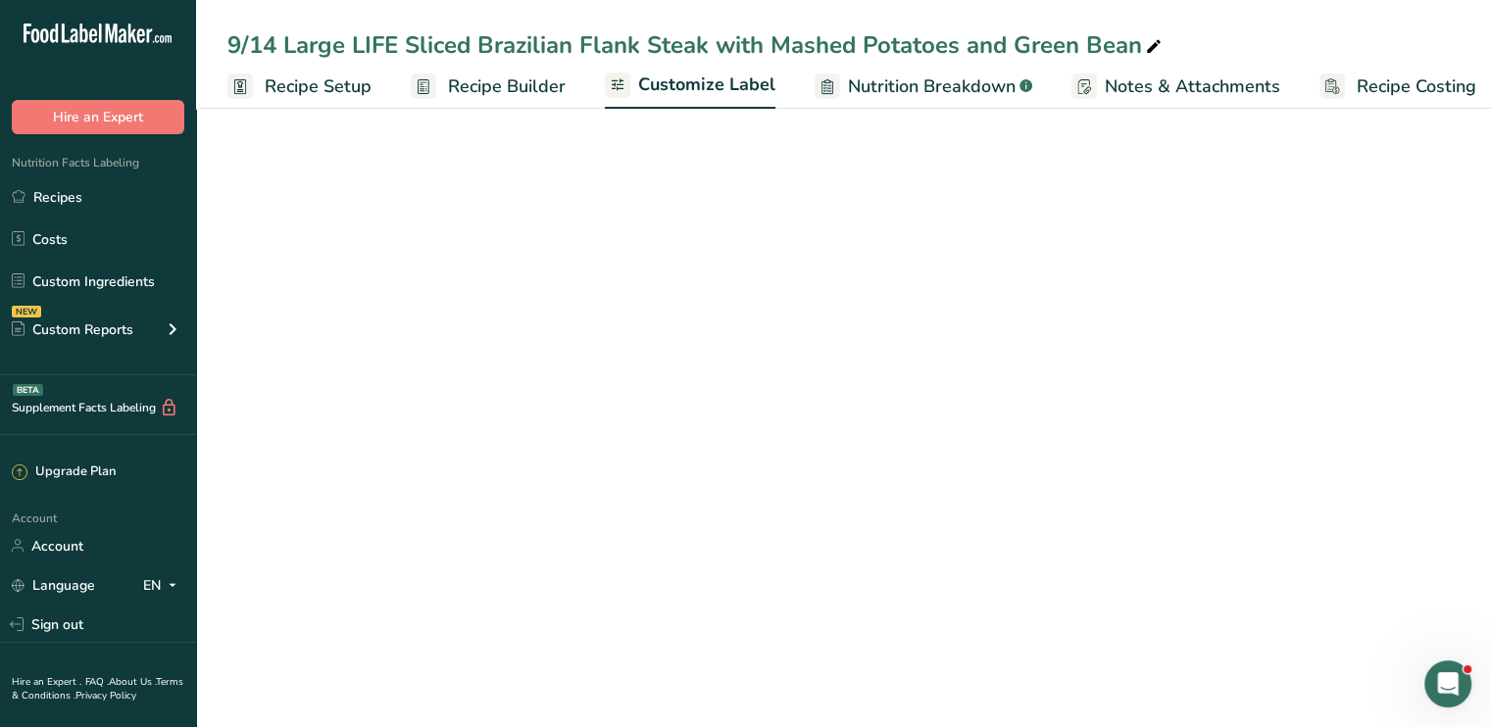
scroll to position [0, 17]
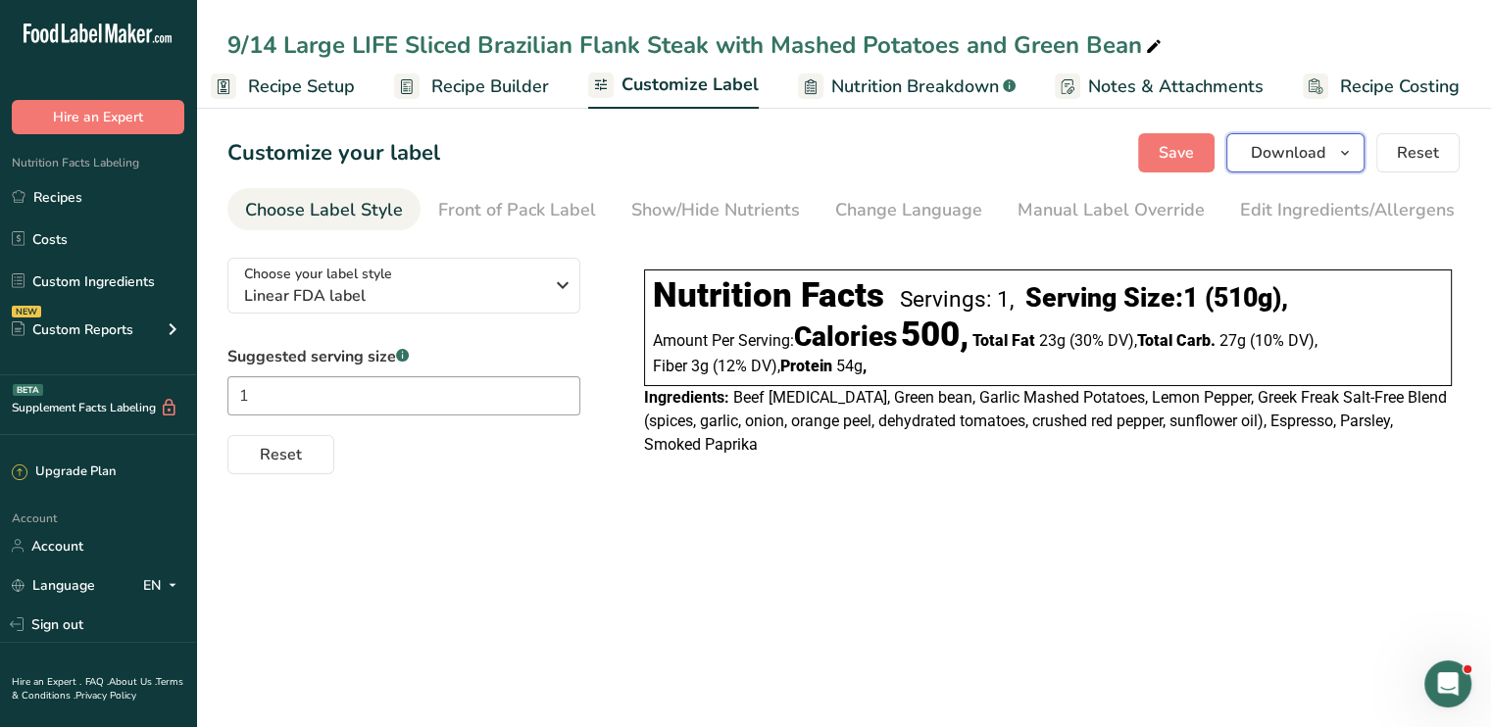
click at [1262, 151] on span "Download" at bounding box center [1288, 153] width 75 height 24
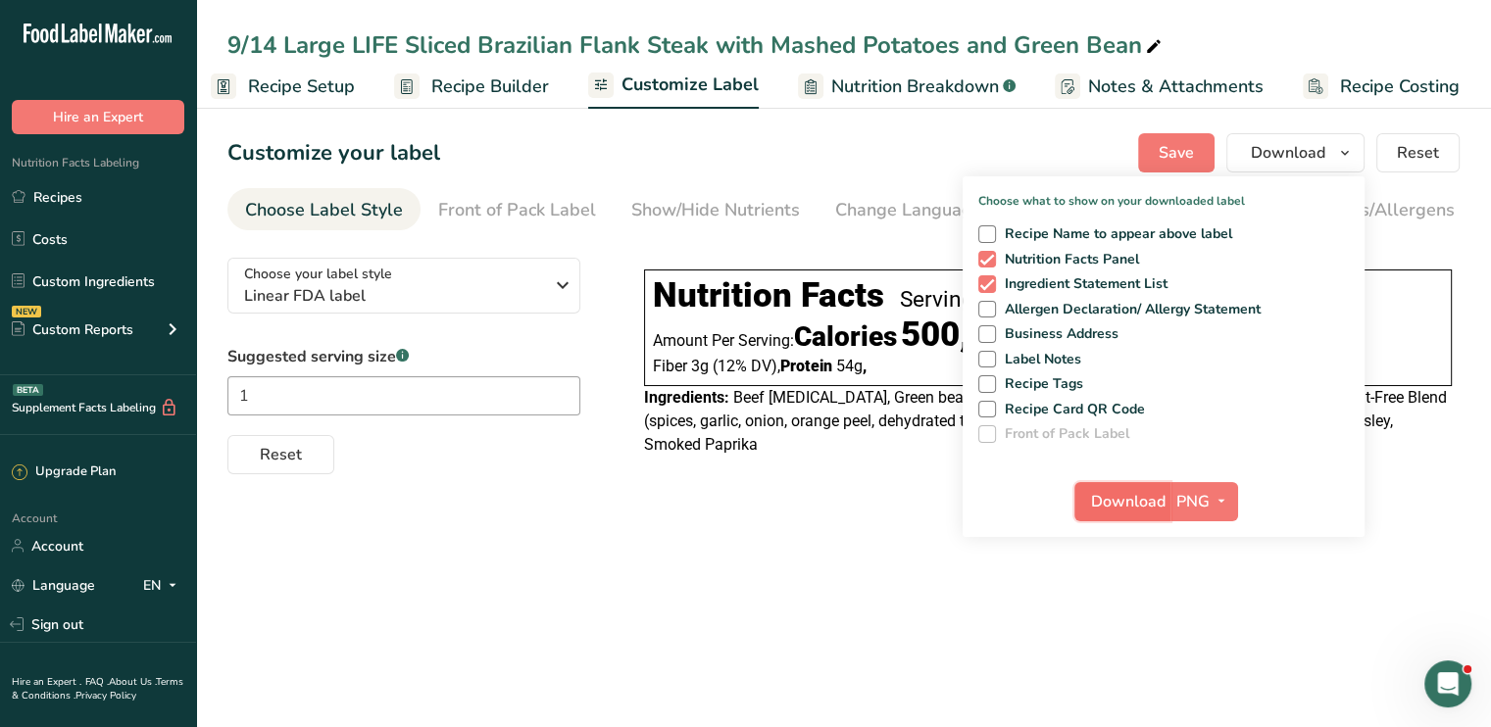
click at [1141, 495] on span "Download" at bounding box center [1128, 502] width 75 height 24
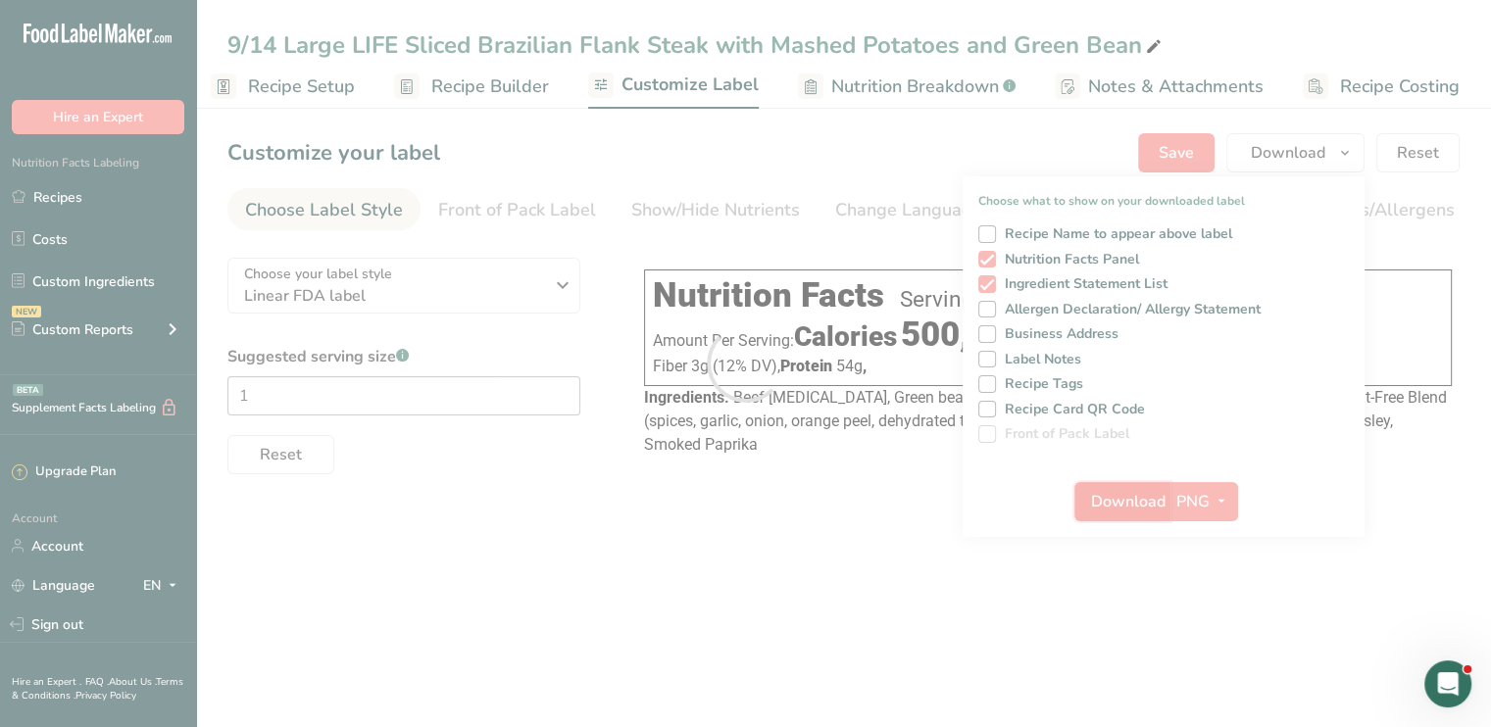
scroll to position [0, 0]
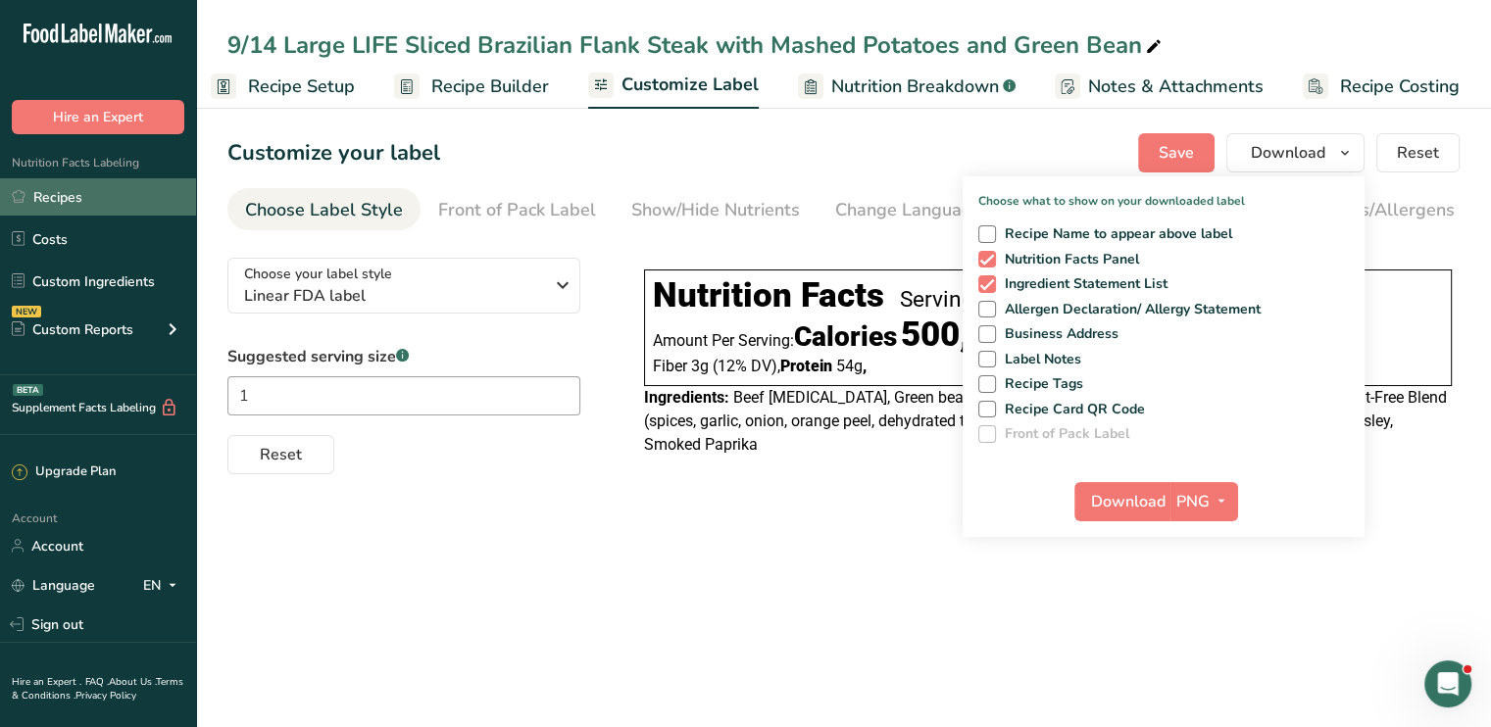
click at [118, 195] on link "Recipes" at bounding box center [98, 196] width 196 height 37
